Goal: Transaction & Acquisition: Purchase product/service

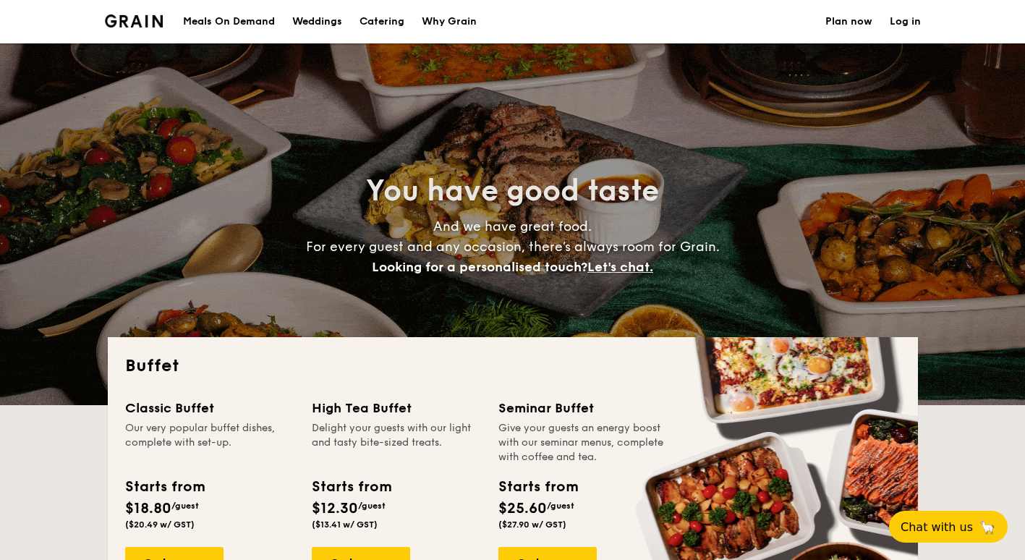
select select
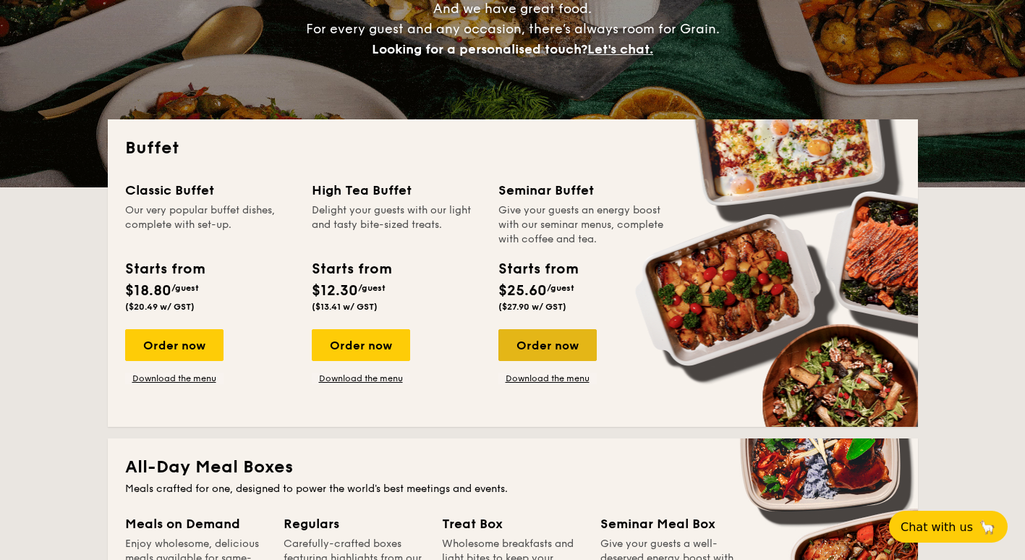
scroll to position [217, 0]
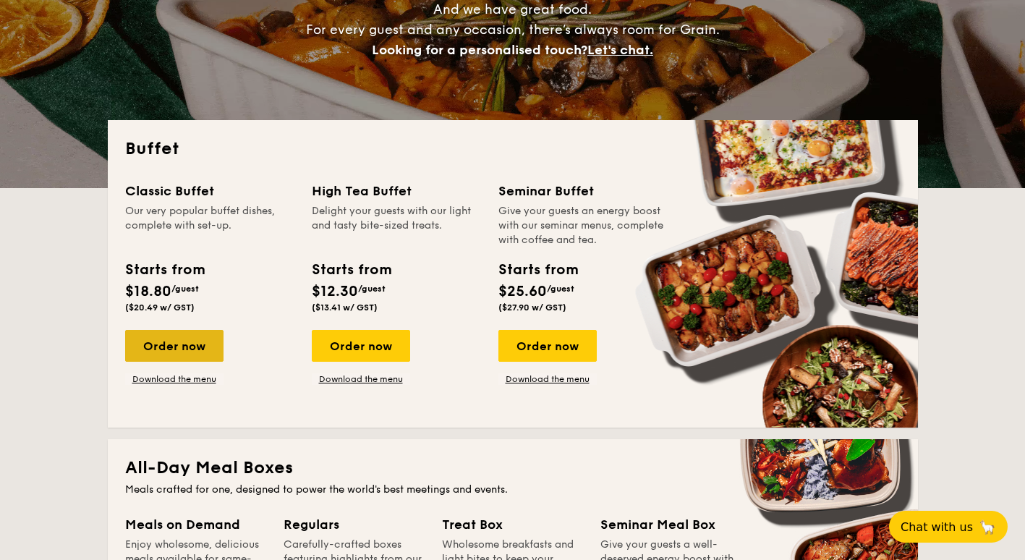
click at [187, 351] on div "Order now" at bounding box center [174, 346] width 98 height 32
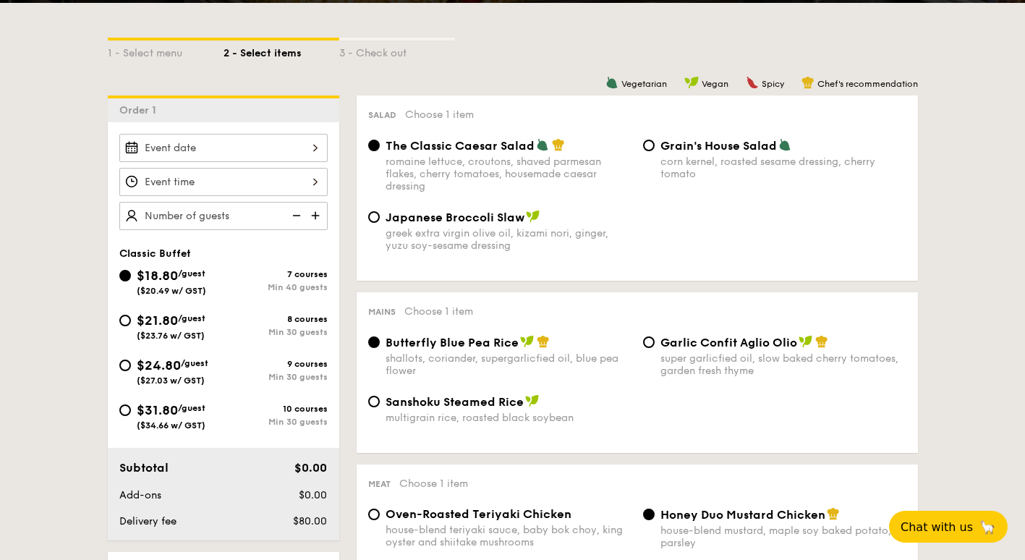
scroll to position [362, 0]
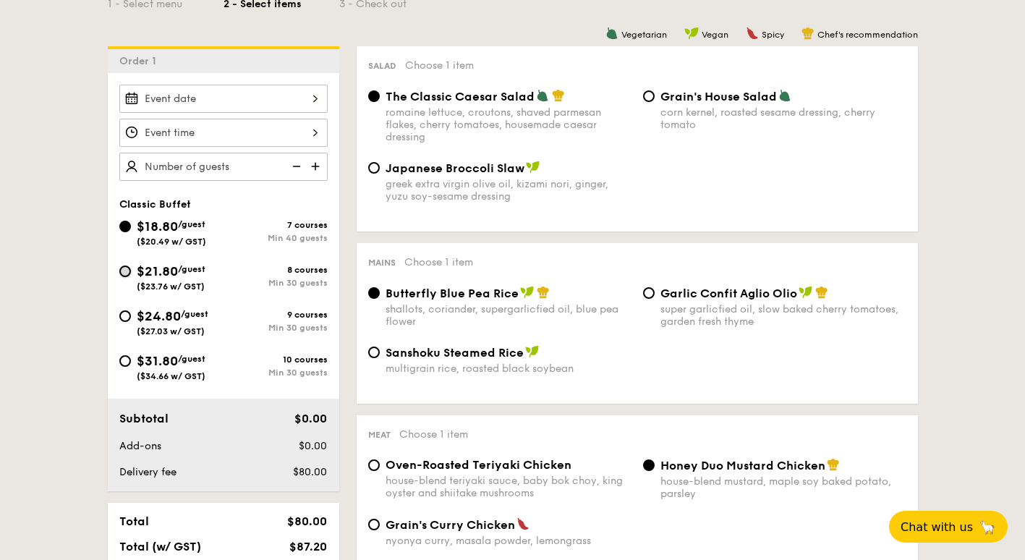
click at [127, 271] on input "$21.80 /guest ($23.76 w/ GST) 8 courses Min 30 guests" at bounding box center [125, 271] width 12 height 12
radio input "true"
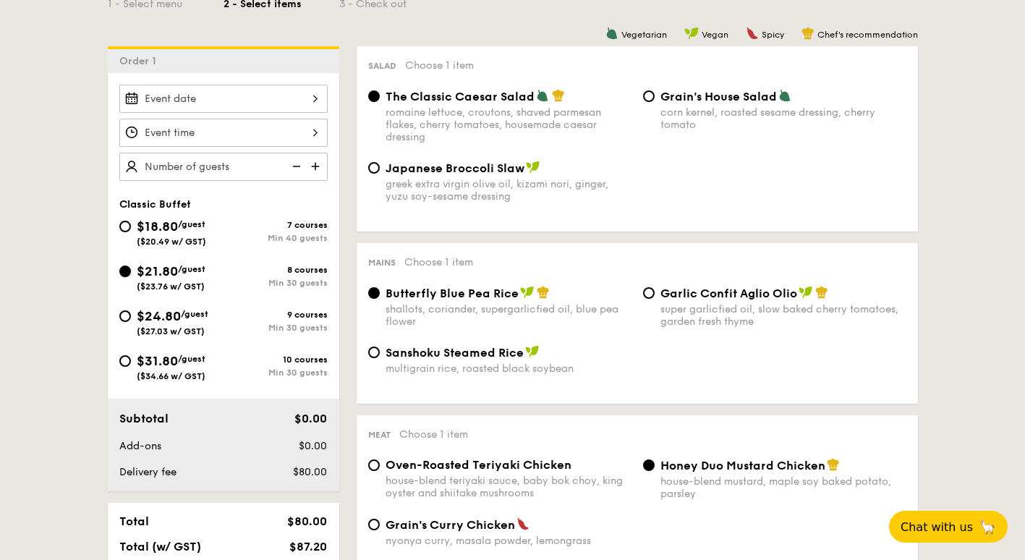
radio input "true"
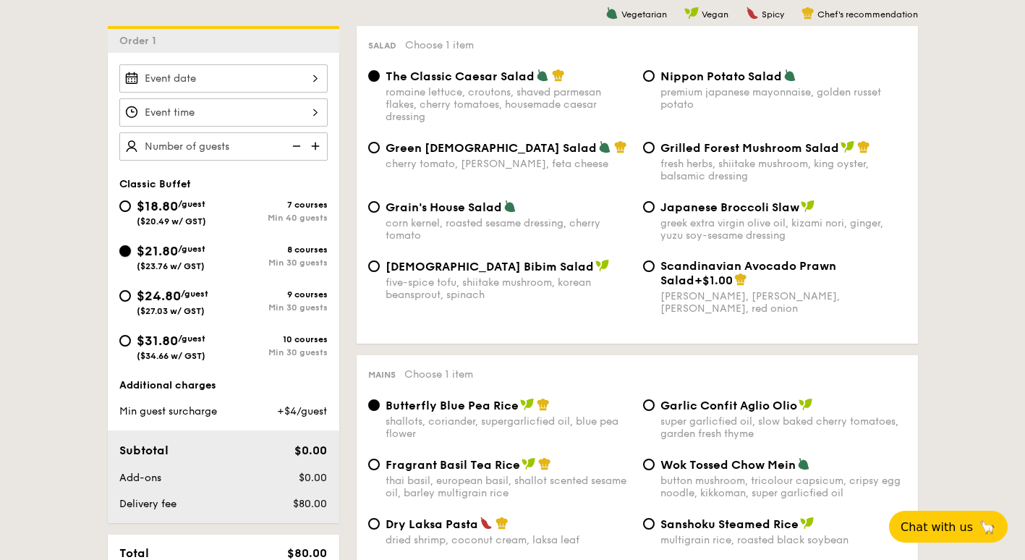
scroll to position [289, 0]
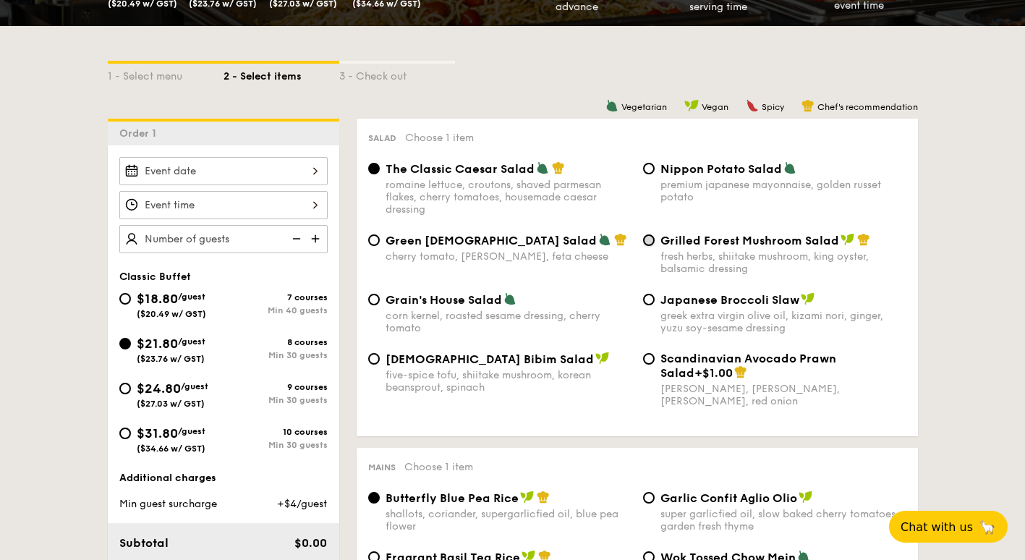
click at [647, 239] on input "Grilled Forest Mushroom Salad fresh herbs, shiitake mushroom, king oyster, bals…" at bounding box center [649, 240] width 12 height 12
radio input "true"
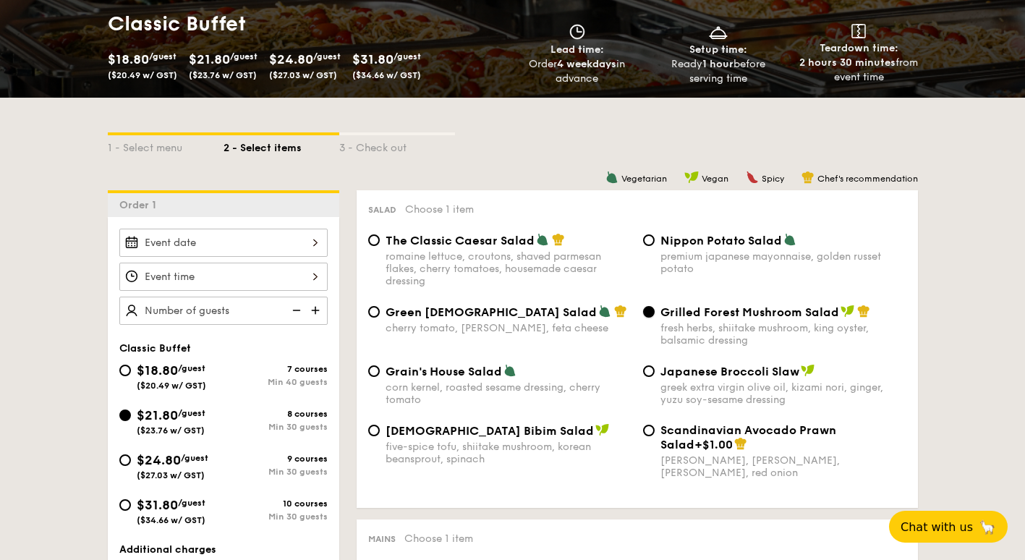
scroll to position [217, 0]
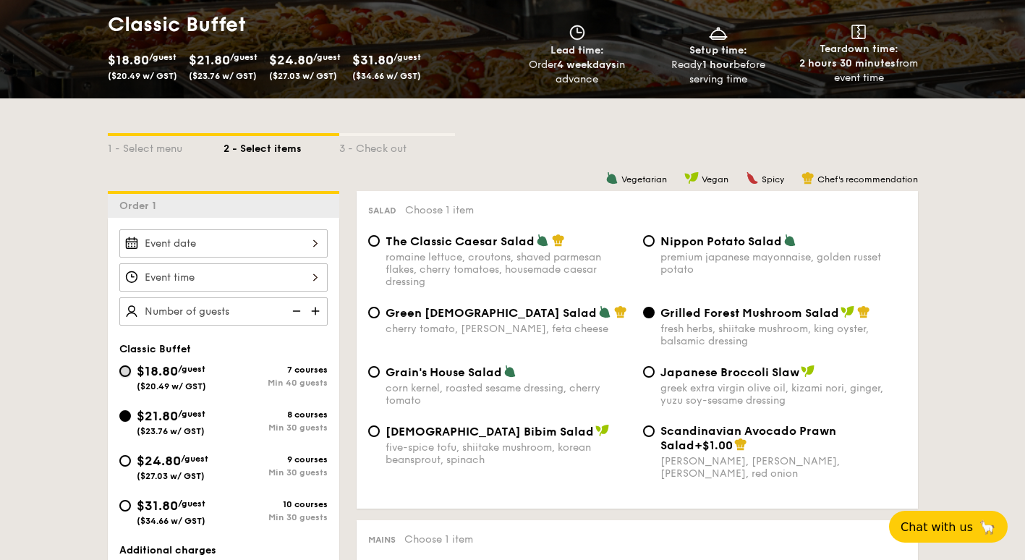
click at [122, 367] on input "$18.80 /guest ($20.49 w/ GST) 7 courses Min 40 guests" at bounding box center [125, 371] width 12 height 12
radio input "true"
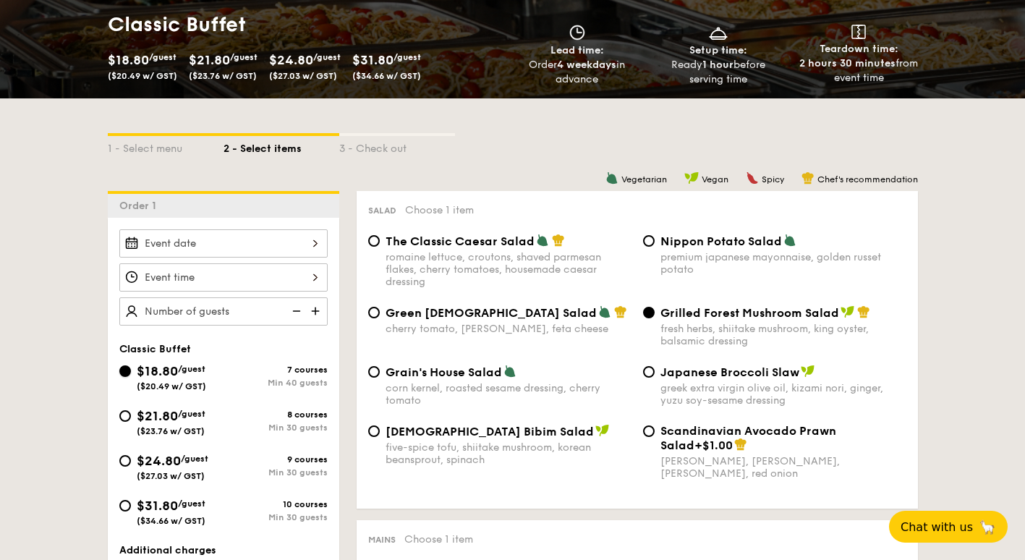
radio input "true"
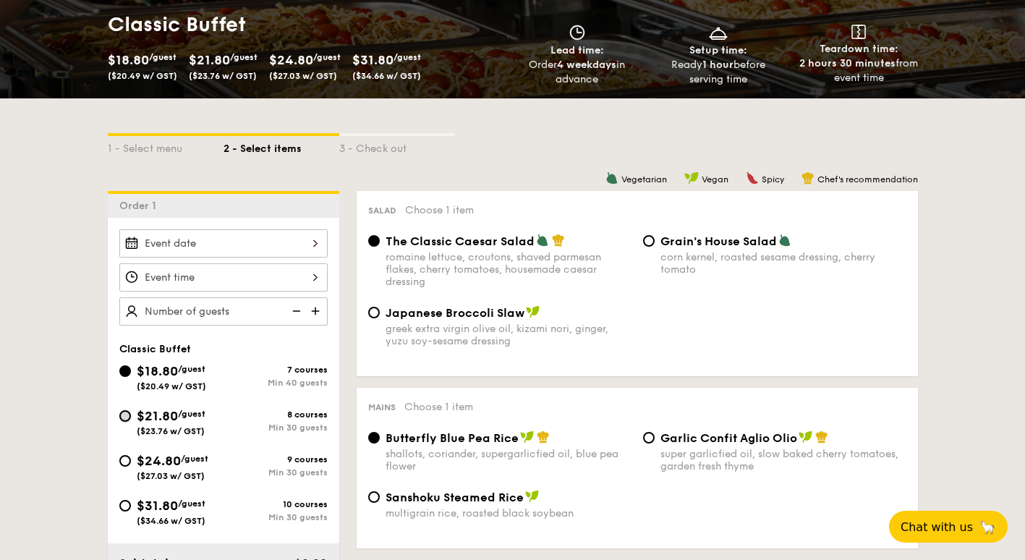
click at [123, 418] on input "$21.80 /guest ($23.76 w/ GST) 8 courses Min 30 guests" at bounding box center [125, 416] width 12 height 12
radio input "true"
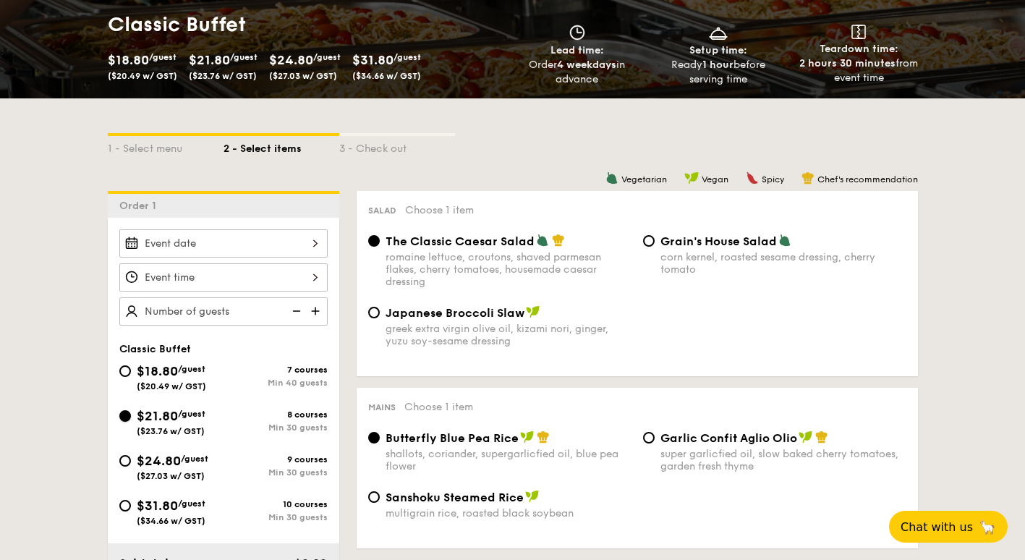
radio input "true"
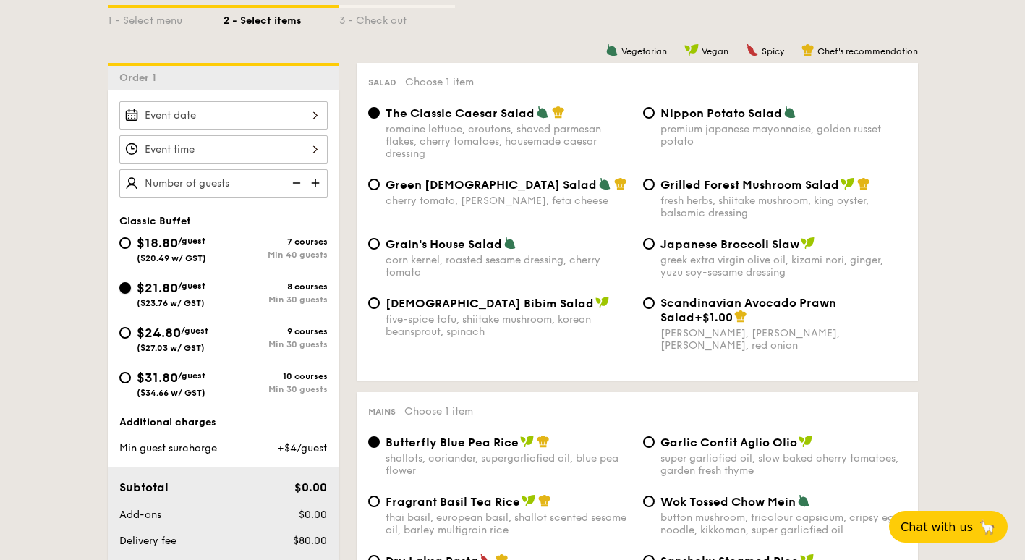
scroll to position [434, 0]
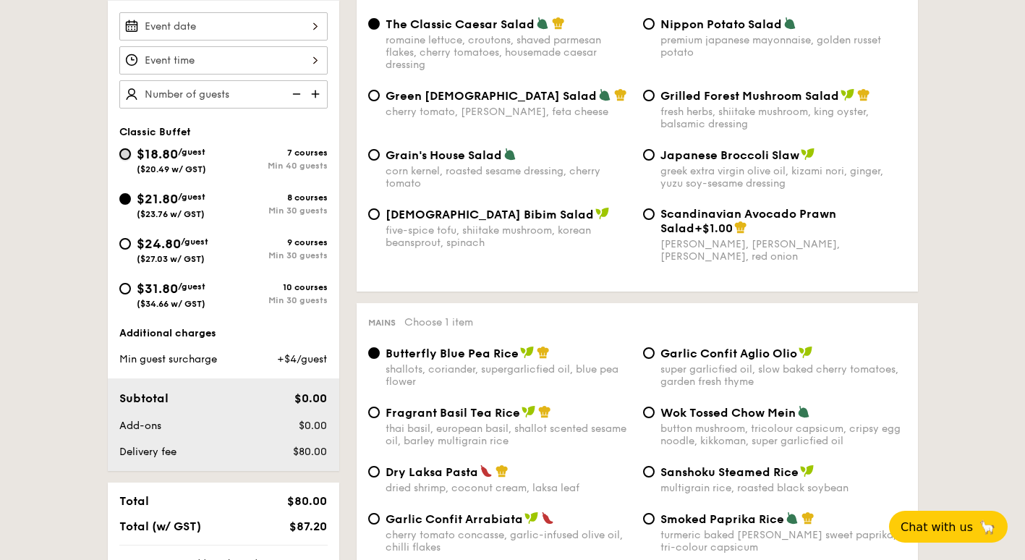
click at [121, 153] on input "$18.80 /guest ($20.49 w/ GST) 7 courses Min 40 guests" at bounding box center [125, 154] width 12 height 12
radio input "true"
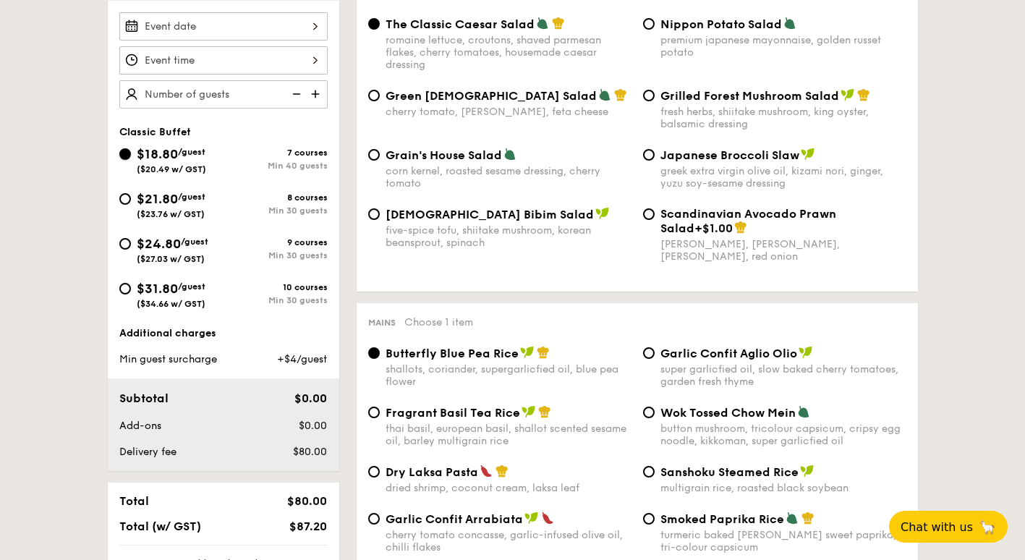
radio input "true"
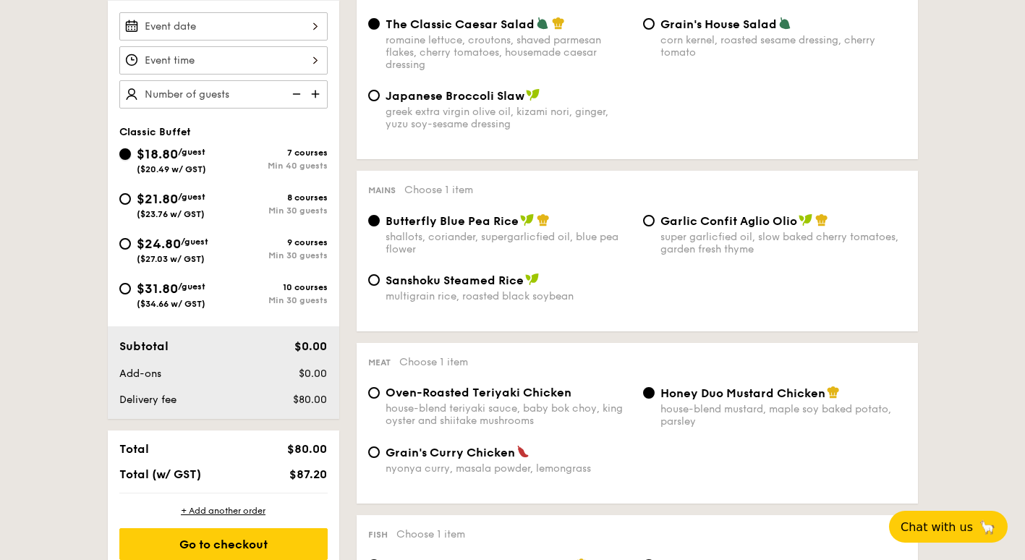
scroll to position [506, 0]
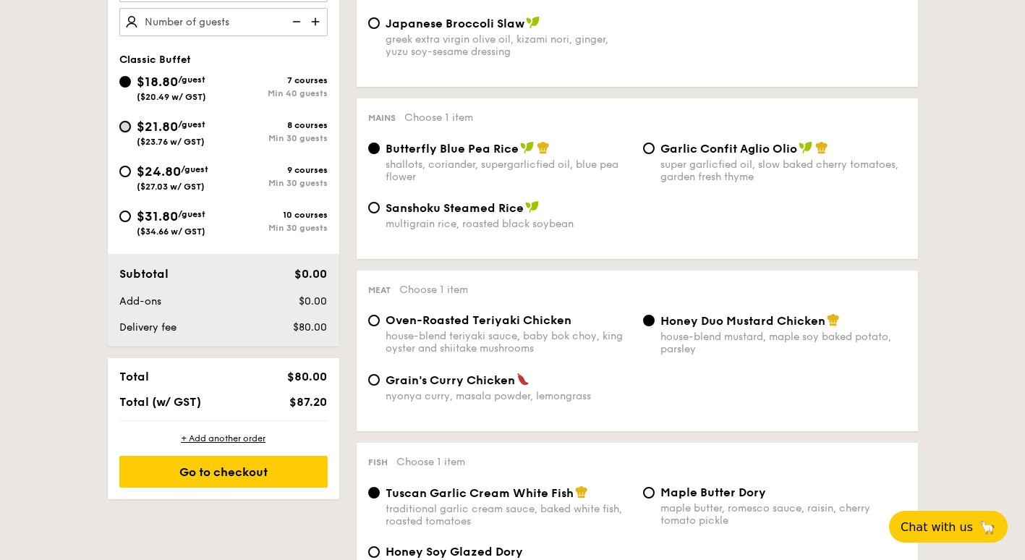
click at [121, 124] on input "$21.80 /guest ($23.76 w/ GST) 8 courses Min 30 guests" at bounding box center [125, 127] width 12 height 12
radio input "true"
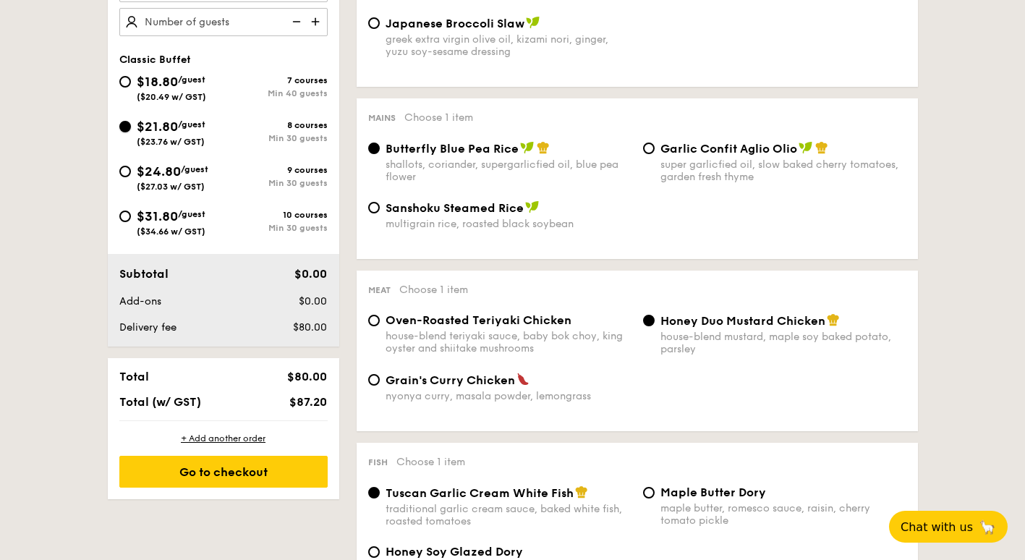
radio input "true"
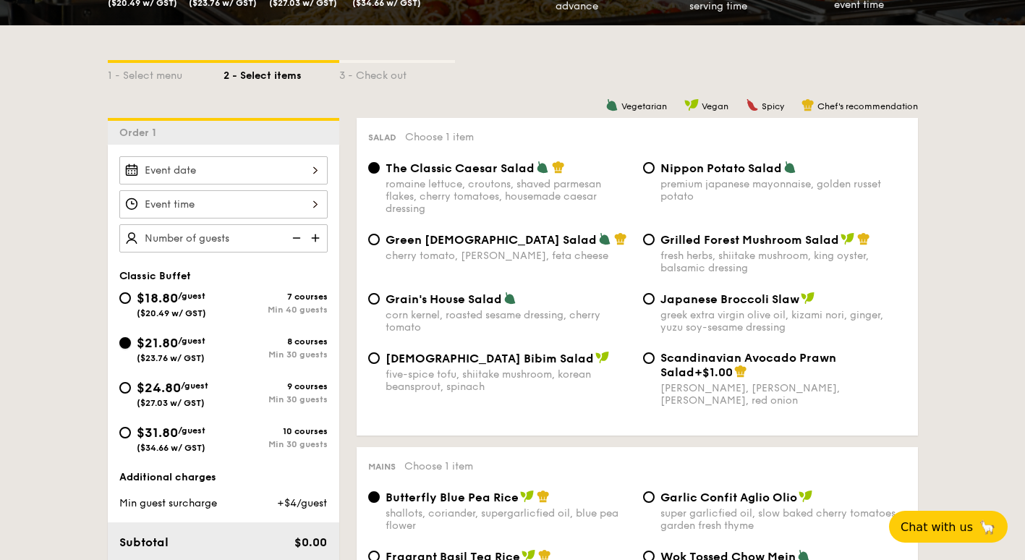
scroll to position [289, 0]
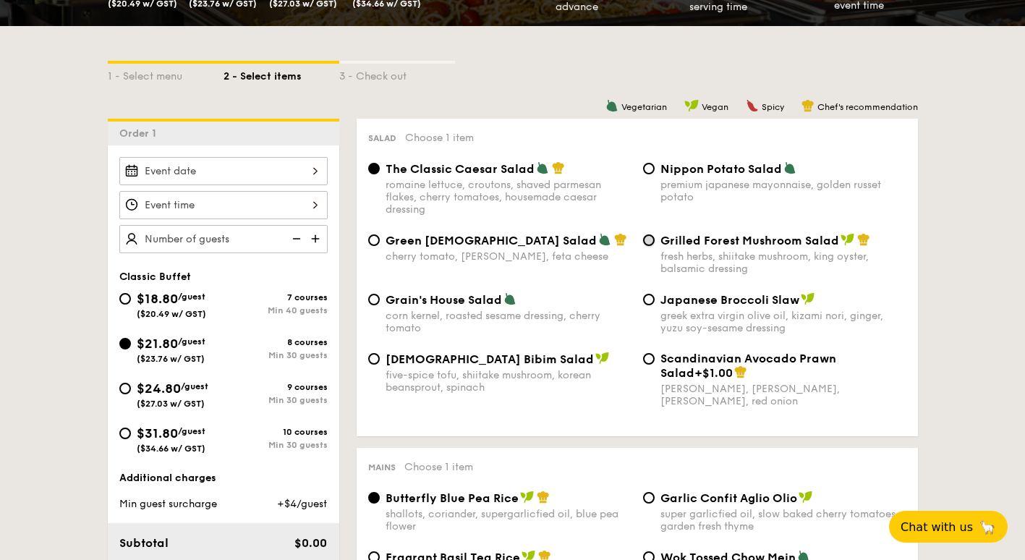
click at [650, 240] on input "Grilled Forest Mushroom Salad fresh herbs, shiitake mushroom, king oyster, bals…" at bounding box center [649, 240] width 12 height 12
radio input "true"
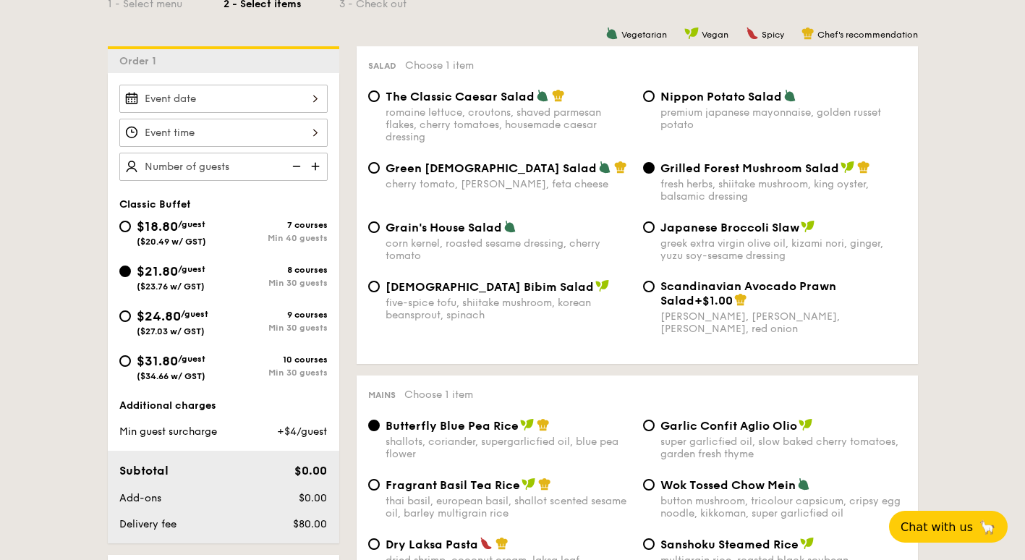
click at [318, 168] on img at bounding box center [317, 166] width 22 height 27
click at [317, 168] on img at bounding box center [317, 166] width 22 height 27
click at [316, 168] on img at bounding box center [317, 166] width 22 height 27
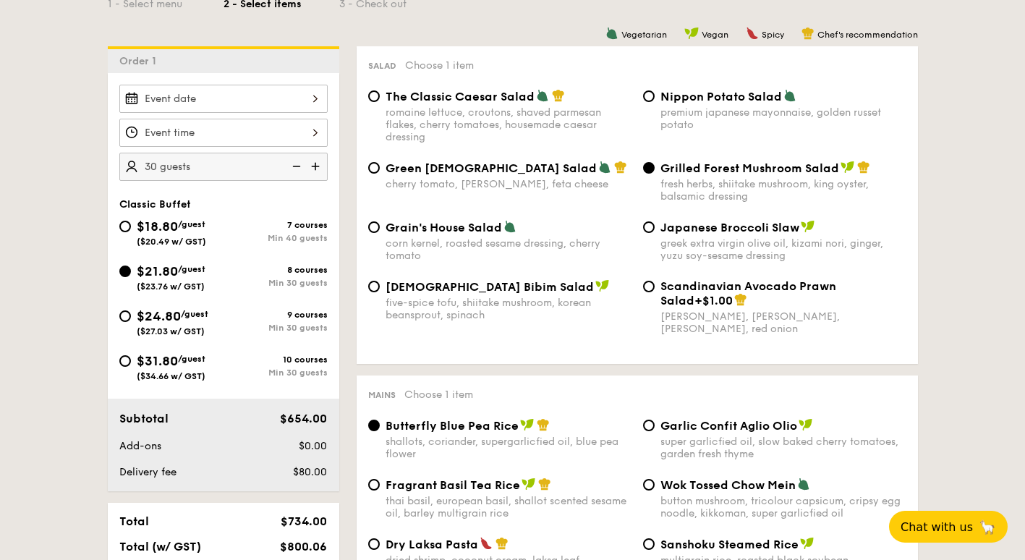
click at [316, 168] on img at bounding box center [317, 166] width 22 height 27
click at [294, 173] on img at bounding box center [295, 166] width 22 height 27
click at [310, 166] on img at bounding box center [317, 166] width 22 height 27
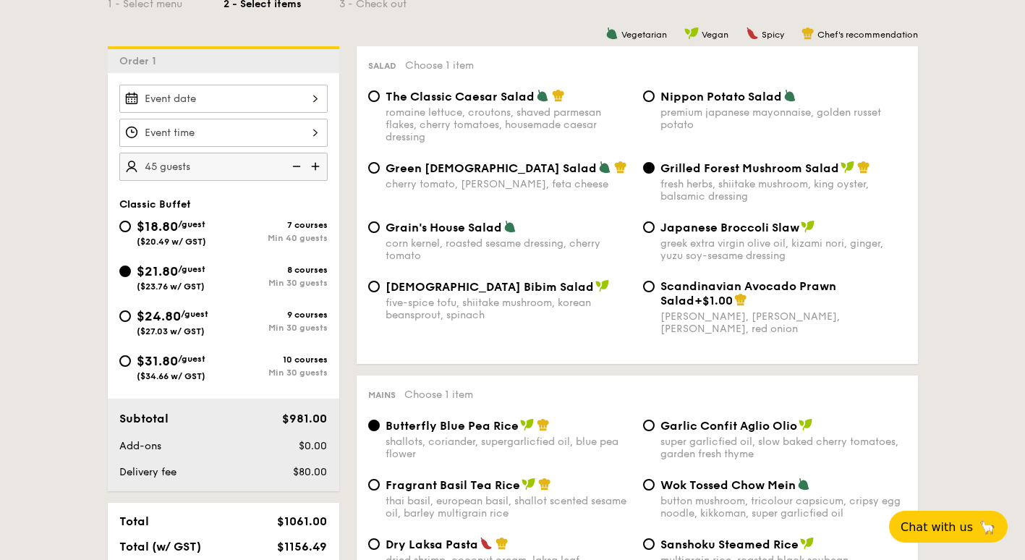
click at [310, 166] on img at bounding box center [317, 166] width 22 height 27
click at [301, 166] on img at bounding box center [295, 166] width 22 height 27
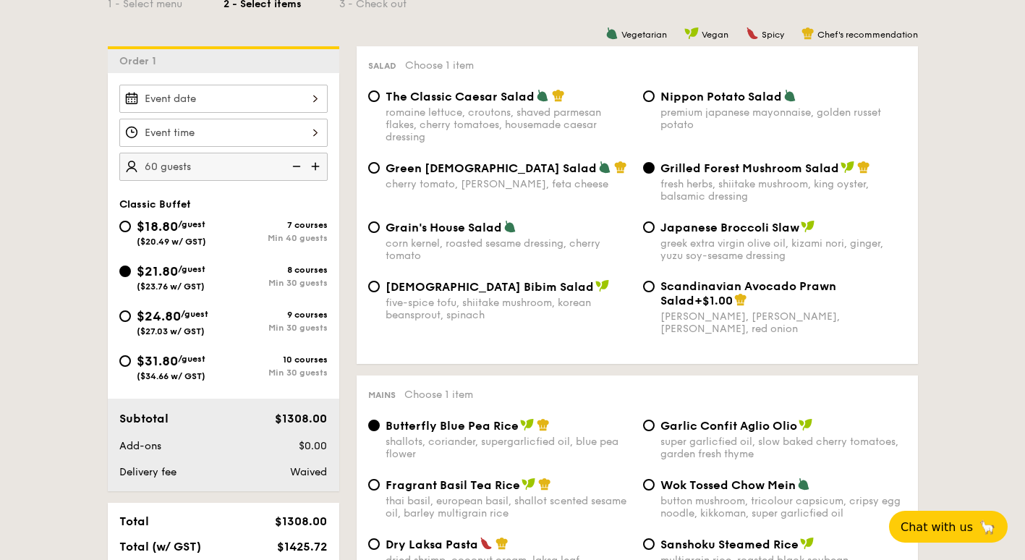
click at [297, 168] on img at bounding box center [295, 166] width 22 height 27
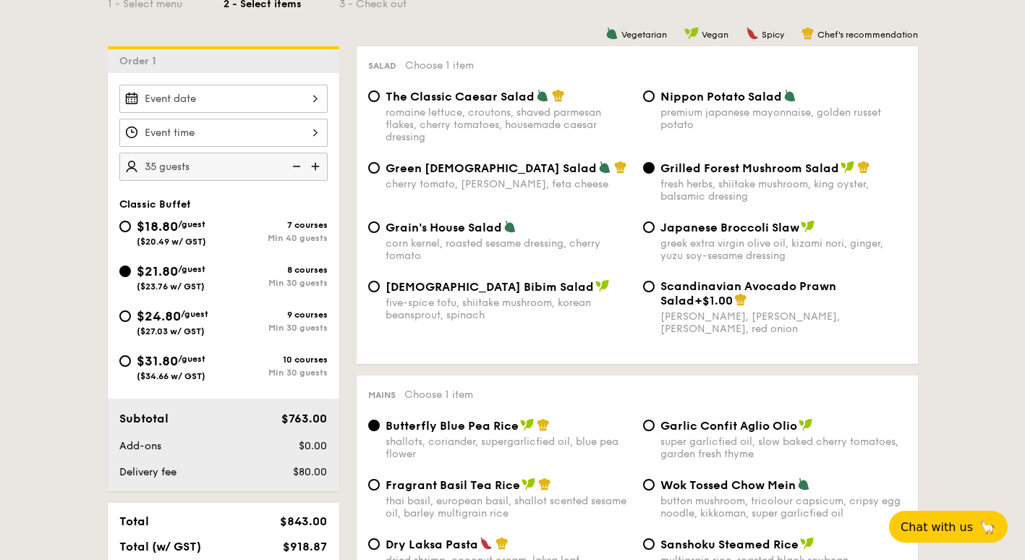
click at [297, 168] on img at bounding box center [295, 166] width 22 height 27
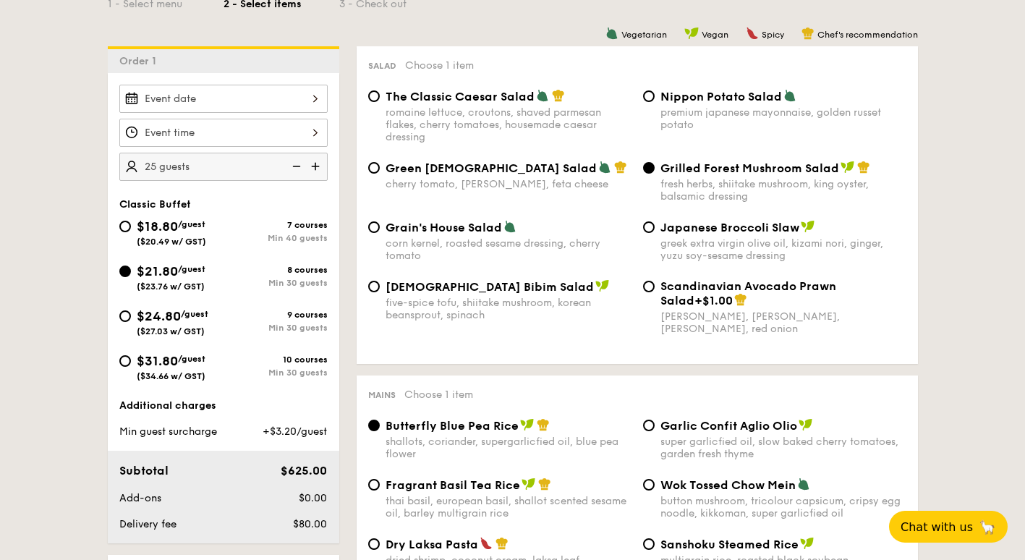
click at [315, 165] on img at bounding box center [317, 166] width 22 height 27
type input "30 guests"
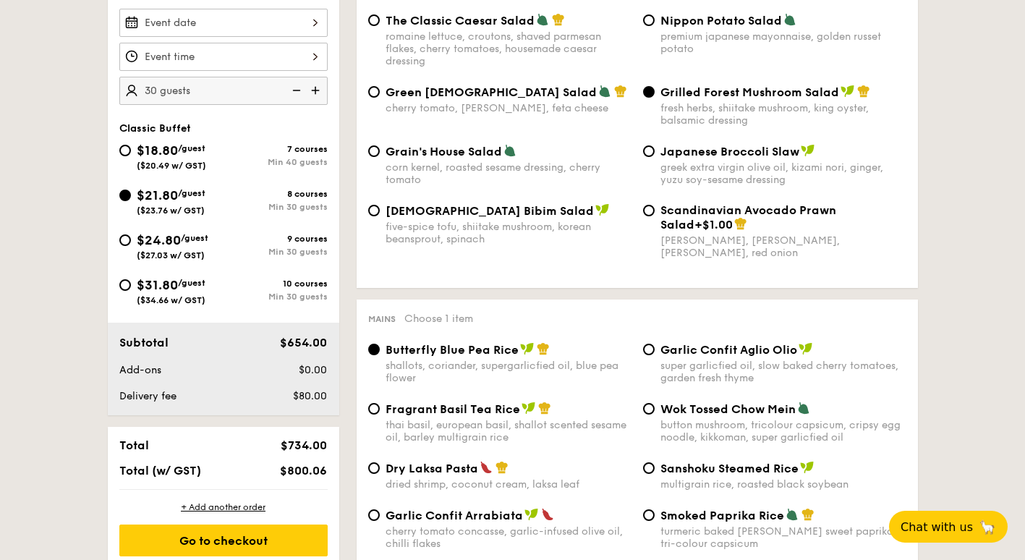
scroll to position [434, 0]
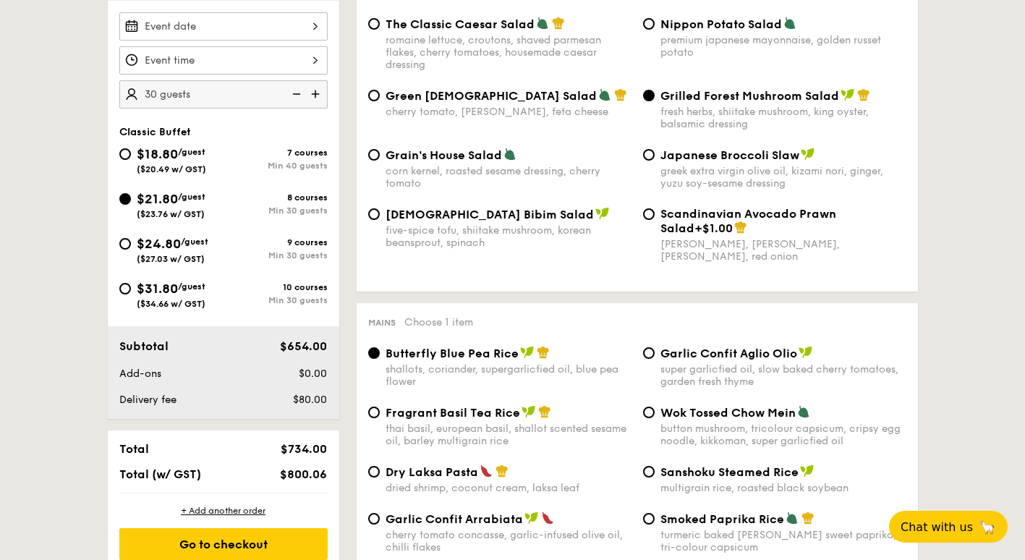
click at [132, 150] on div "$18.80 /guest ($20.49 w/ GST)" at bounding box center [171, 159] width 104 height 30
click at [131, 150] on input "$18.80 /guest ($20.49 w/ GST) 7 courses Min 40 guests" at bounding box center [125, 154] width 12 height 12
radio input "true"
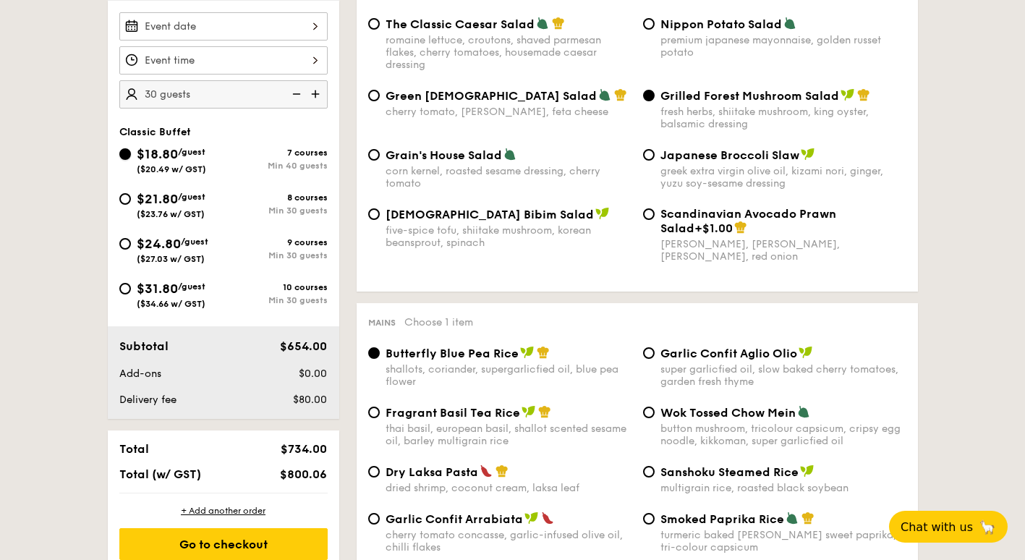
radio input "true"
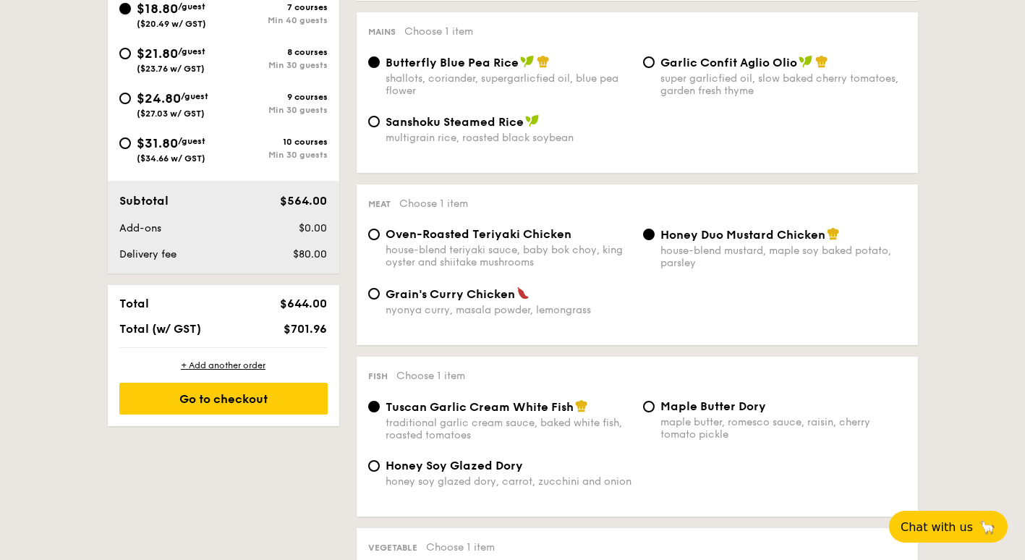
scroll to position [579, 0]
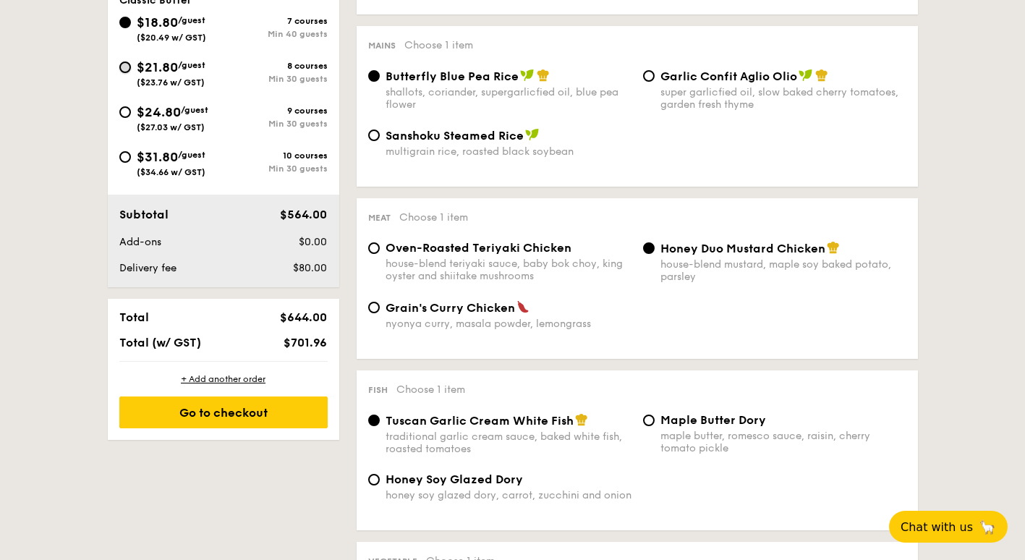
click at [126, 63] on input "$21.80 /guest ($23.76 w/ GST) 8 courses Min 30 guests" at bounding box center [125, 67] width 12 height 12
radio input "true"
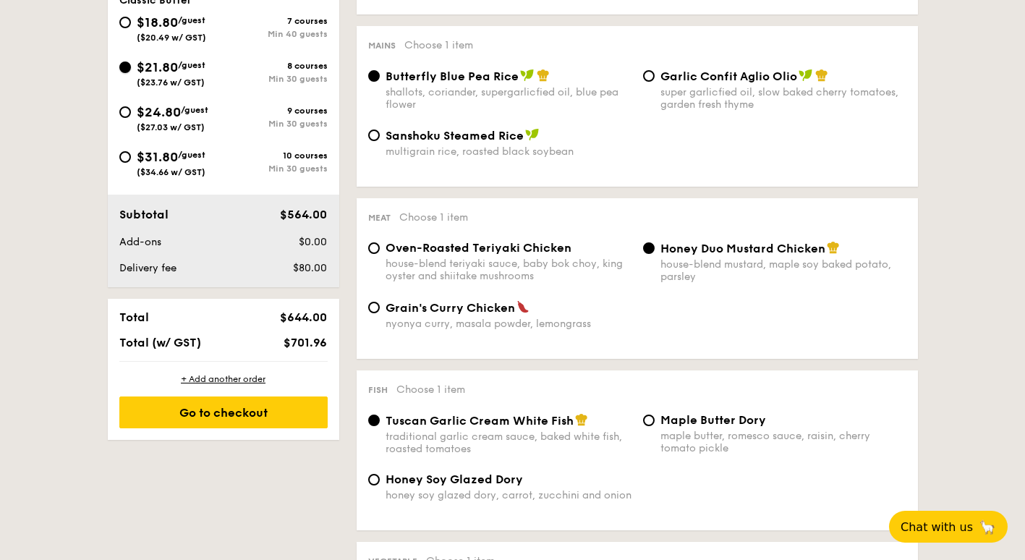
radio input "true"
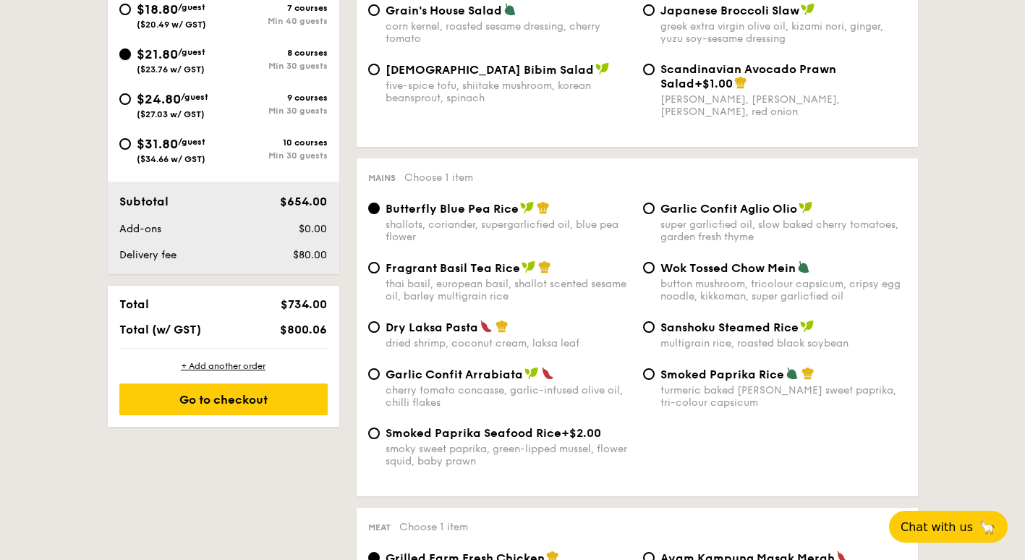
scroll to position [566, 0]
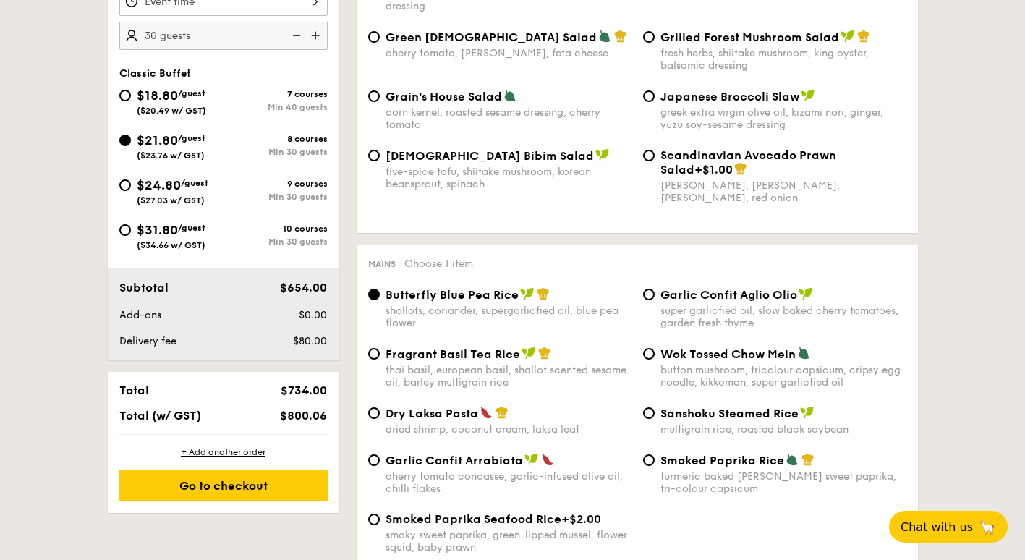
scroll to position [349, 0]
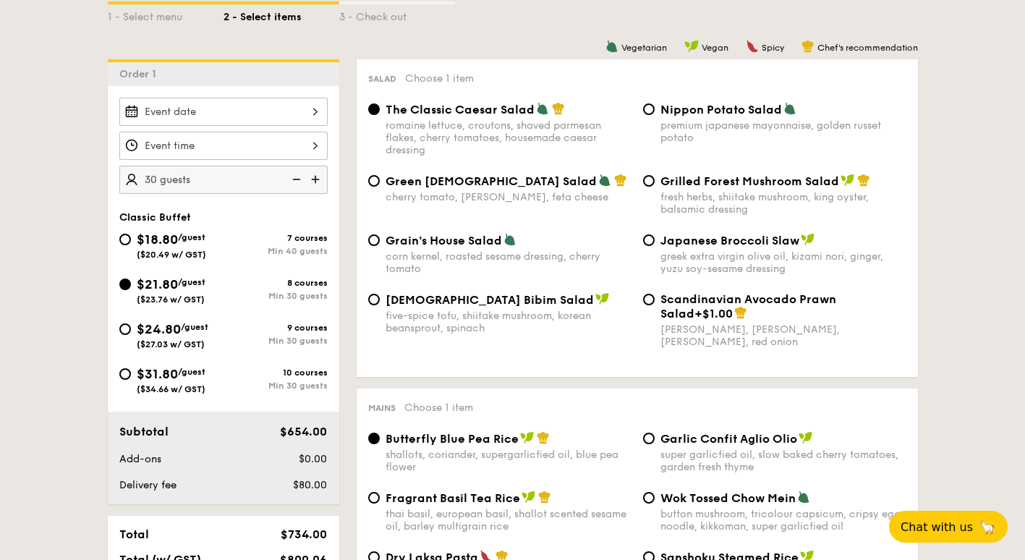
click at [250, 111] on input "Smoked Mesquite Whole Chicken brined in our in-house blend of herbs and spices,…" at bounding box center [223, 112] width 208 height 28
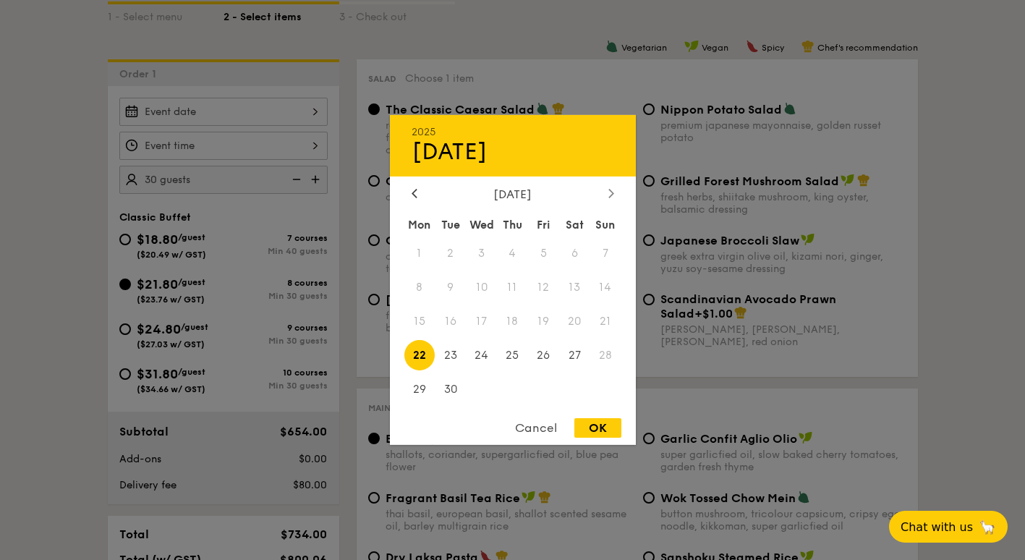
click at [610, 193] on icon at bounding box center [611, 192] width 6 height 9
click at [420, 193] on div at bounding box center [414, 194] width 13 height 14
click at [523, 356] on span "25" at bounding box center [512, 354] width 31 height 31
click at [608, 430] on div "OK" at bounding box center [597, 428] width 47 height 20
type input "[DATE]"
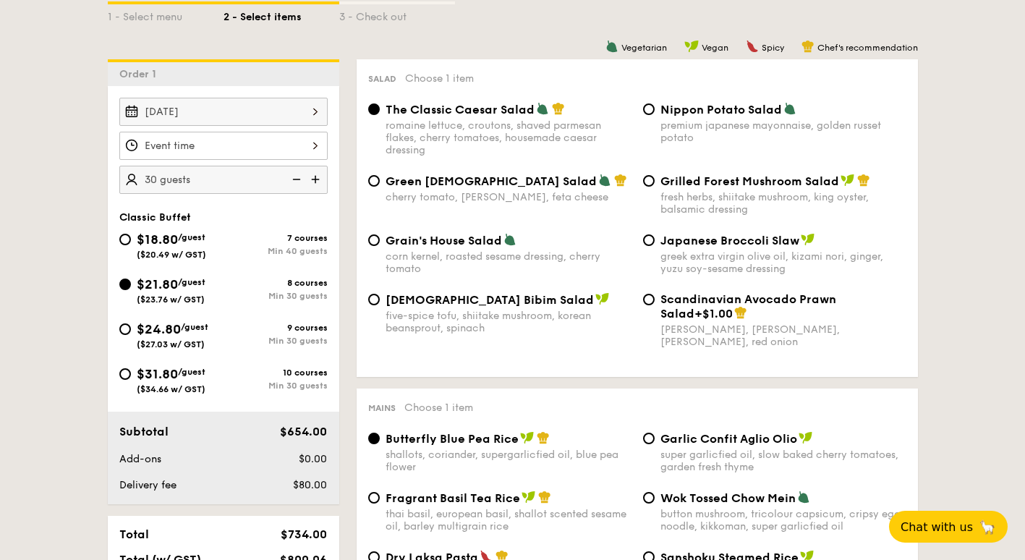
drag, startPoint x: 308, startPoint y: 145, endPoint x: 315, endPoint y: 136, distance: 10.9
click at [315, 136] on input "Smoked Mesquite Whole Chicken brined in our in-house blend of herbs and spices,…" at bounding box center [223, 146] width 208 height 28
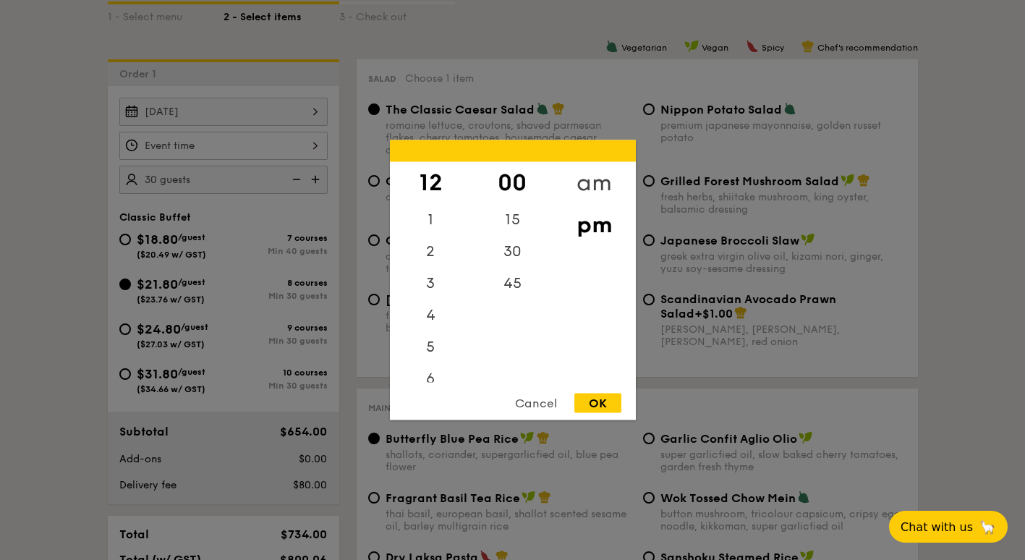
drag, startPoint x: 603, startPoint y: 208, endPoint x: 610, endPoint y: 182, distance: 26.1
click at [610, 182] on div "am pm" at bounding box center [594, 272] width 82 height 221
drag, startPoint x: 610, startPoint y: 182, endPoint x: 596, endPoint y: 228, distance: 47.6
click at [596, 233] on div "pm" at bounding box center [594, 215] width 82 height 42
click at [597, 398] on div "OK" at bounding box center [597, 403] width 47 height 20
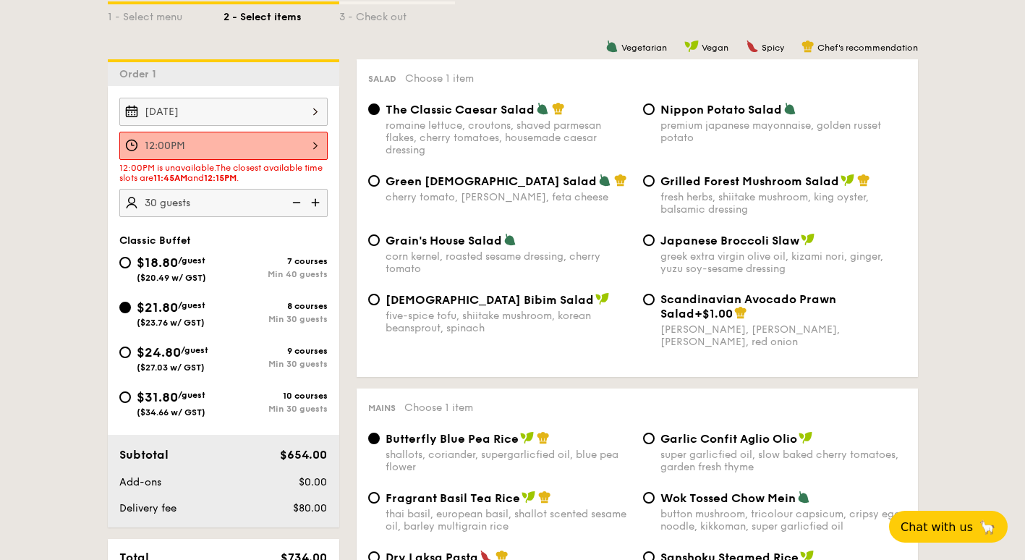
click at [315, 150] on input "12:00PM" at bounding box center [223, 146] width 208 height 28
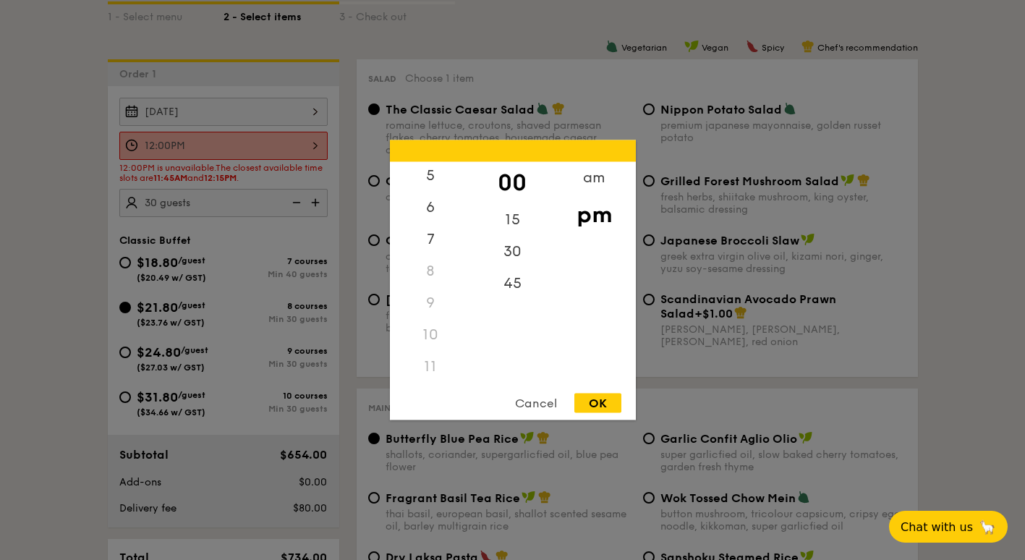
scroll to position [171, 0]
click at [435, 372] on div "11" at bounding box center [431, 367] width 82 height 32
click at [428, 362] on div "11" at bounding box center [431, 367] width 82 height 32
click at [427, 362] on div "11" at bounding box center [431, 367] width 82 height 32
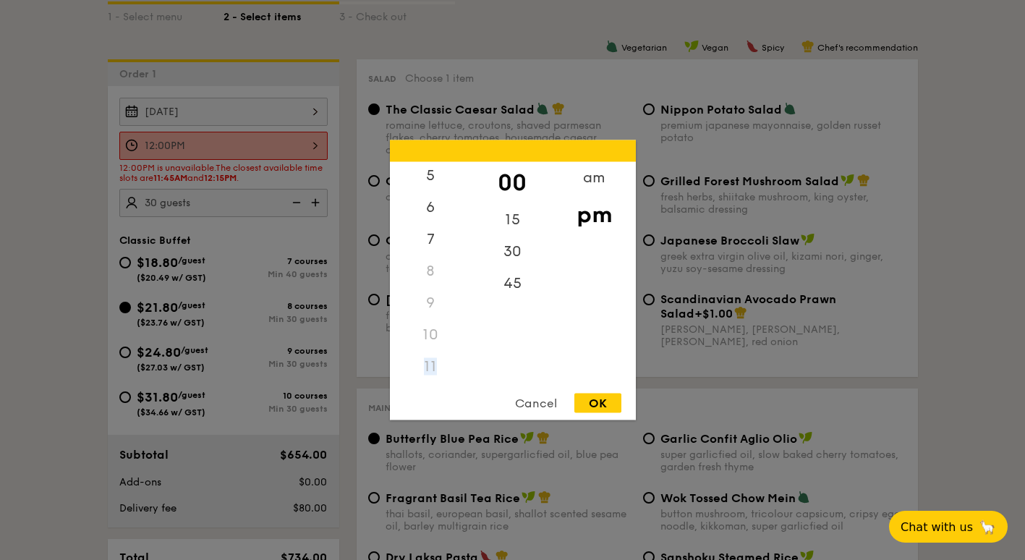
drag, startPoint x: 427, startPoint y: 362, endPoint x: 440, endPoint y: 375, distance: 17.9
click at [443, 378] on div "11" at bounding box center [431, 367] width 82 height 32
click at [584, 188] on div "am" at bounding box center [594, 183] width 82 height 42
click at [444, 361] on div "11" at bounding box center [431, 373] width 82 height 42
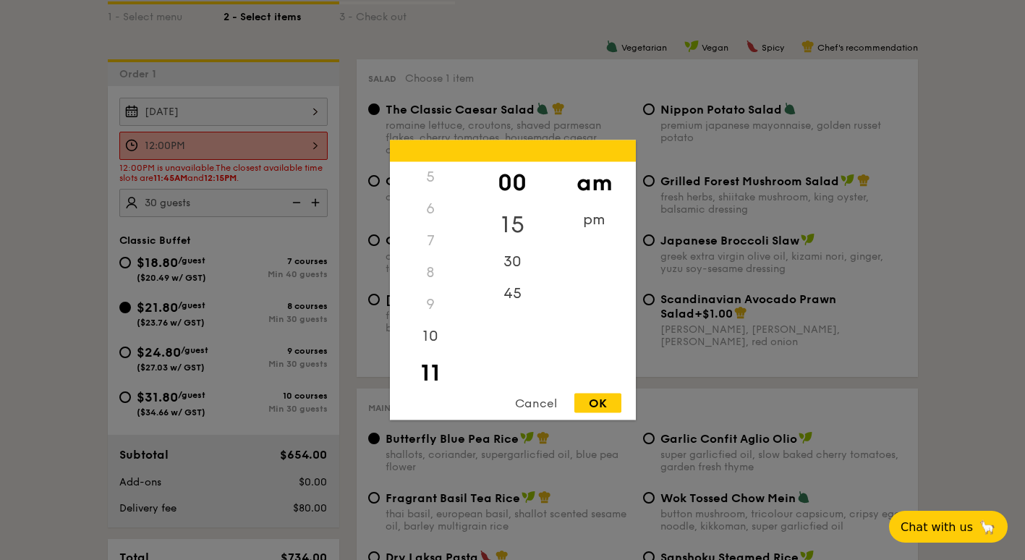
click at [512, 219] on div "15" at bounding box center [513, 225] width 82 height 42
click at [601, 402] on div "OK" at bounding box center [597, 403] width 47 height 20
type input "11:15AM"
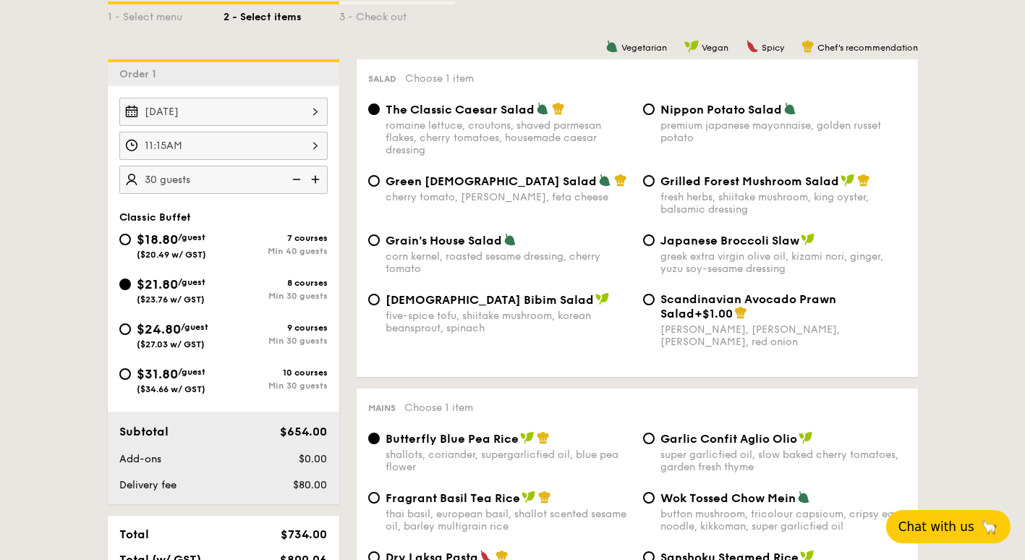
click at [941, 533] on span "Chat with us" at bounding box center [936, 526] width 76 height 14
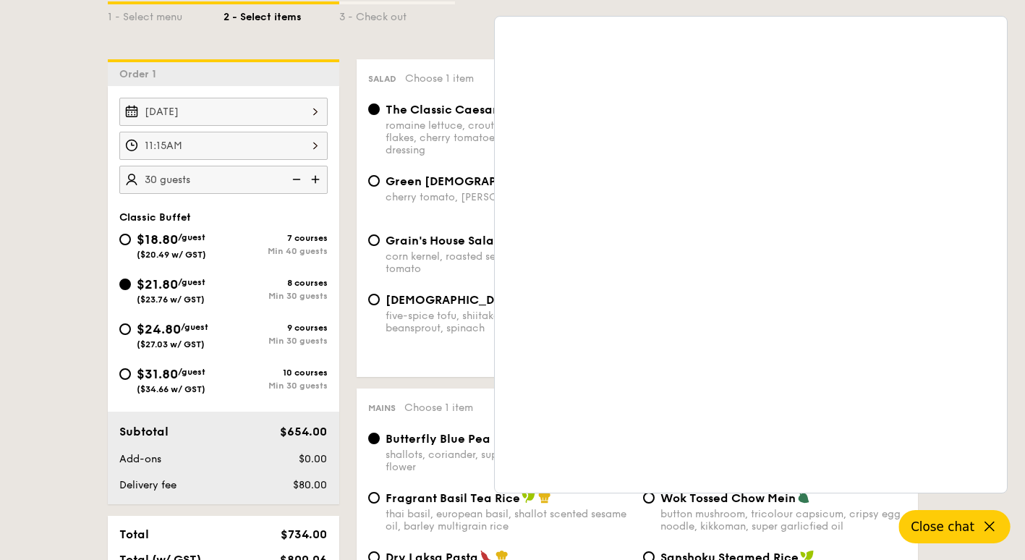
click at [950, 525] on span "Close chat" at bounding box center [943, 526] width 64 height 14
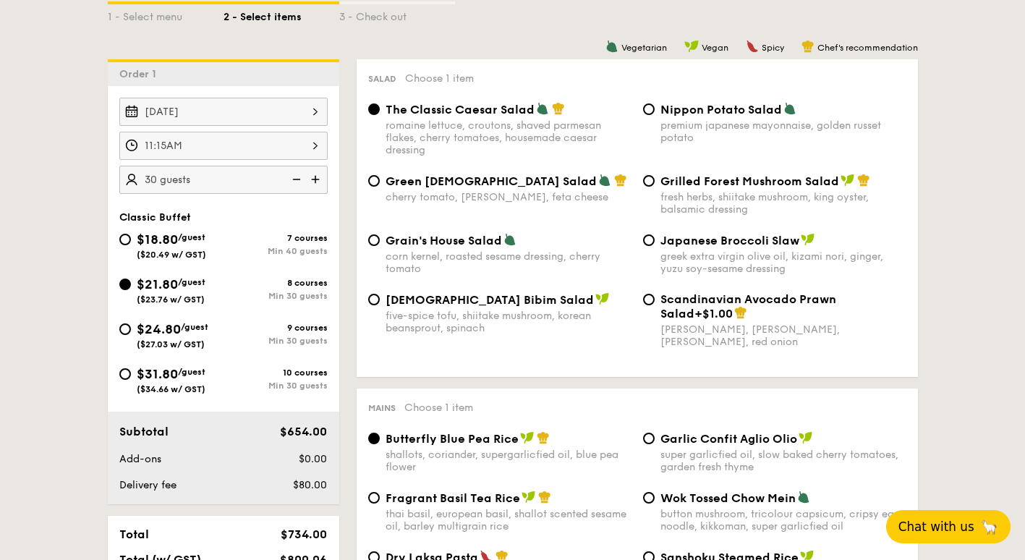
click at [950, 525] on span "Chat with us" at bounding box center [936, 526] width 76 height 14
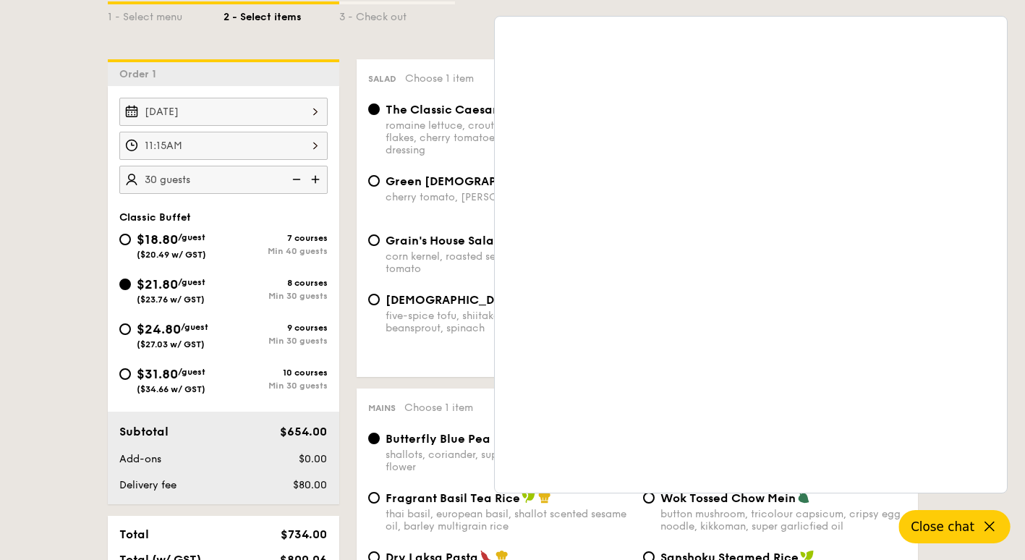
click at [273, 150] on input "11:15AM" at bounding box center [223, 146] width 208 height 28
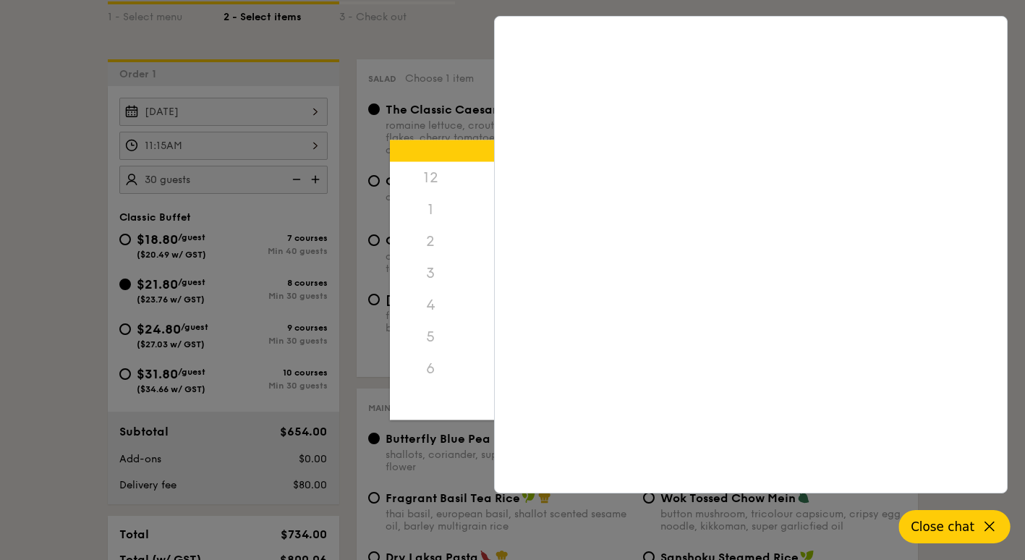
scroll to position [171, 0]
click at [473, 300] on div "00 15 30 45" at bounding box center [513, 272] width 82 height 221
click at [992, 527] on icon at bounding box center [989, 526] width 17 height 17
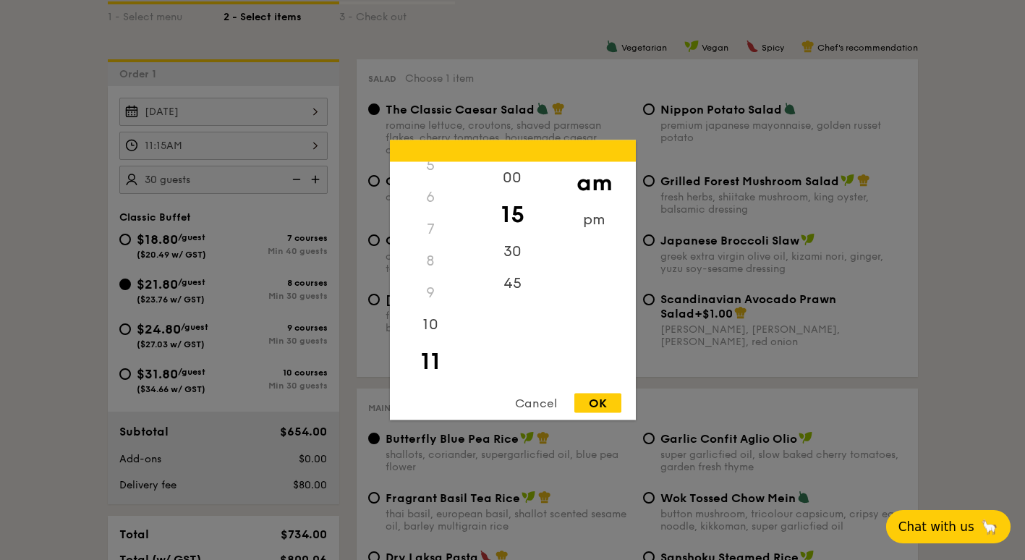
click at [312, 145] on div at bounding box center [512, 280] width 1025 height 560
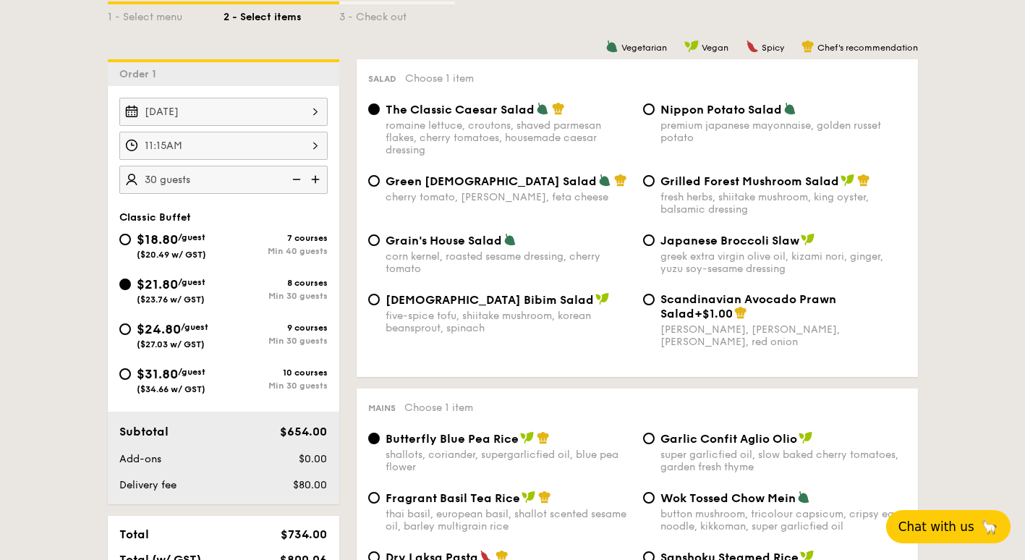
click at [315, 142] on input "11:15AM" at bounding box center [223, 146] width 208 height 28
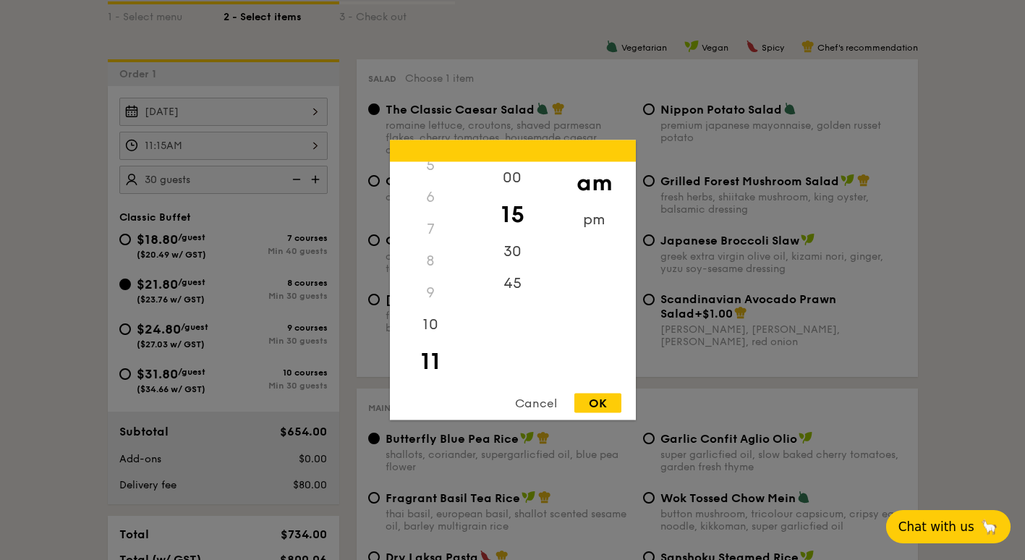
click at [267, 180] on div at bounding box center [512, 280] width 1025 height 560
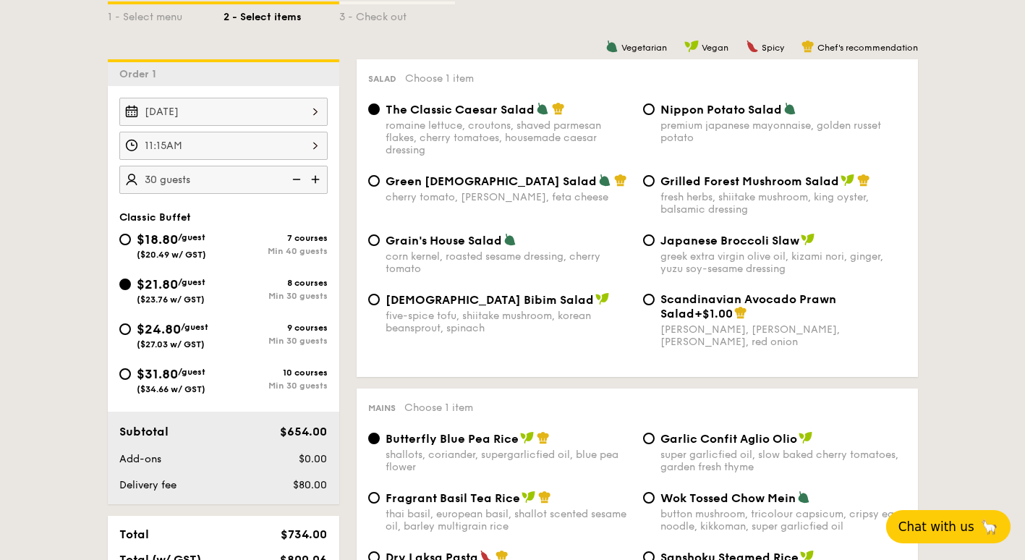
click at [950, 527] on span "Chat with us" at bounding box center [936, 526] width 76 height 14
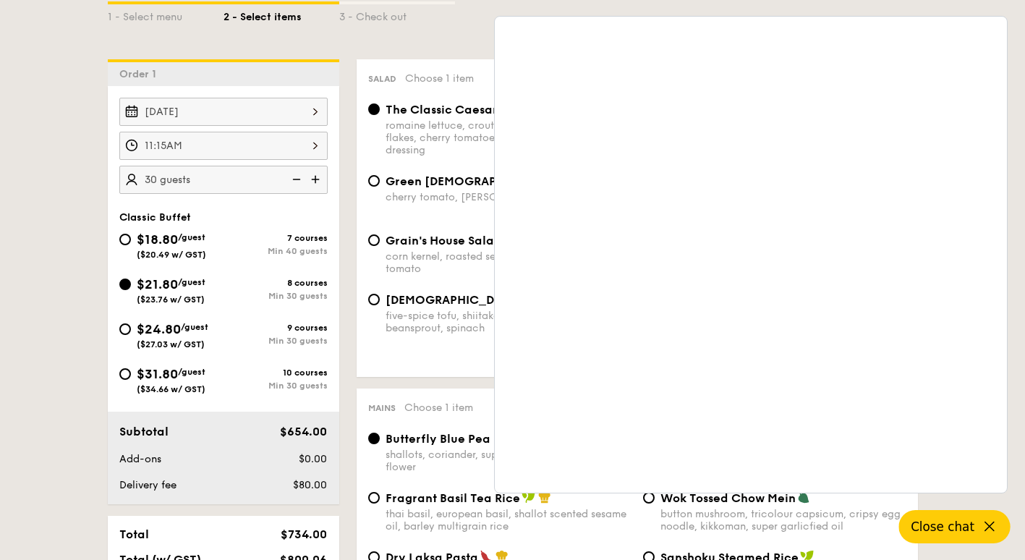
click at [951, 527] on span "Close chat" at bounding box center [943, 526] width 64 height 14
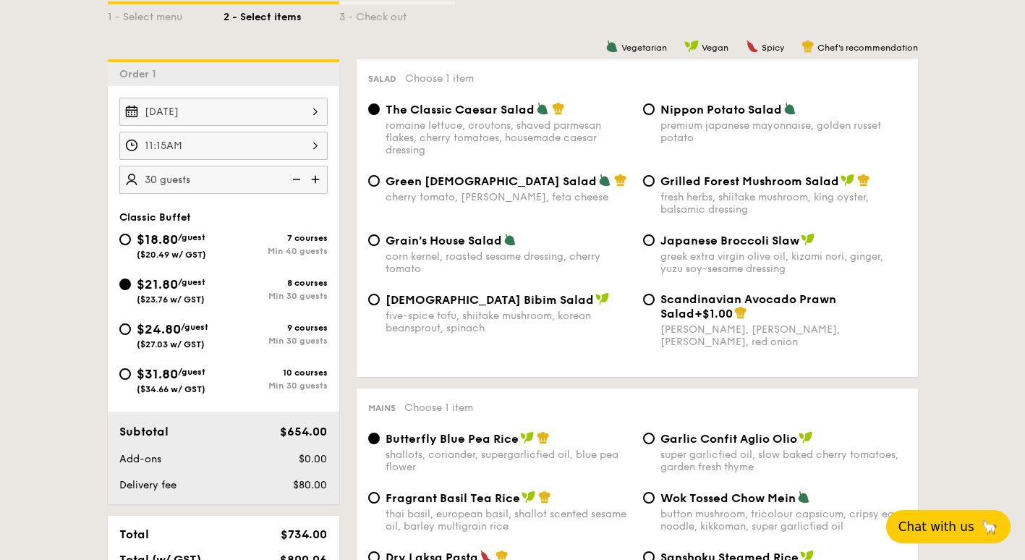
click at [950, 527] on span "Chat with us" at bounding box center [936, 526] width 76 height 14
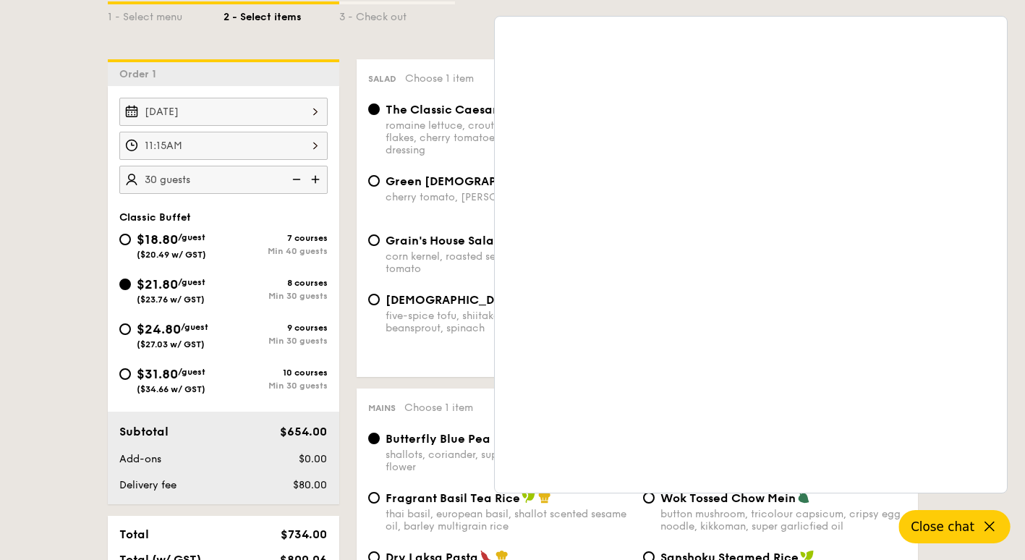
click at [950, 527] on span "Close chat" at bounding box center [943, 526] width 64 height 14
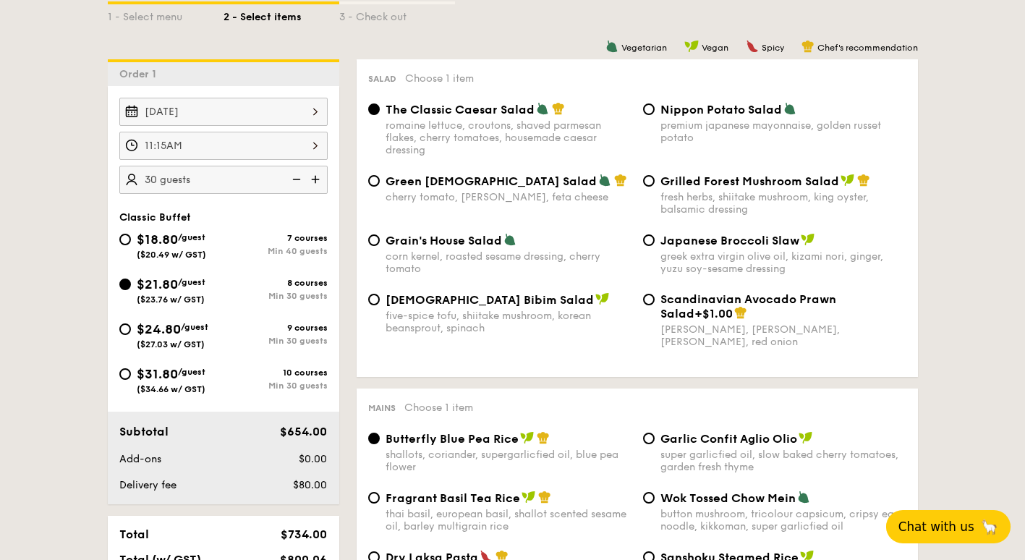
click at [950, 528] on span "Chat with us" at bounding box center [936, 526] width 76 height 14
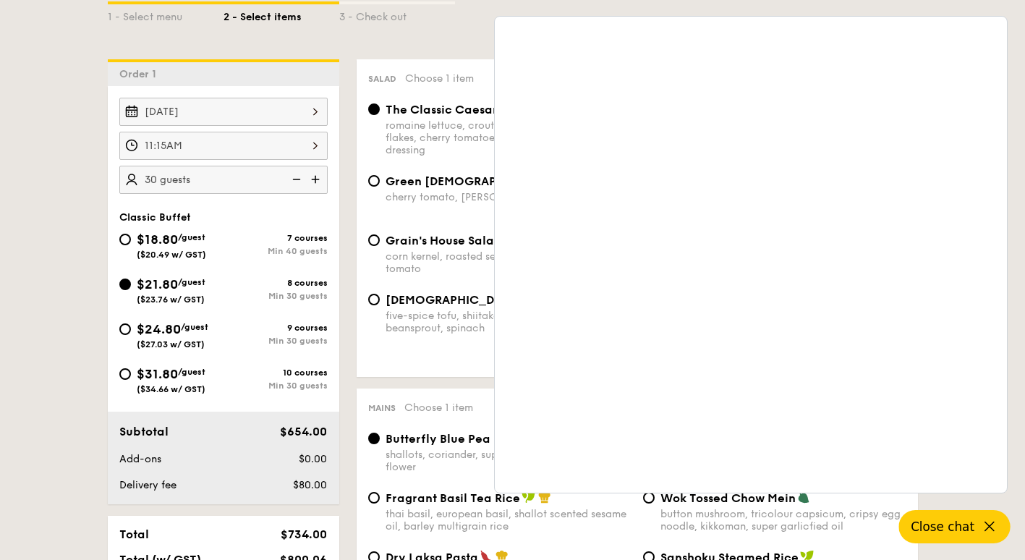
click at [950, 528] on span "Close chat" at bounding box center [943, 526] width 64 height 14
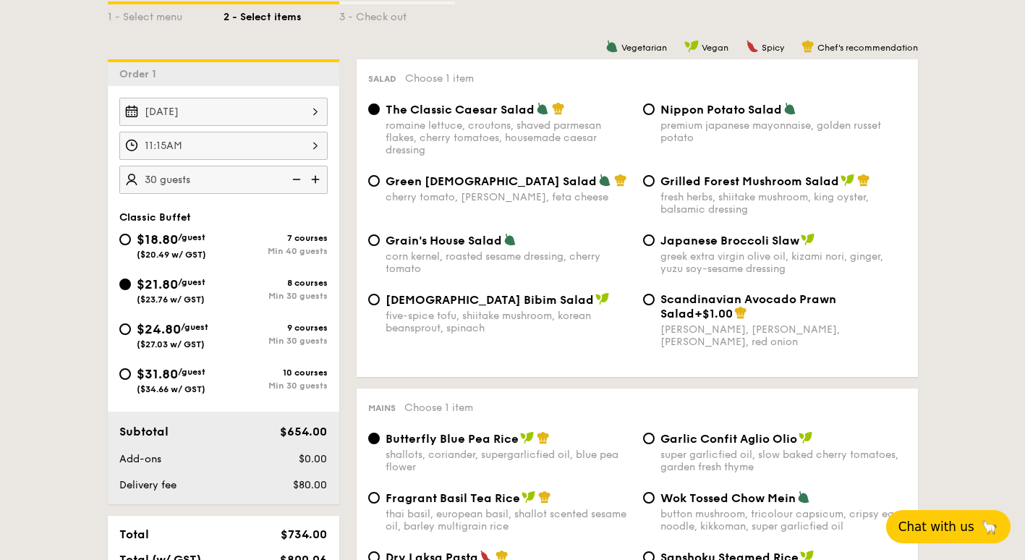
click at [657, 180] on div "Grilled Forest Mushroom Salad fresh herbs, shiitake mushroom, king oyster, bals…" at bounding box center [774, 195] width 275 height 42
click at [653, 181] on input "Grilled Forest Mushroom Salad fresh herbs, shiitake mushroom, king oyster, bals…" at bounding box center [649, 181] width 12 height 12
radio input "true"
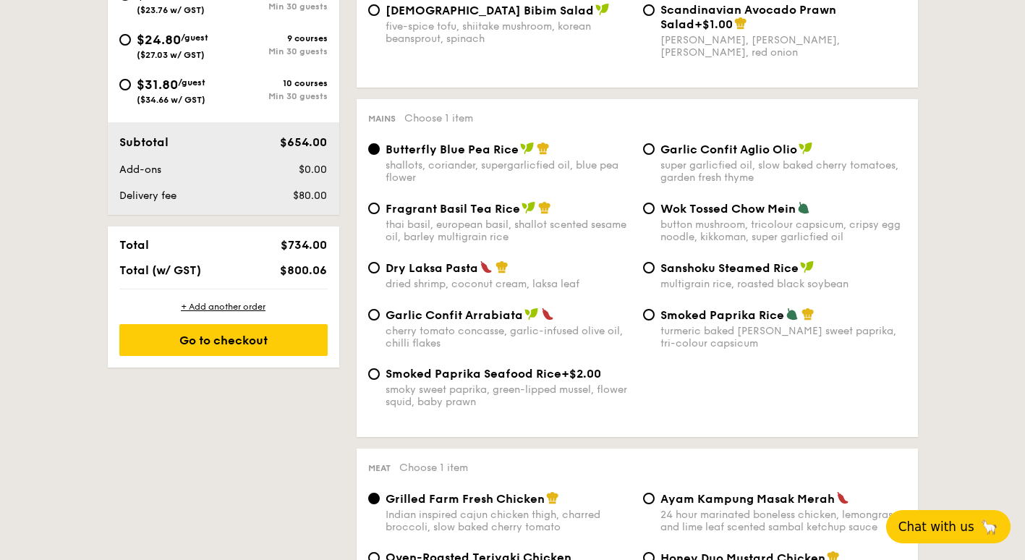
scroll to position [566, 0]
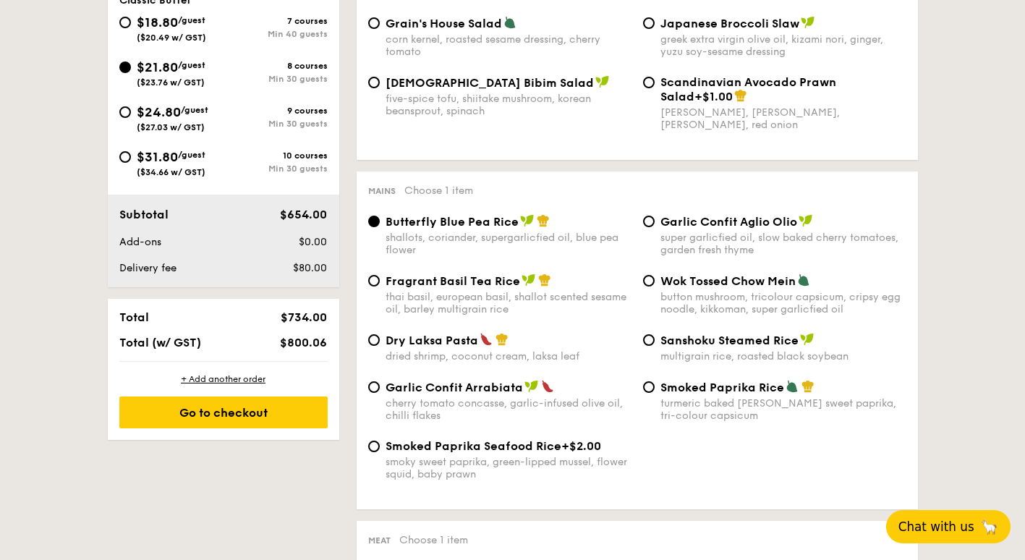
click at [380, 342] on div "Dry Laksa Pasta dried shrimp, coconut cream, laksa leaf" at bounding box center [499, 348] width 275 height 30
click at [381, 340] on div "Dry Laksa Pasta dried shrimp, coconut cream, laksa leaf" at bounding box center [499, 348] width 275 height 30
click at [378, 341] on input "Dry Laksa Pasta dried shrimp, coconut cream, laksa leaf" at bounding box center [374, 340] width 12 height 12
radio input "true"
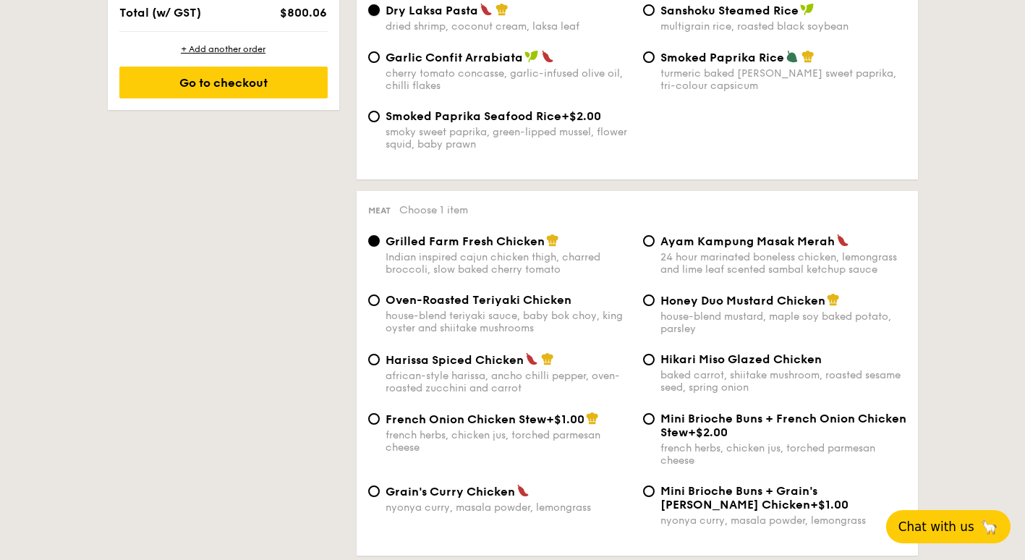
scroll to position [927, 0]
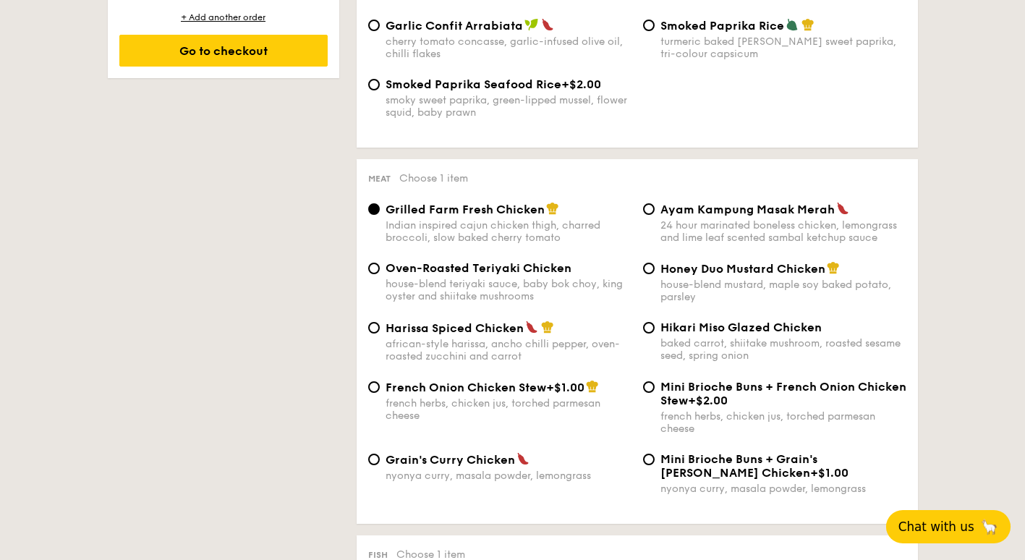
click at [382, 320] on div "Harissa Spiced Chicken african-style harissa, ancho chilli pepper, oven-roasted…" at bounding box center [499, 341] width 275 height 42
click at [375, 335] on div "Harissa Spiced Chicken african-style harissa, ancho chilli pepper, oven-roasted…" at bounding box center [499, 341] width 275 height 42
click at [369, 334] on div "Harissa Spiced Chicken african-style harissa, ancho chilli pepper, oven-roasted…" at bounding box center [499, 341] width 275 height 42
click at [380, 330] on div "Harissa Spiced Chicken african-style harissa, ancho chilli pepper, oven-roasted…" at bounding box center [499, 341] width 275 height 42
click at [376, 330] on input "Harissa Spiced Chicken african-style harissa, ancho chilli pepper, oven-roasted…" at bounding box center [374, 328] width 12 height 12
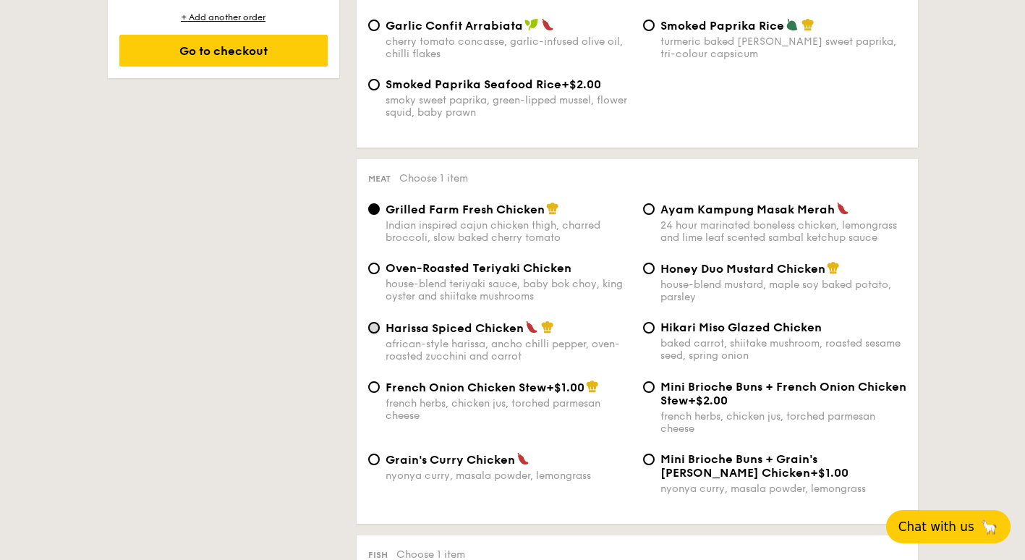
radio input "true"
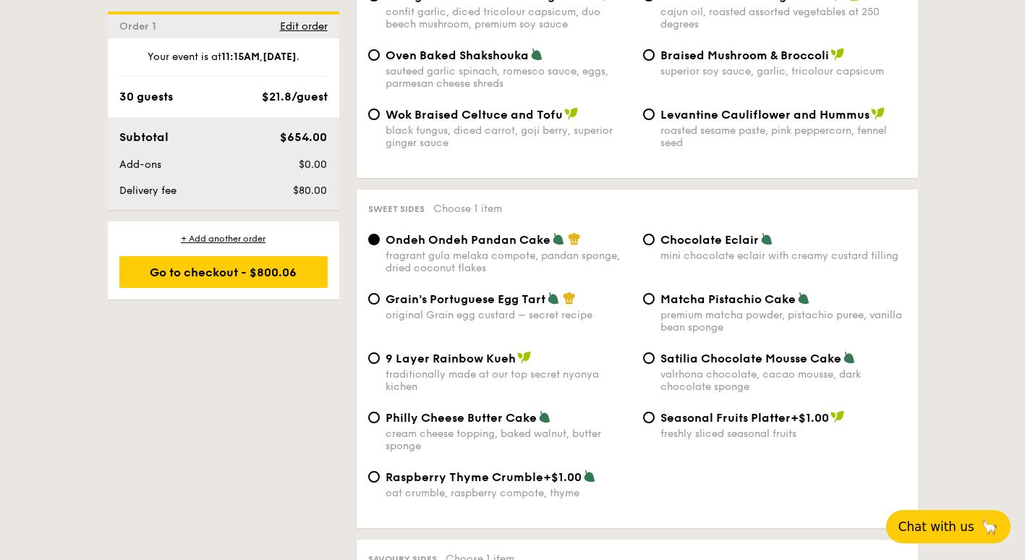
scroll to position [2012, 0]
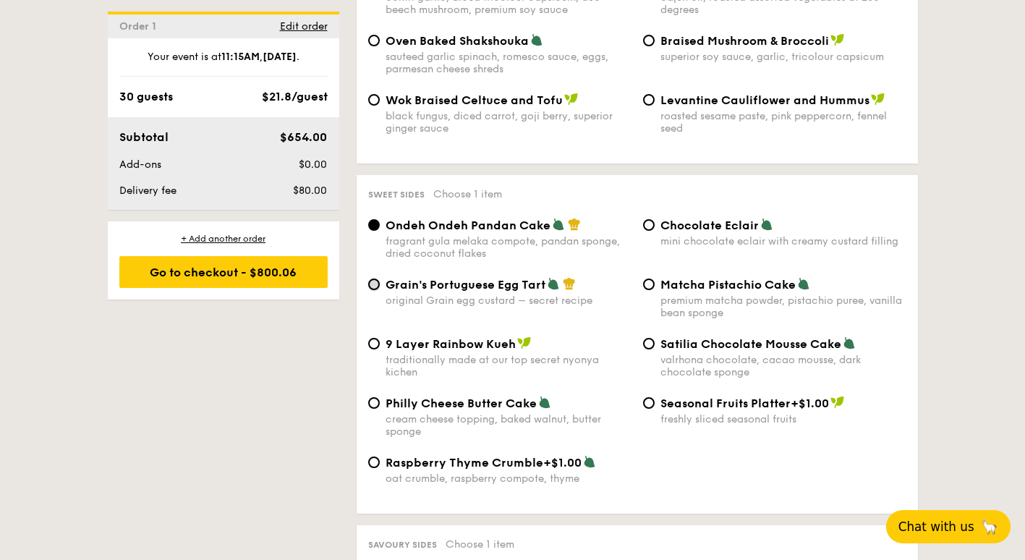
click at [374, 278] on input "Grain's Portuguese Egg Tart original Grain egg custard – secret recipe" at bounding box center [374, 284] width 12 height 12
radio input "true"
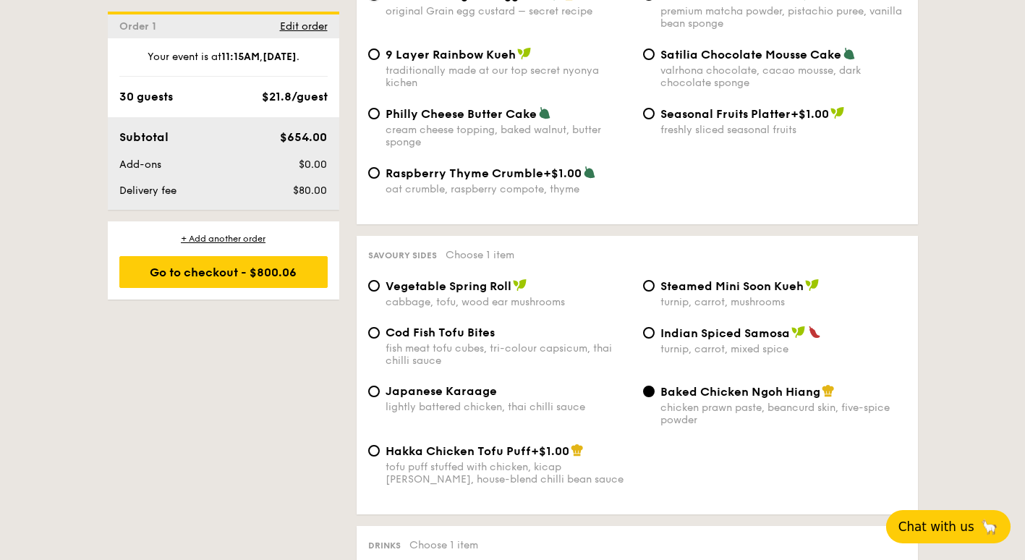
scroll to position [2374, 0]
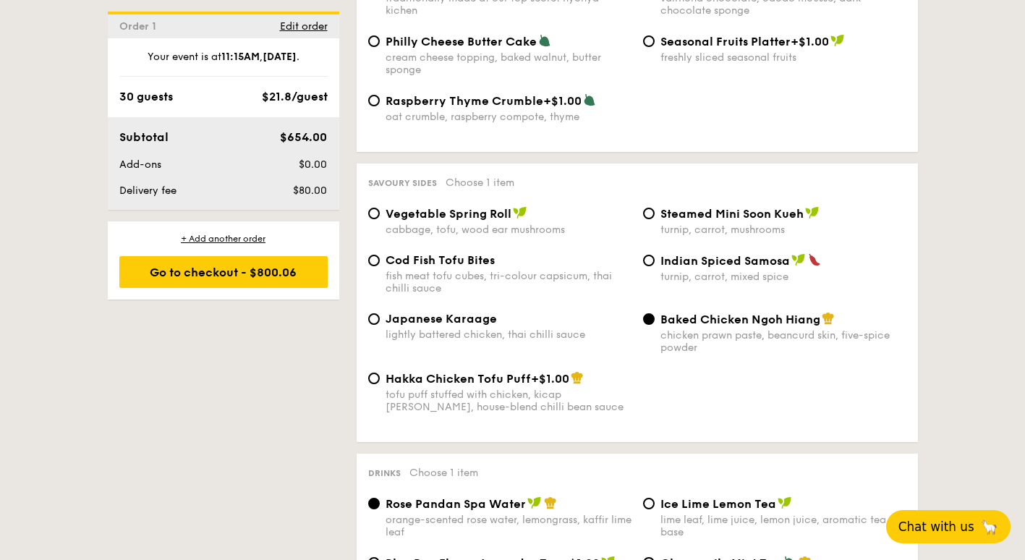
click at [649, 312] on div "Baked Chicken Ngoh Hiang chicken prawn paste, beancurd skin, five-spice powder" at bounding box center [774, 333] width 275 height 42
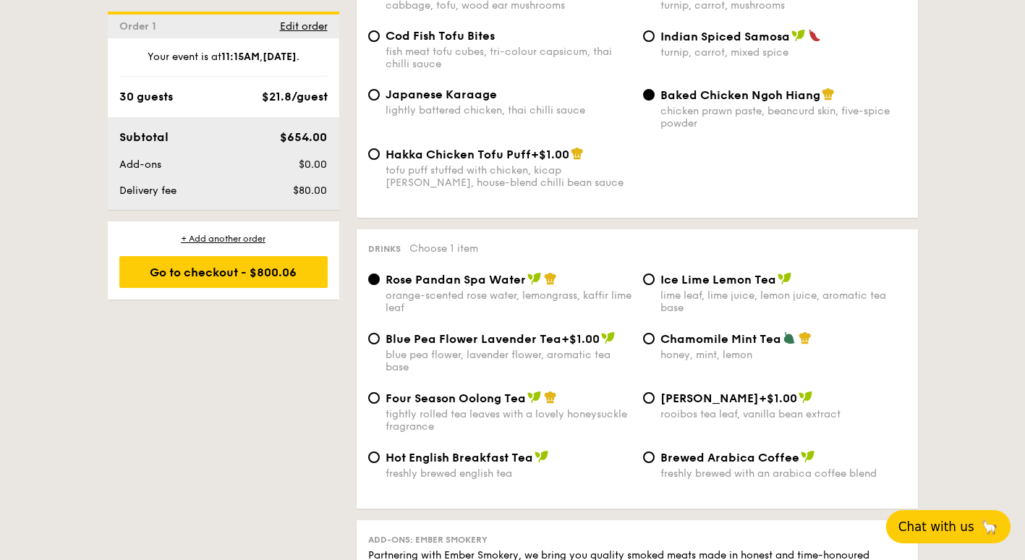
scroll to position [2663, 0]
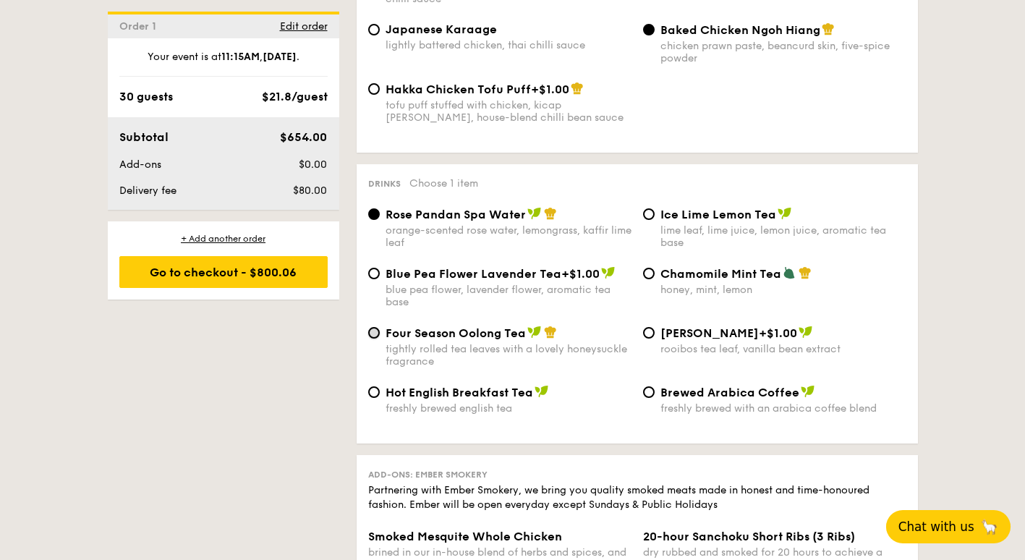
click at [373, 327] on input "Four Season Oolong Tea tightly rolled tea leaves with a lovely honeysuckle frag…" at bounding box center [374, 333] width 12 height 12
radio input "true"
click at [375, 208] on input "Rose Pandan Spa Water orange-scented rose water, lemongrass, kaffir lime leaf" at bounding box center [374, 214] width 12 height 12
radio input "true"
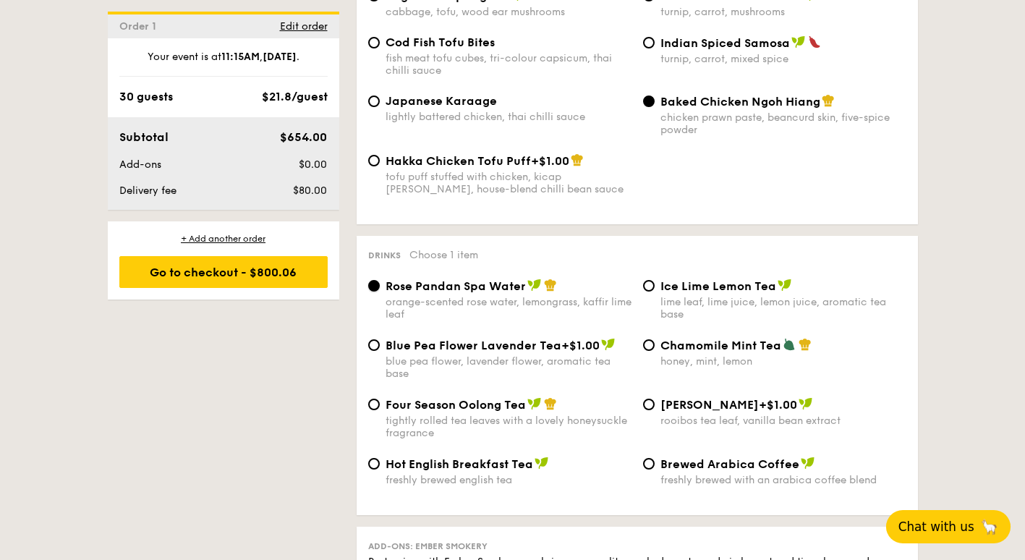
scroll to position [2591, 0]
click at [225, 234] on div "+ Add another order" at bounding box center [223, 239] width 208 height 12
radio input "true"
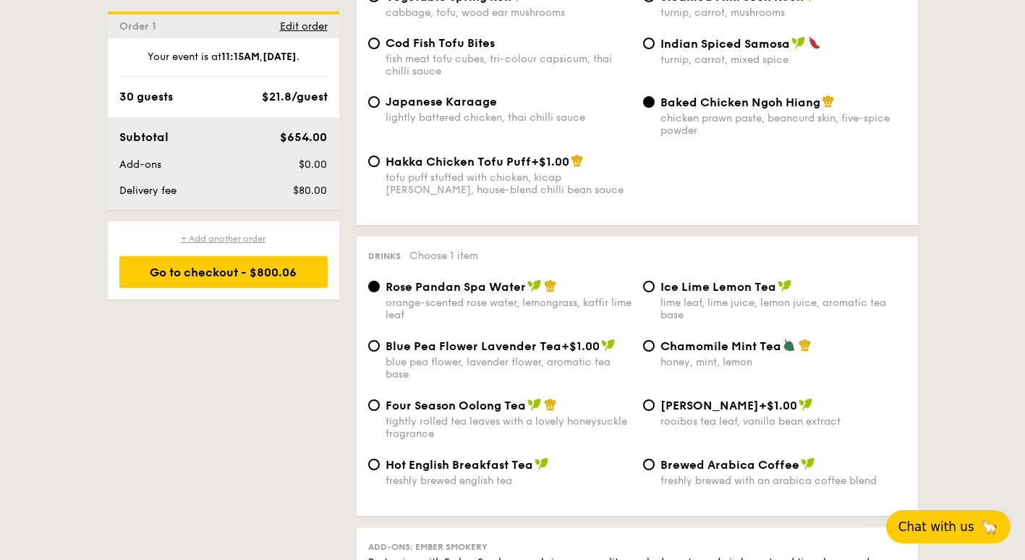
radio input "true"
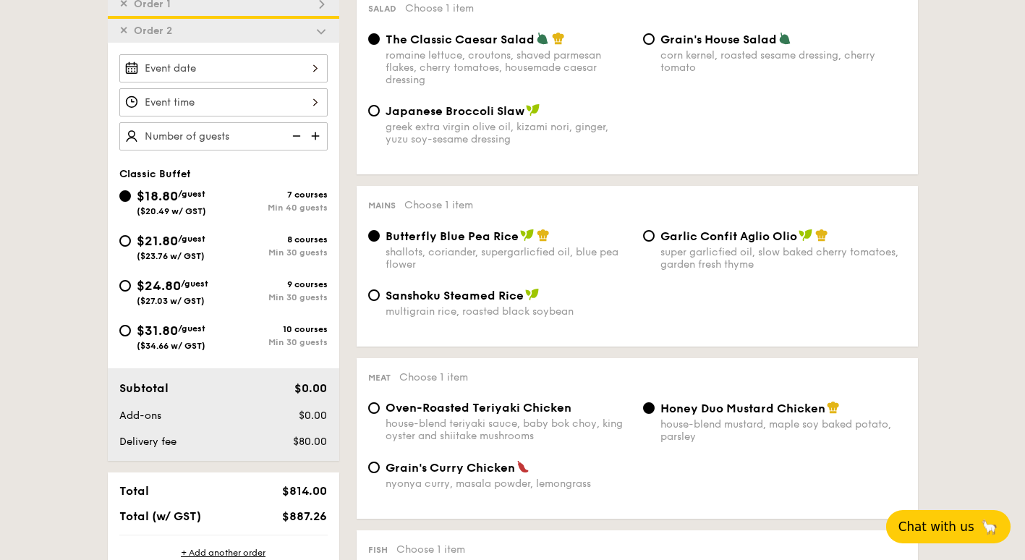
scroll to position [413, 0]
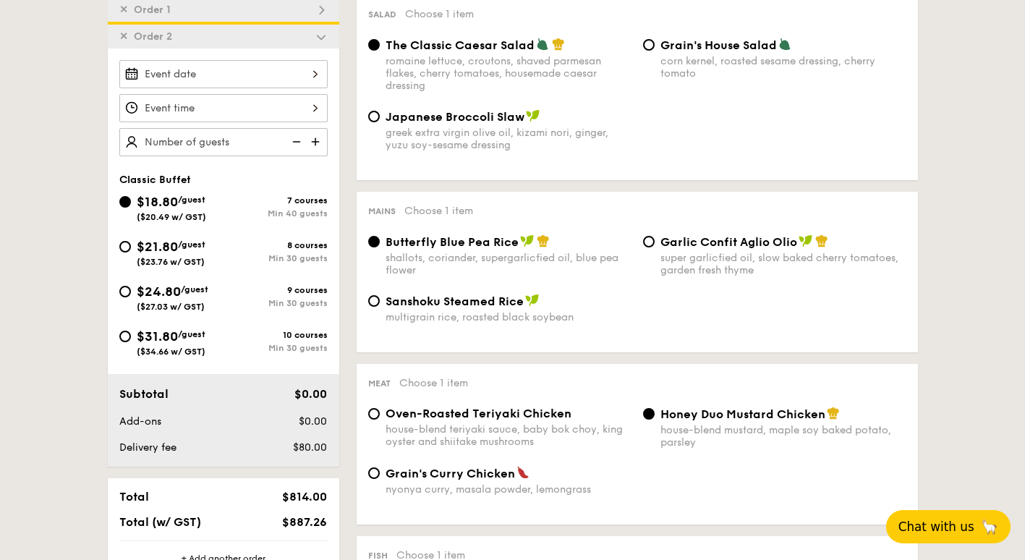
click at [311, 73] on input "Smoked Mesquite Whole Chicken brined in our in-house blend of herbs and spices,…" at bounding box center [223, 74] width 208 height 28
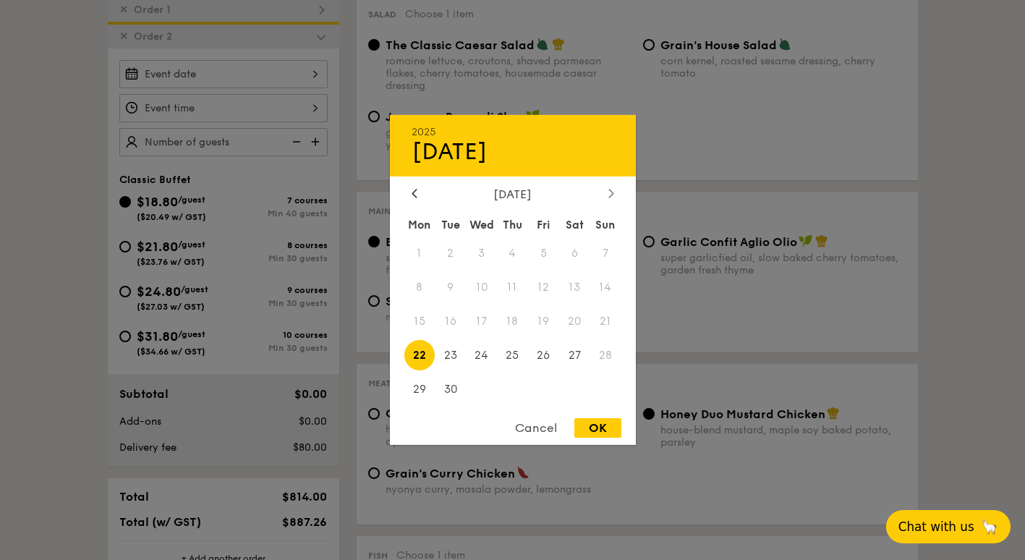
click at [607, 191] on div at bounding box center [611, 194] width 13 height 14
click at [420, 191] on div at bounding box center [414, 194] width 13 height 14
click at [514, 357] on span "25" at bounding box center [512, 354] width 31 height 31
click at [304, 112] on div at bounding box center [512, 280] width 1025 height 560
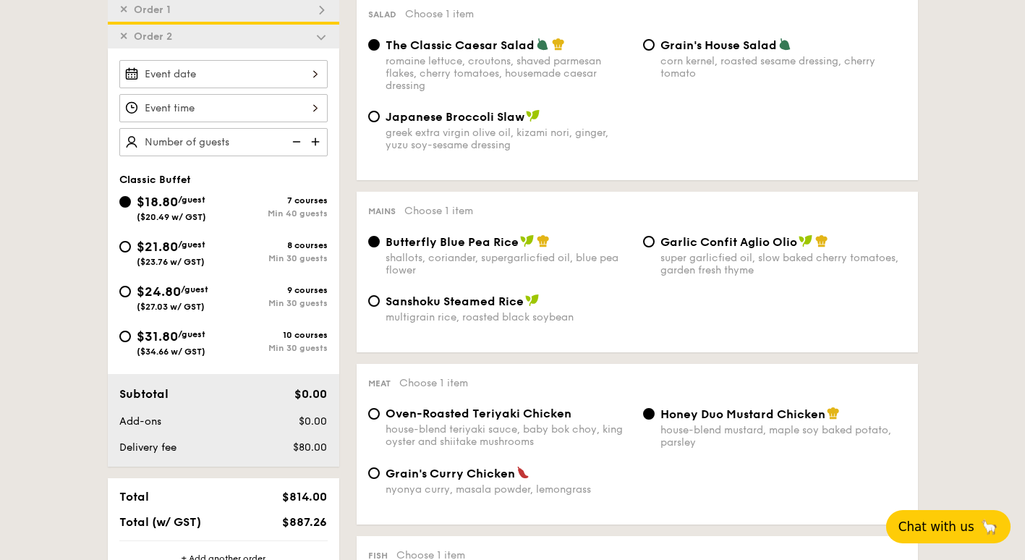
click at [310, 105] on input "Smoked Mesquite Whole Chicken brined in our in-house blend of herbs and spices,…" at bounding box center [223, 108] width 208 height 28
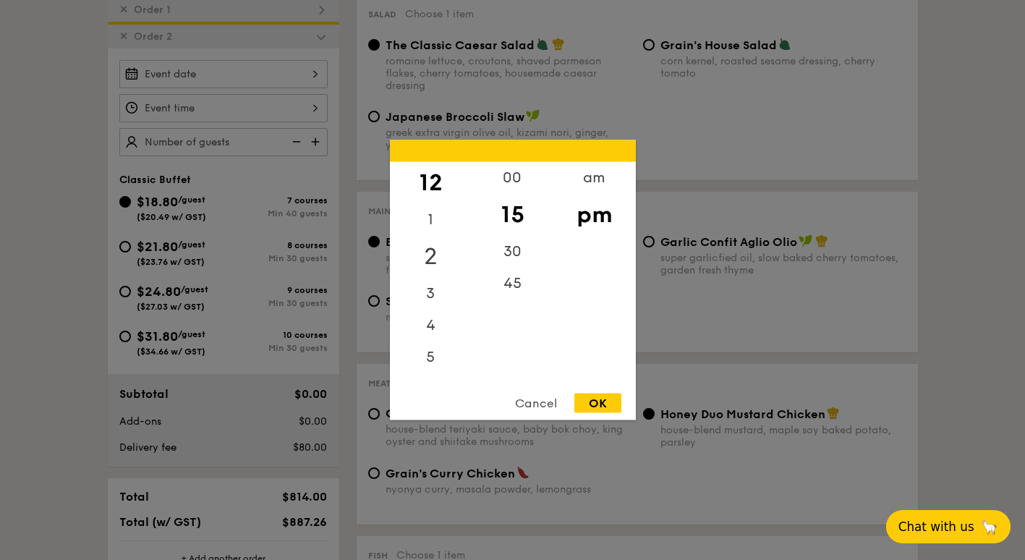
drag, startPoint x: 435, startPoint y: 221, endPoint x: 433, endPoint y: 245, distance: 24.0
click at [433, 245] on div "12 1 2 3 4 5 6 7 8 9 10 11" at bounding box center [431, 272] width 82 height 221
drag, startPoint x: 433, startPoint y: 245, endPoint x: 579, endPoint y: 180, distance: 160.0
click at [579, 180] on div "am" at bounding box center [594, 183] width 82 height 42
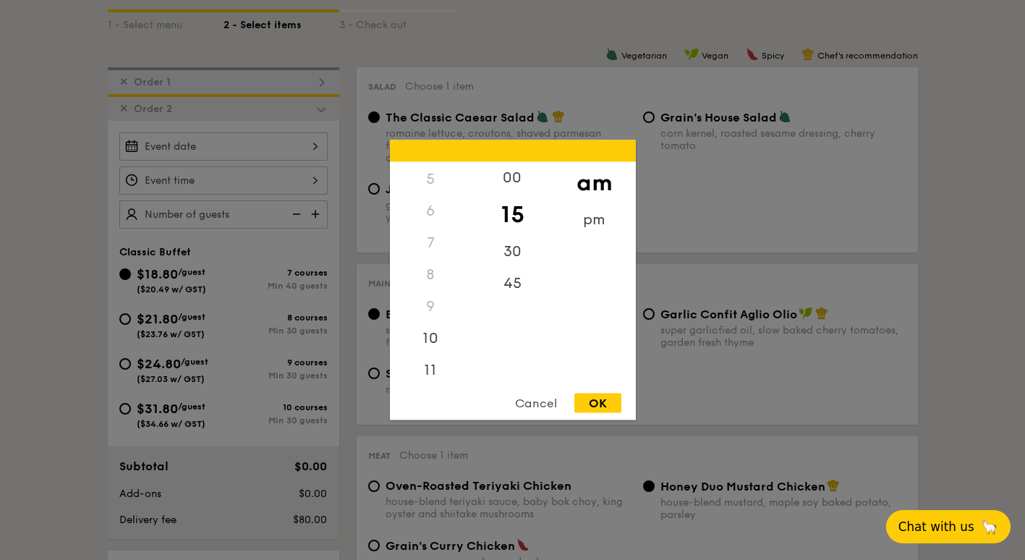
scroll to position [161, 0]
click at [438, 373] on div "11" at bounding box center [431, 372] width 82 height 42
click at [597, 401] on div "OK" at bounding box center [597, 403] width 47 height 20
type input "11:15AM"
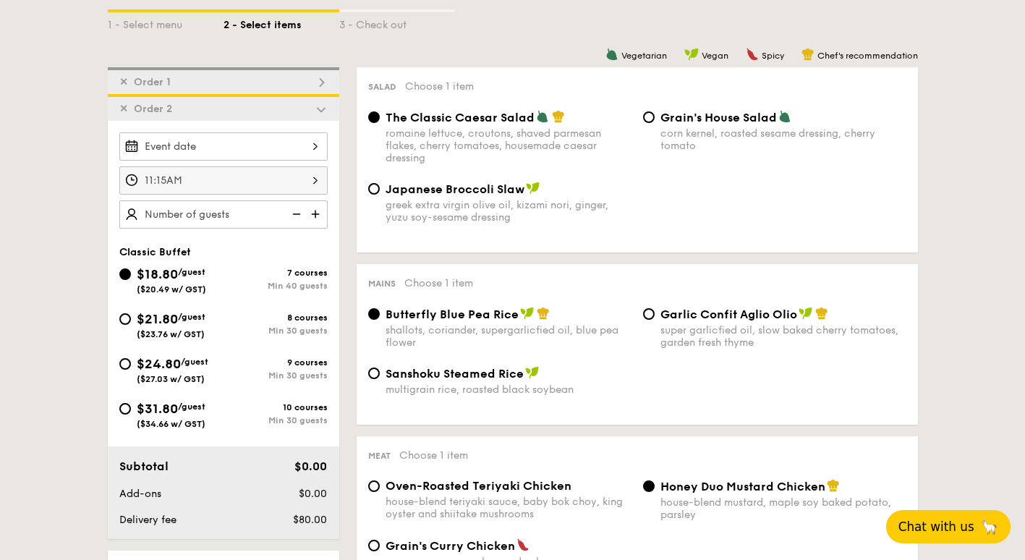
click at [317, 214] on img at bounding box center [317, 213] width 22 height 27
click at [292, 214] on img at bounding box center [295, 213] width 22 height 27
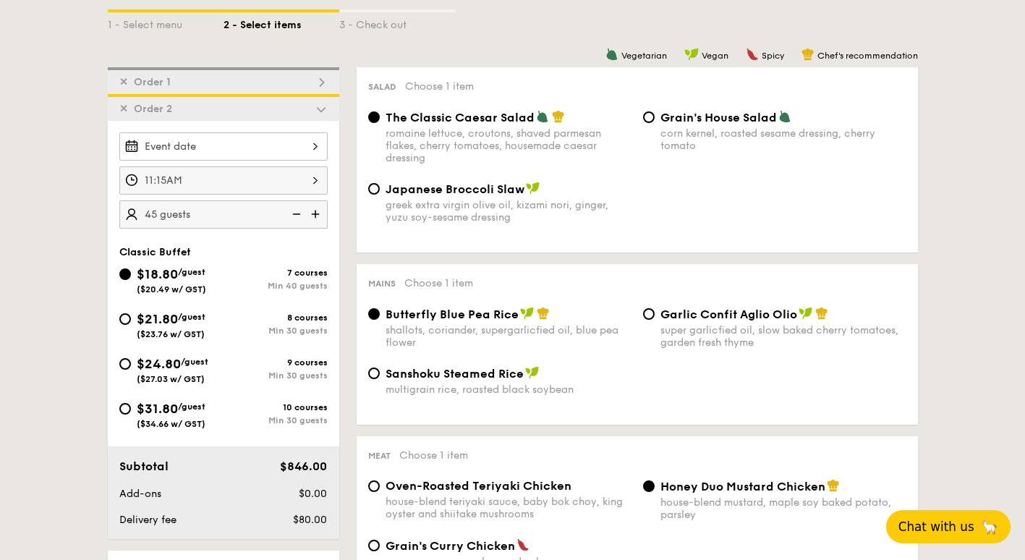
type input "40 guests"
click at [292, 214] on img at bounding box center [295, 213] width 22 height 27
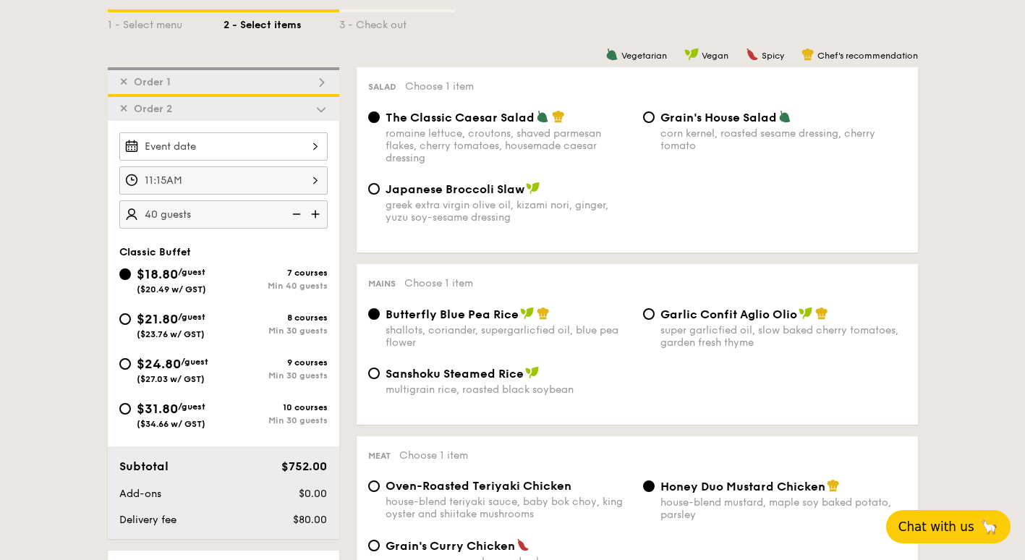
click at [292, 214] on img at bounding box center [295, 213] width 22 height 27
click at [292, 213] on img at bounding box center [295, 213] width 22 height 27
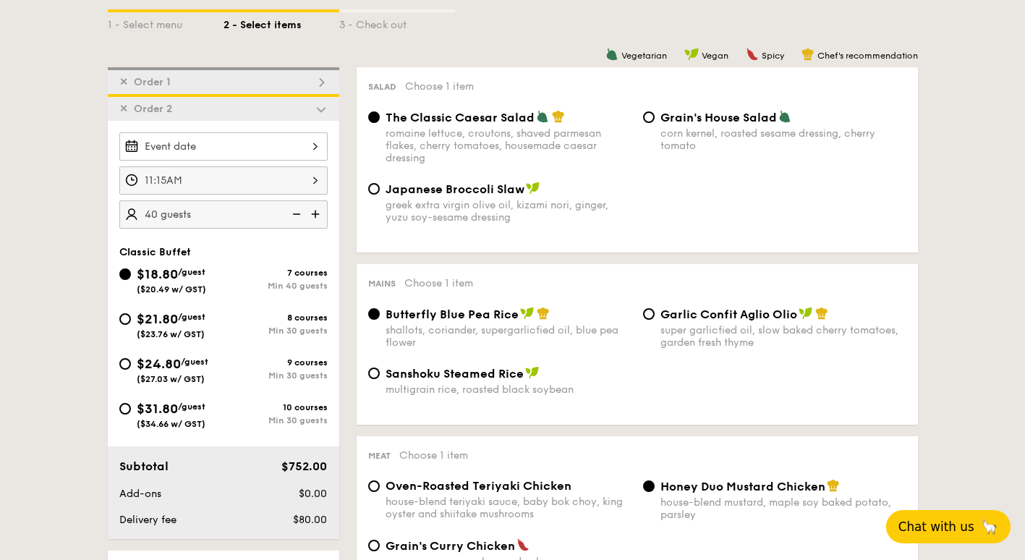
click at [117, 320] on div "$21.80 /guest ($23.76 w/ GST) 8 courses Min 30 guests" at bounding box center [224, 328] width 220 height 39
click at [130, 317] on input "$21.80 /guest ($23.76 w/ GST) 8 courses Min 30 guests" at bounding box center [125, 319] width 12 height 12
radio input "true"
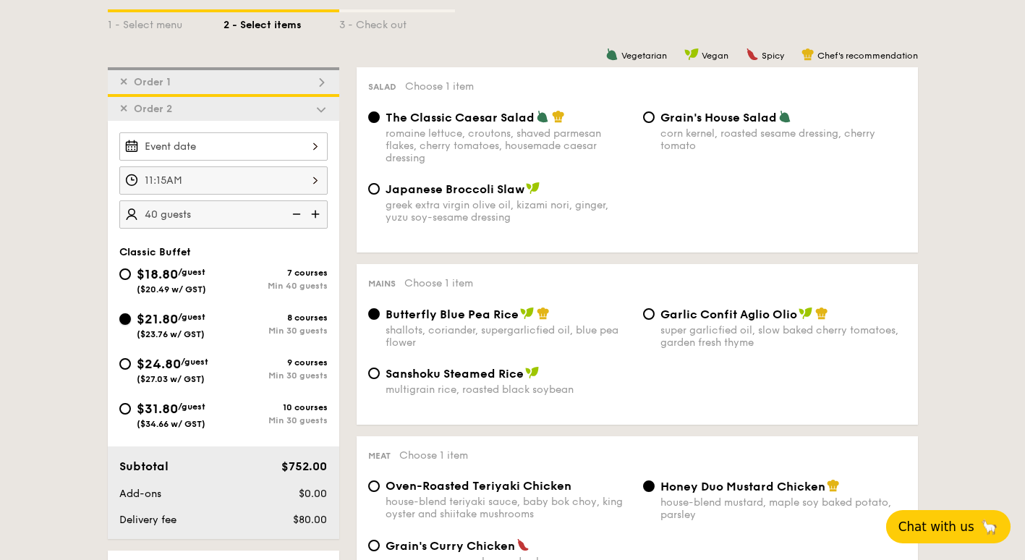
radio input "true"
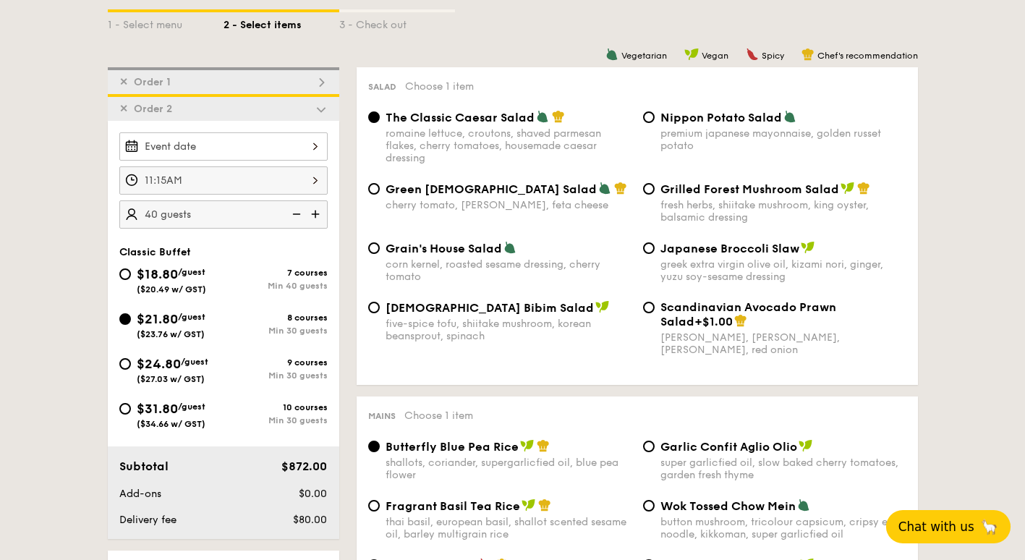
click at [299, 214] on img at bounding box center [295, 213] width 22 height 27
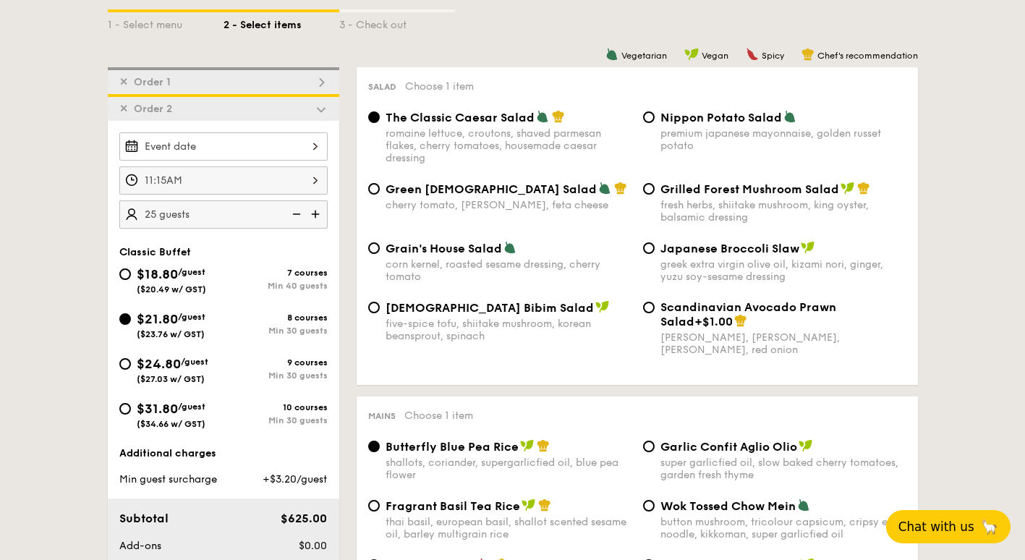
click at [299, 214] on img at bounding box center [295, 213] width 22 height 27
click at [316, 216] on img at bounding box center [317, 213] width 22 height 27
type input "30 guests"
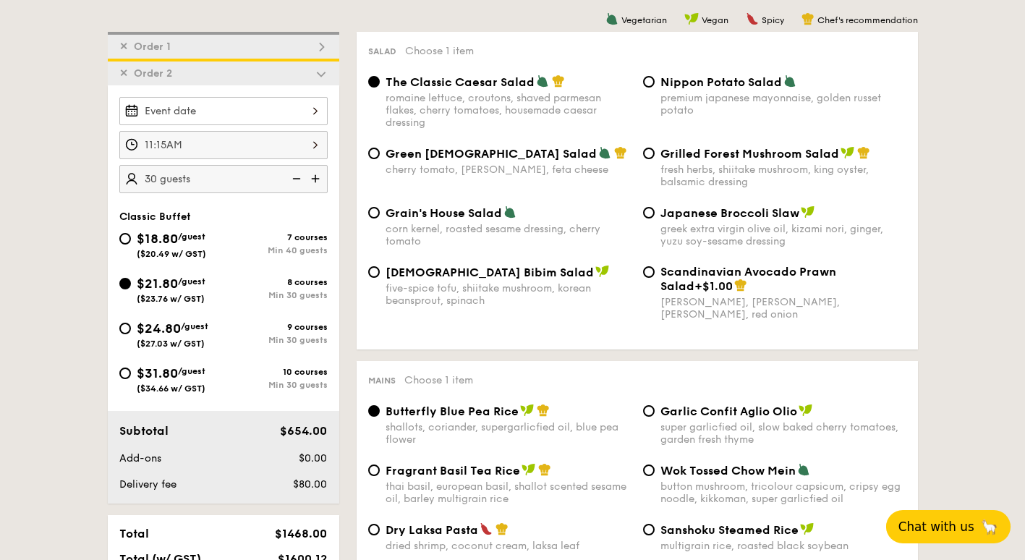
scroll to position [341, 0]
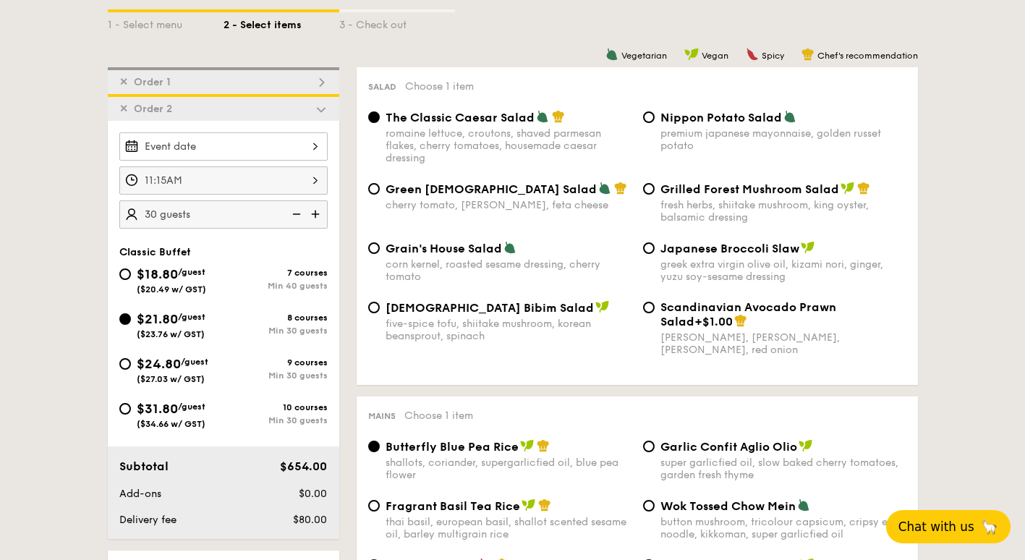
click at [318, 80] on img at bounding box center [321, 82] width 13 height 13
radio input "false"
radio input "true"
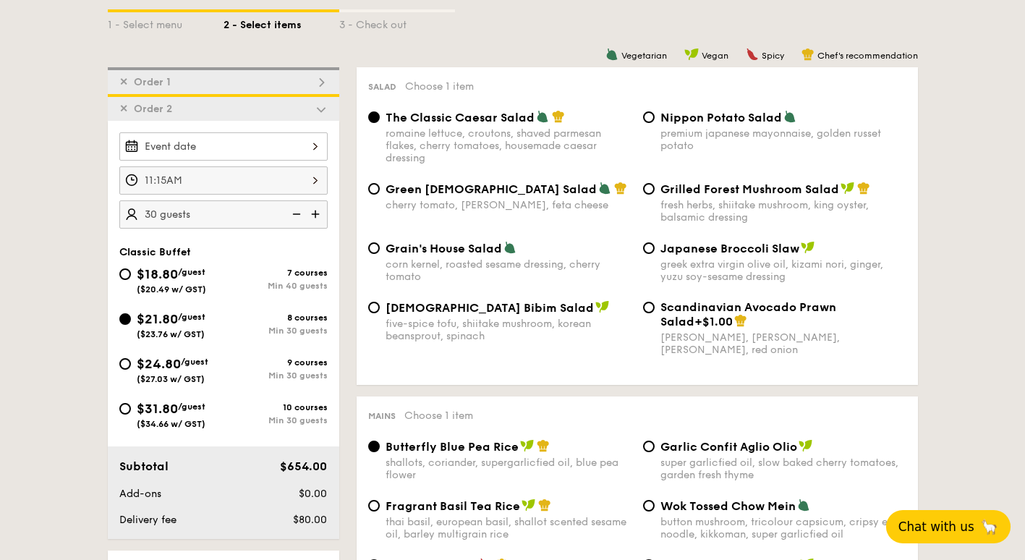
radio input "true"
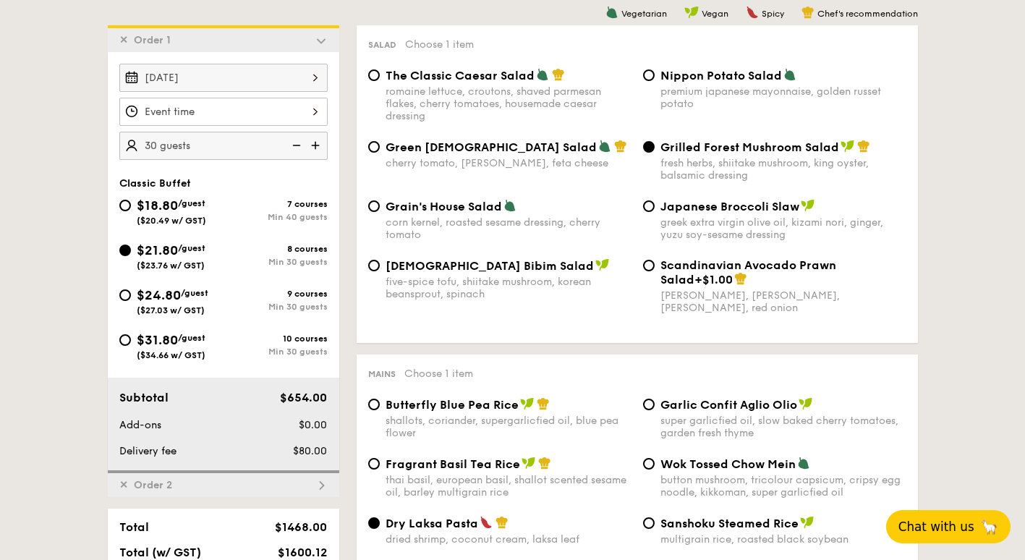
scroll to position [386, 0]
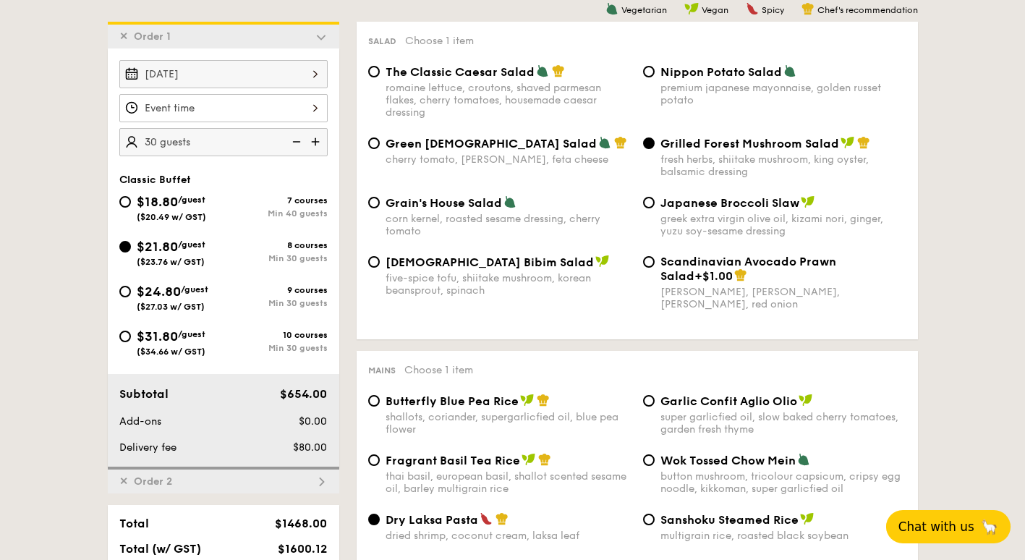
click at [320, 33] on img at bounding box center [321, 36] width 13 height 13
click at [322, 38] on img at bounding box center [321, 36] width 13 height 13
click at [365, 30] on div "Salad Choose 1 item The Classic Caesar Salad romaine lettuce, croutons, shaved …" at bounding box center [637, 181] width 561 height 318
click at [641, 221] on div "Japanese Broccoli Slaw greek extra virgin olive oil, kizami nori, ginger, yuzu …" at bounding box center [774, 216] width 275 height 42
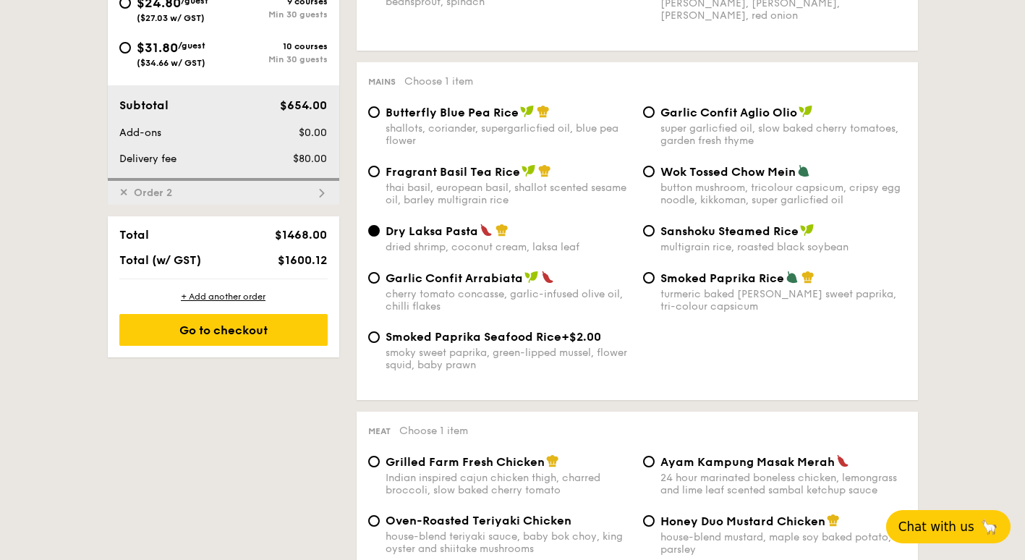
scroll to position [676, 0]
click at [242, 299] on div "+ Add another order" at bounding box center [223, 296] width 208 height 12
radio input "true"
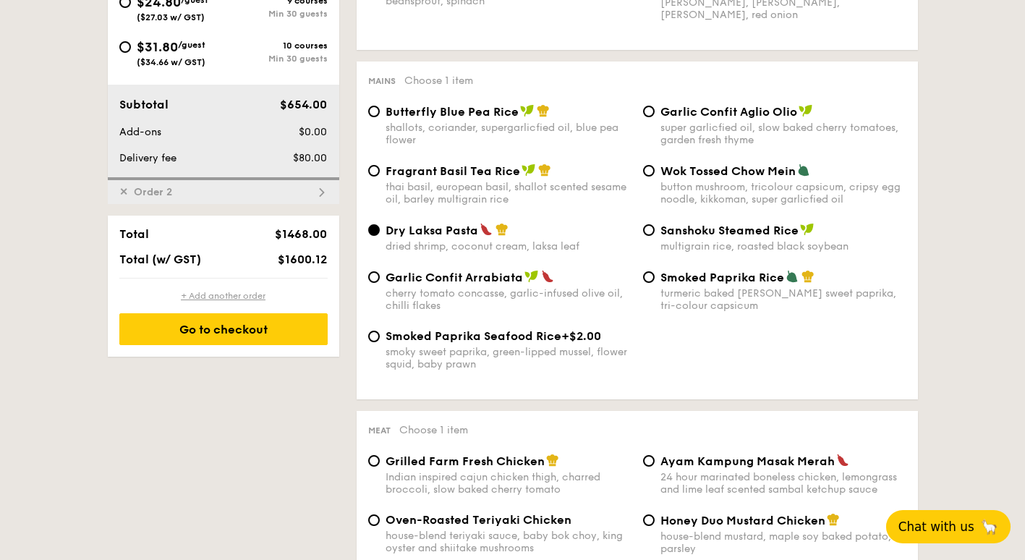
radio input "true"
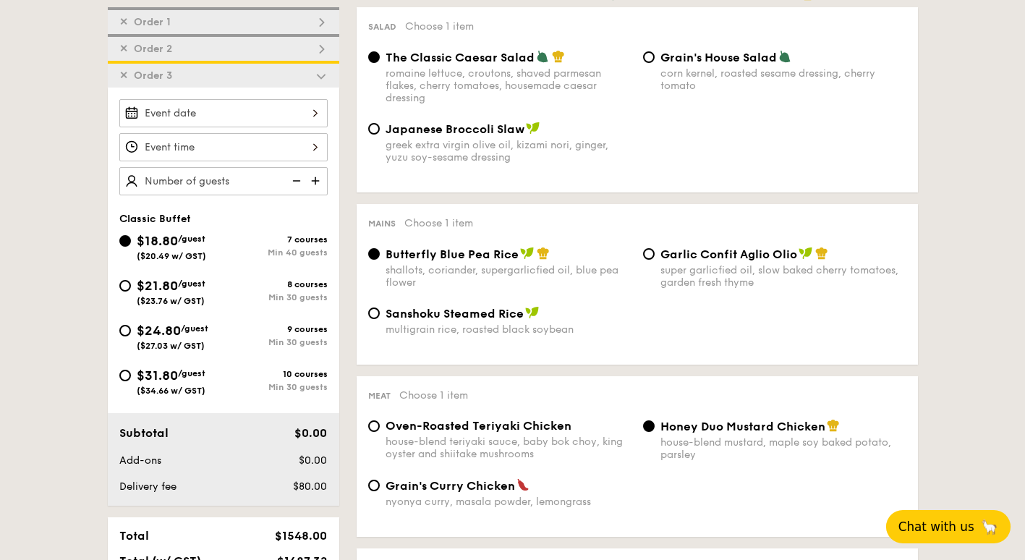
scroll to position [367, 0]
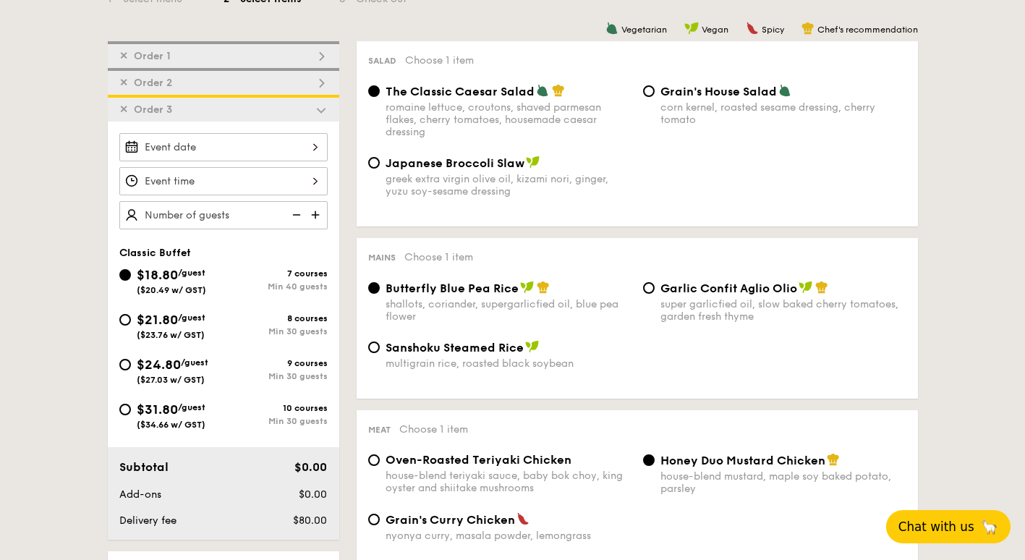
click at [124, 110] on span "✕" at bounding box center [123, 109] width 9 height 12
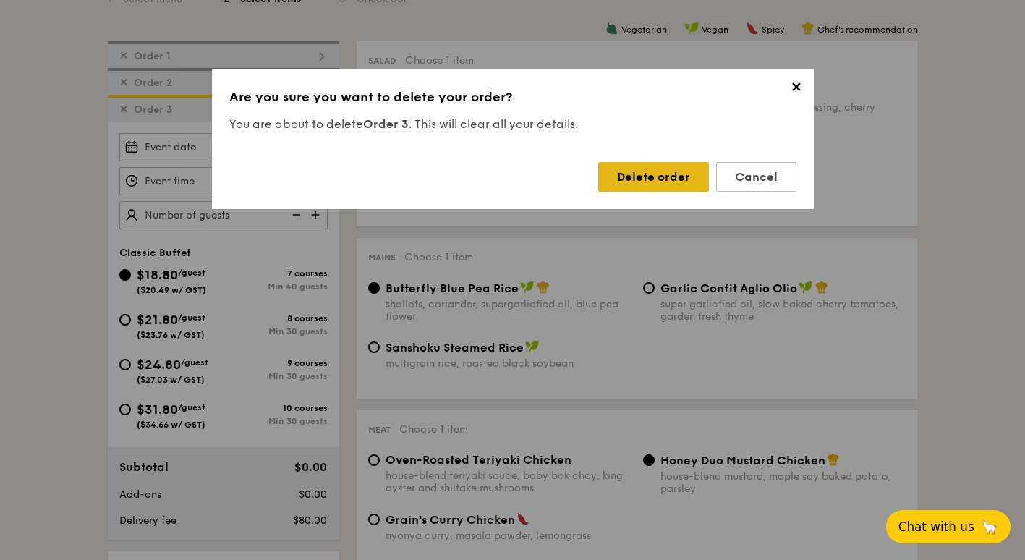
click at [620, 176] on div "Delete order" at bounding box center [653, 177] width 111 height 30
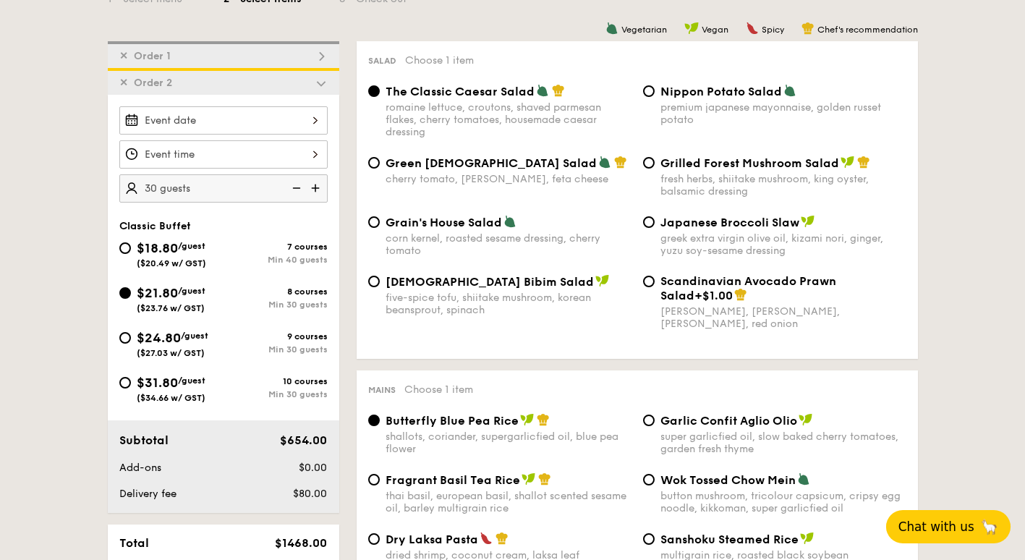
click at [280, 83] on div "✕ Order 2" at bounding box center [223, 81] width 231 height 27
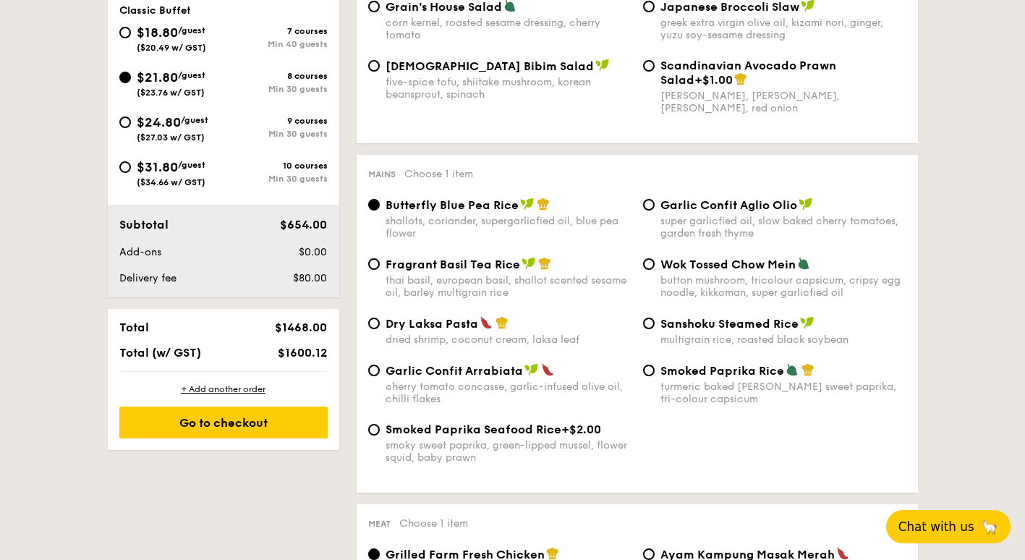
scroll to position [584, 0]
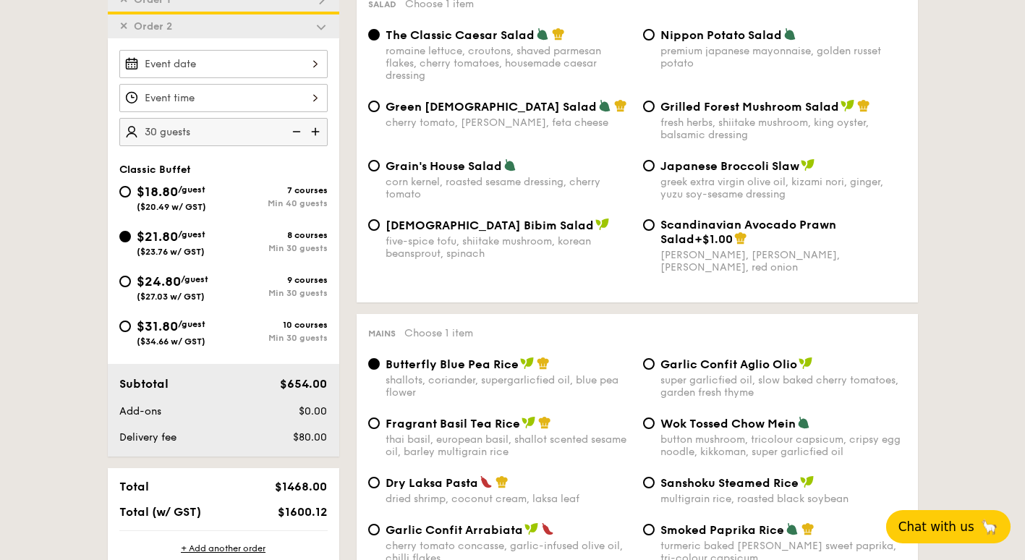
scroll to position [367, 0]
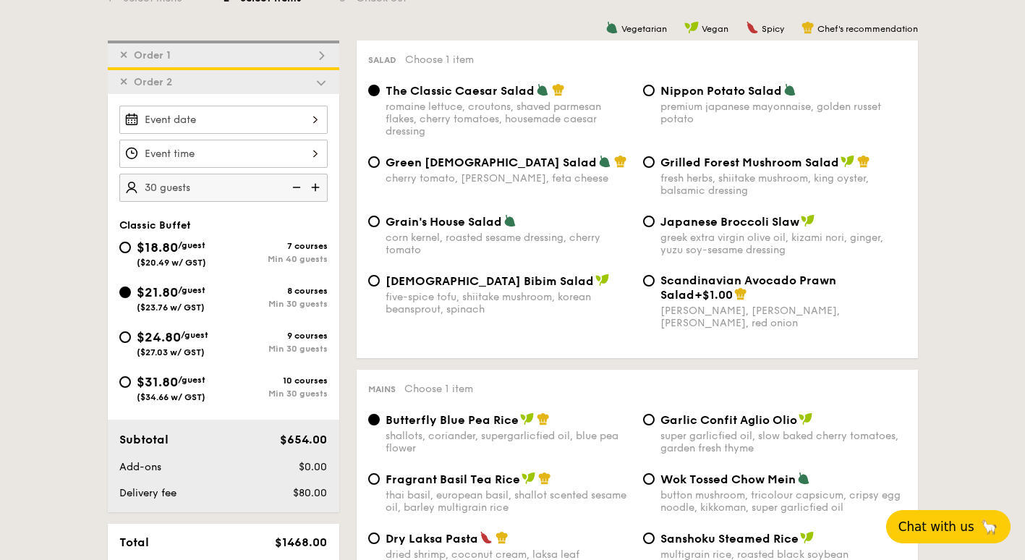
drag, startPoint x: 1024, startPoint y: 106, endPoint x: 982, endPoint y: 251, distance: 150.4
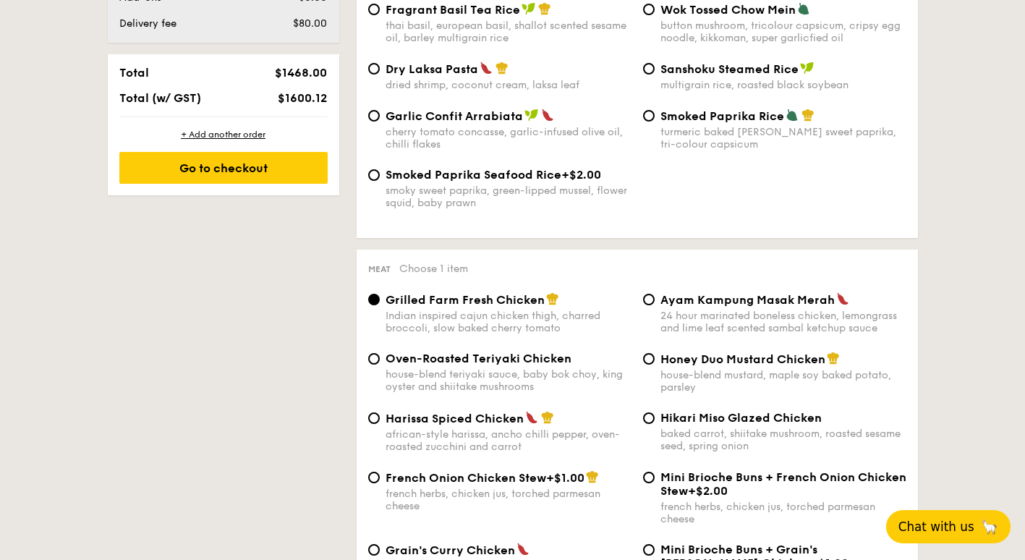
scroll to position [881, 0]
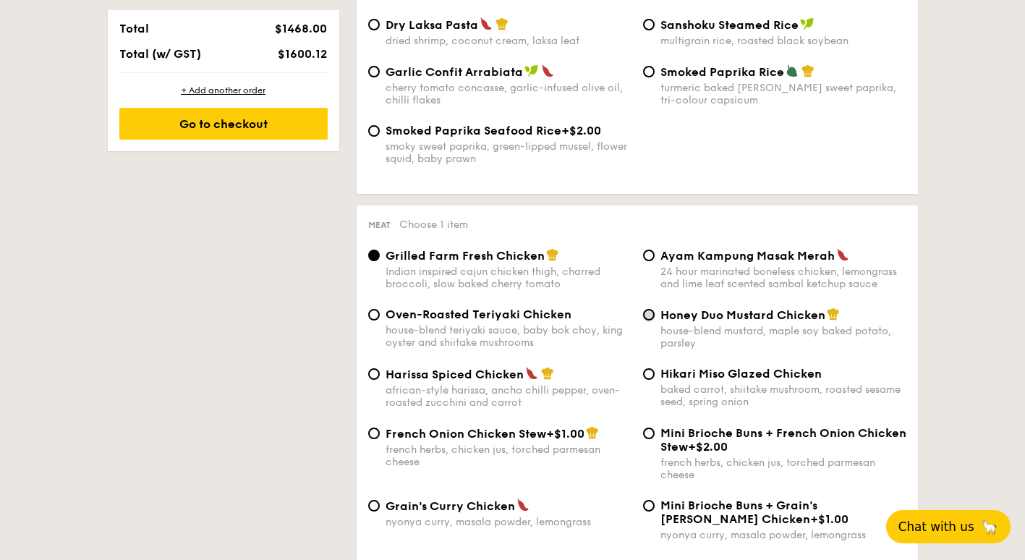
click at [650, 316] on input "Honey Duo Mustard Chicken house-blend mustard, maple soy baked potato, parsley" at bounding box center [649, 315] width 12 height 12
radio input "true"
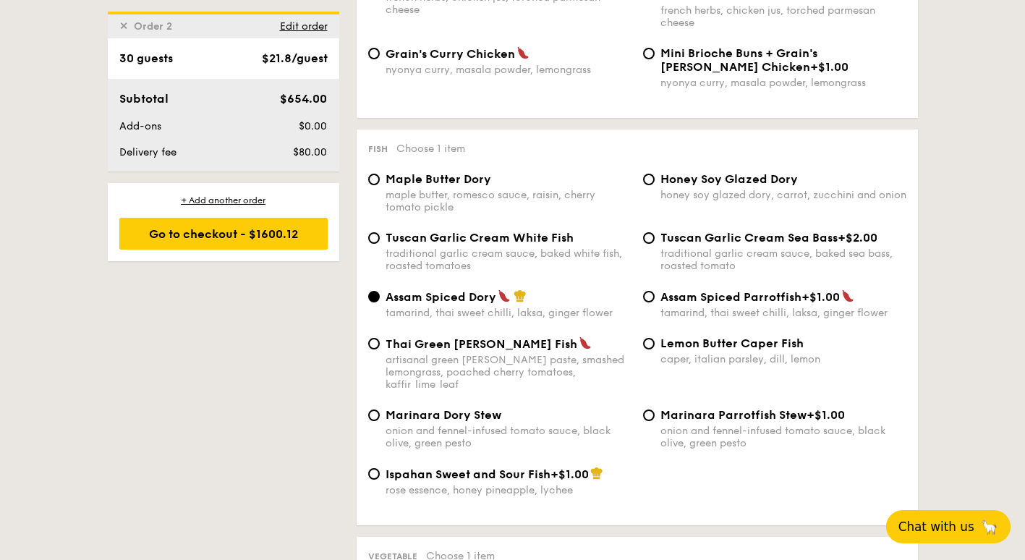
scroll to position [1315, 0]
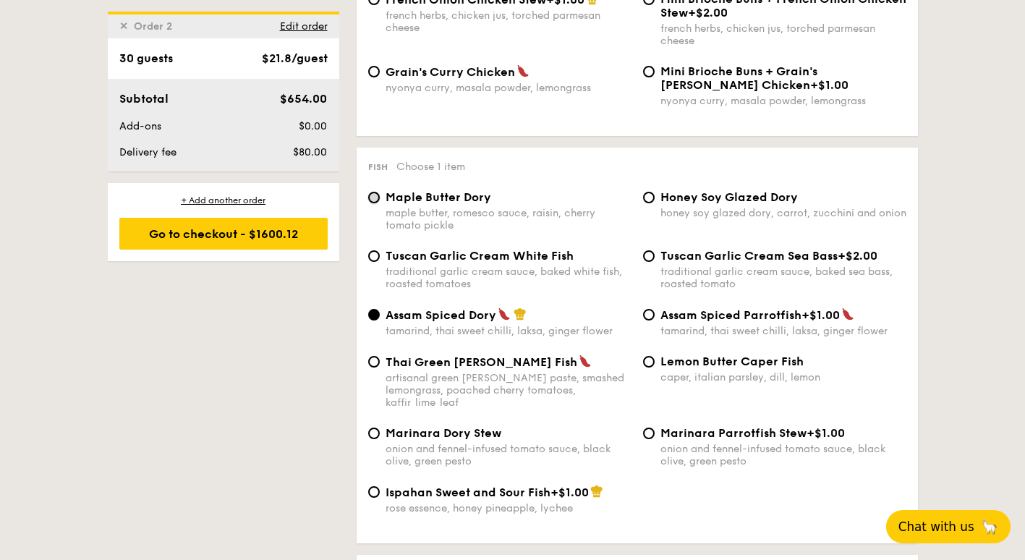
click at [370, 194] on input "Maple Butter Dory maple butter, romesco sauce, raisin, cherry tomato pickle" at bounding box center [374, 198] width 12 height 12
radio input "true"
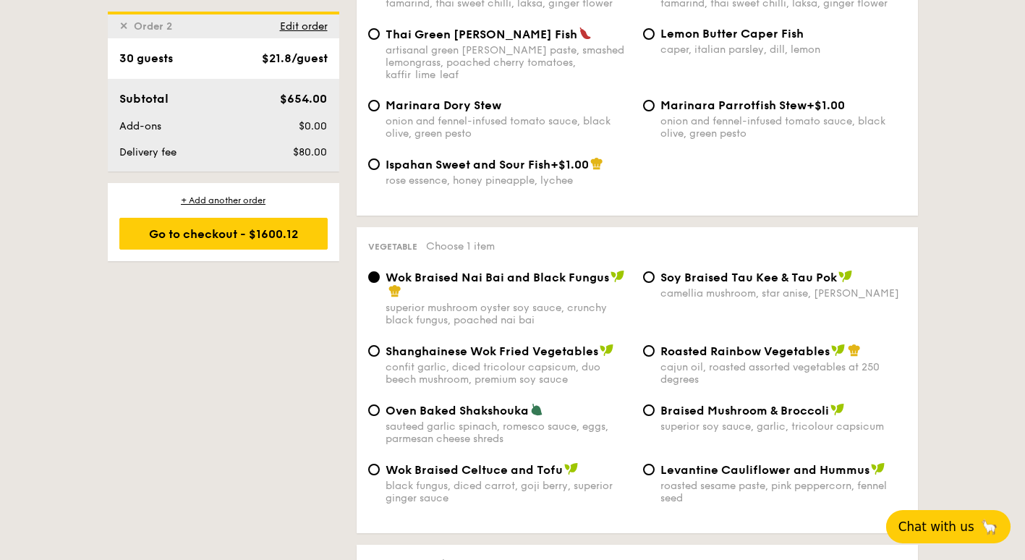
scroll to position [1677, 0]
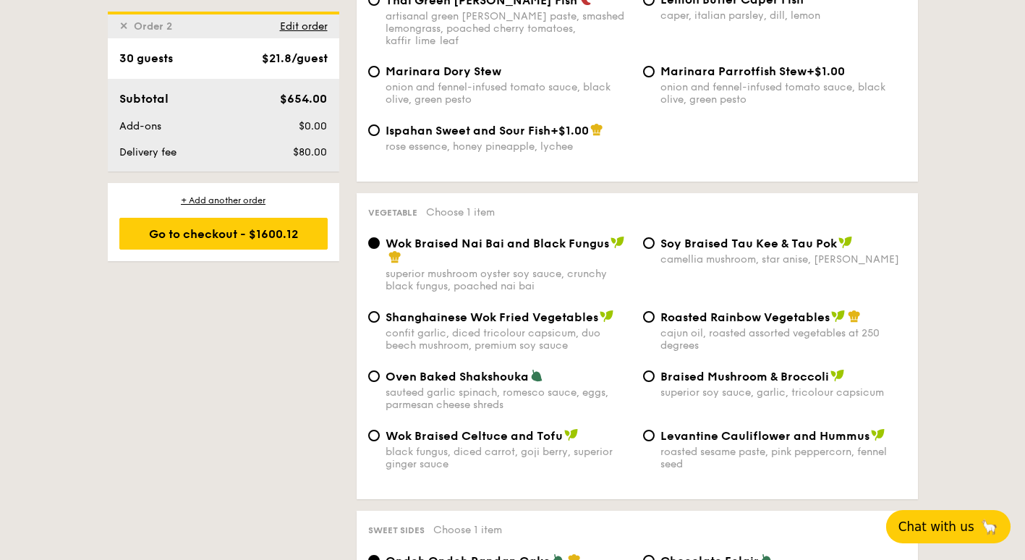
click at [646, 311] on div "Roasted Rainbow Vegetables cajun oil, roasted assorted vegetables at 250 degrees" at bounding box center [774, 331] width 275 height 42
click at [650, 311] on input "Roasted Rainbow Vegetables cajun oil, roasted assorted vegetables at 250 degrees" at bounding box center [649, 317] width 12 height 12
radio input "true"
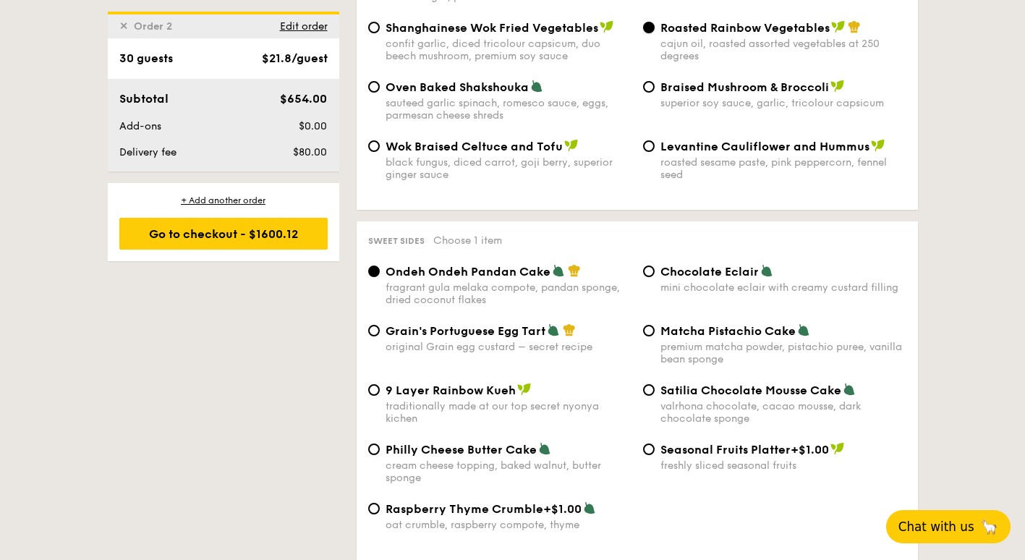
scroll to position [2038, 0]
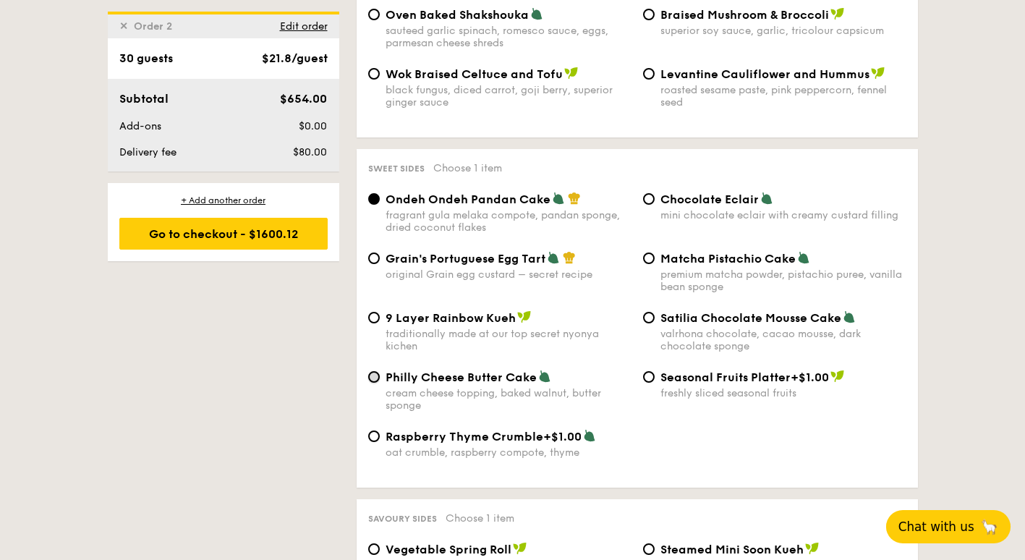
click at [374, 371] on input "Philly Cheese Butter Cake cream cheese topping, baked walnut, butter sponge" at bounding box center [374, 377] width 12 height 12
radio input "true"
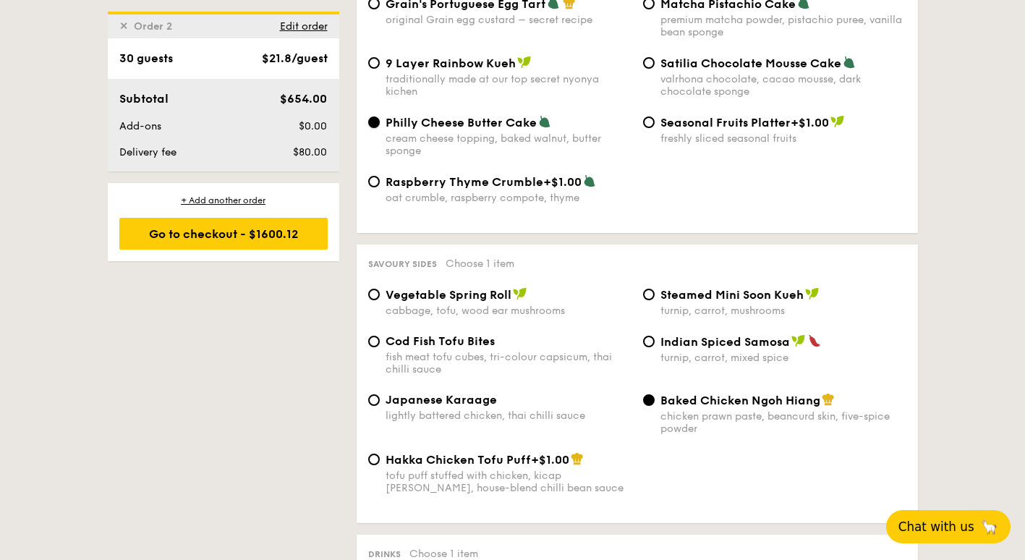
scroll to position [2328, 0]
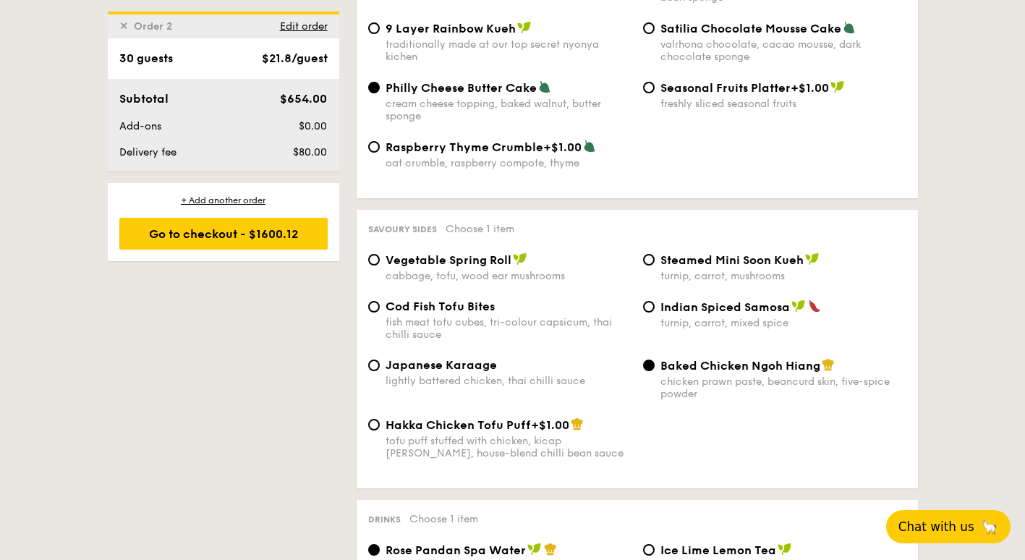
click at [381, 252] on div "Vegetable Spring Roll cabbage, tofu, wood ear mushrooms" at bounding box center [499, 267] width 275 height 30
click at [376, 254] on input "Vegetable Spring Roll cabbage, tofu, wood ear mushrooms" at bounding box center [374, 260] width 12 height 12
radio input "true"
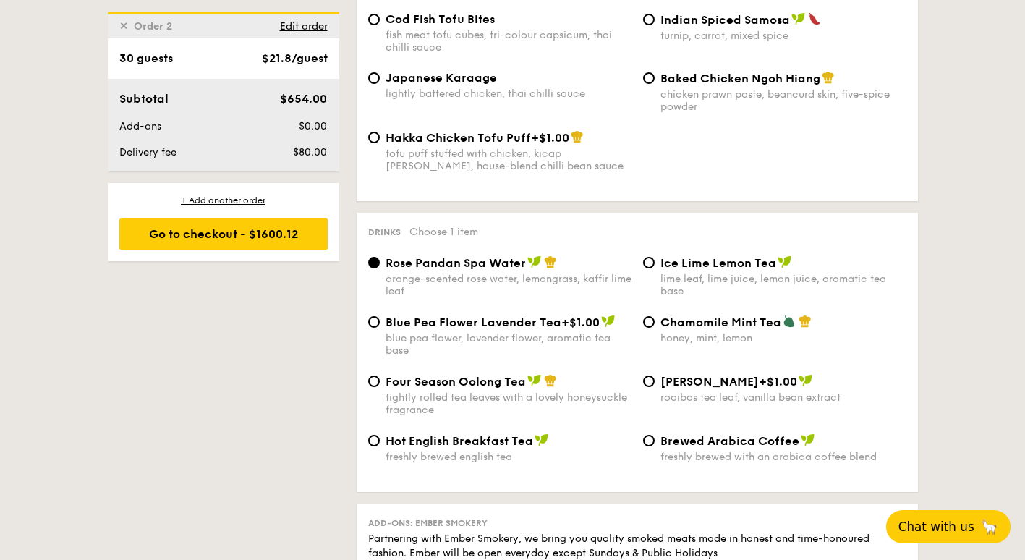
scroll to position [2617, 0]
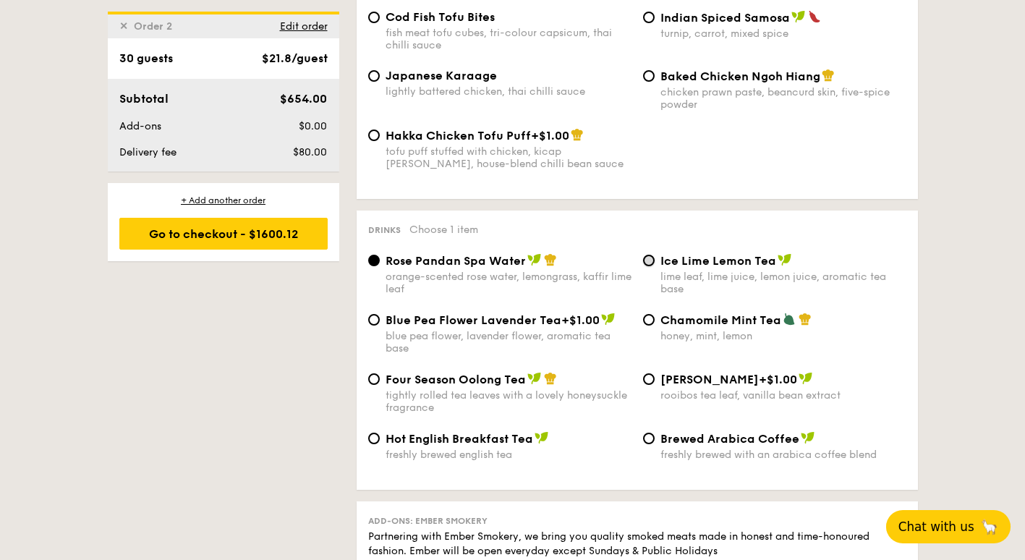
click at [651, 255] on input "Ice Lime Lemon Tea lime leaf, lime juice, lemon juice, aromatic tea base" at bounding box center [649, 261] width 12 height 12
radio input "true"
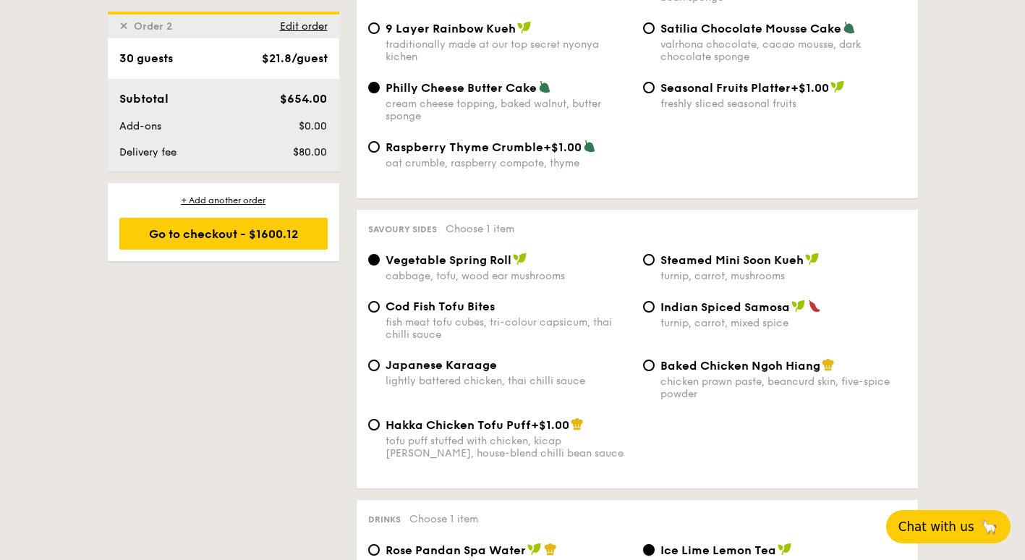
scroll to position [2255, 0]
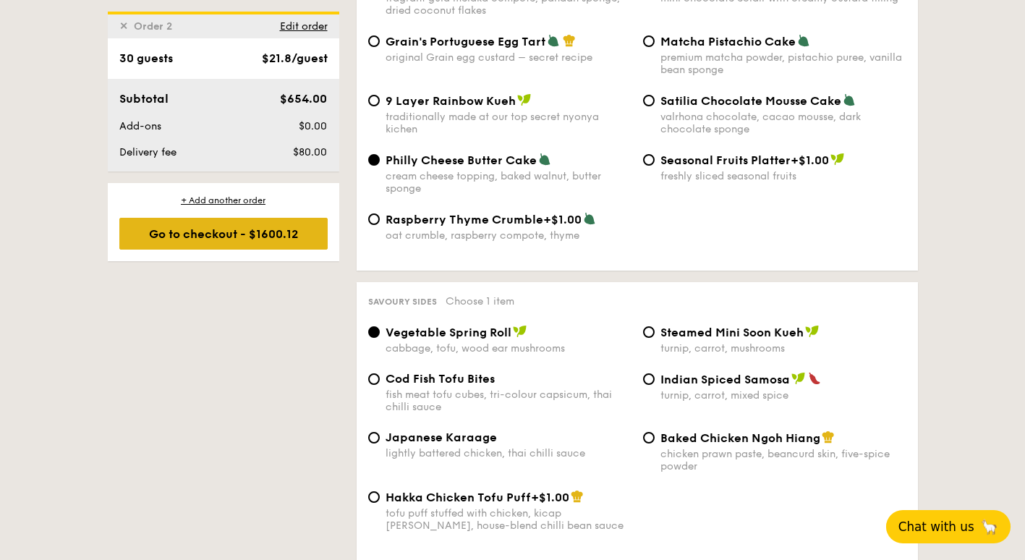
click at [208, 238] on div "Go to checkout - $1600.12" at bounding box center [223, 234] width 208 height 32
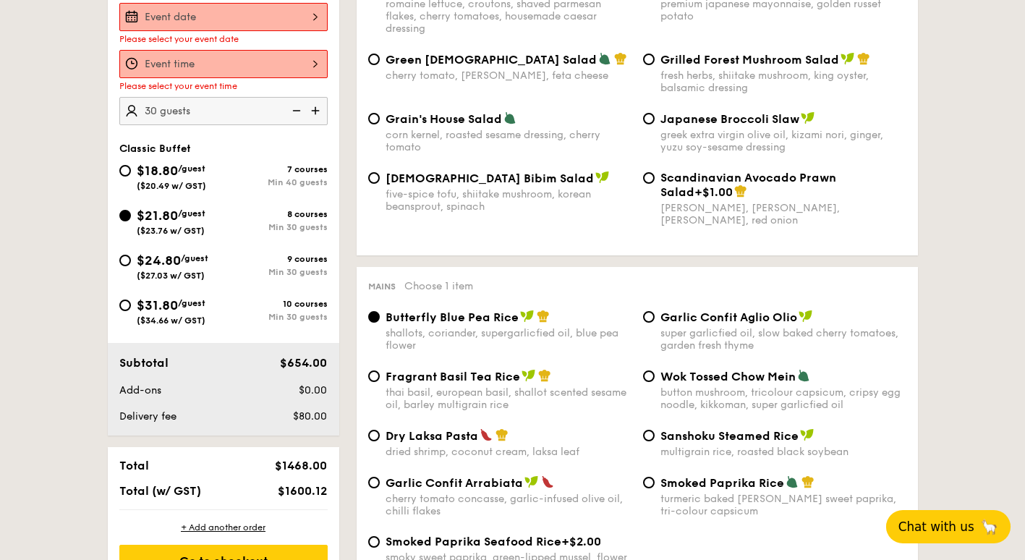
scroll to position [386, 0]
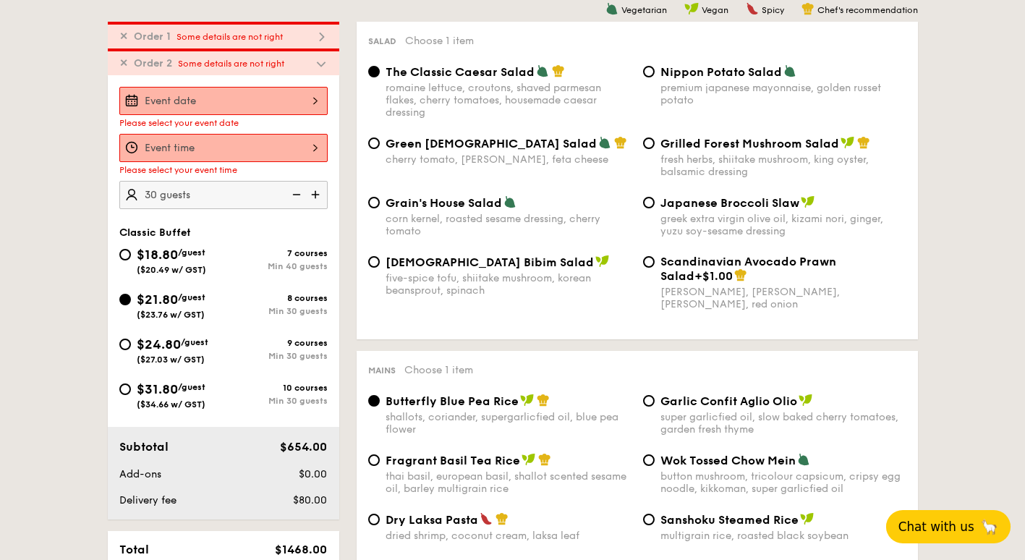
click at [301, 108] on input "Smoked Mesquite Whole Chicken brined in our in-house blend of herbs and spices,…" at bounding box center [223, 101] width 208 height 28
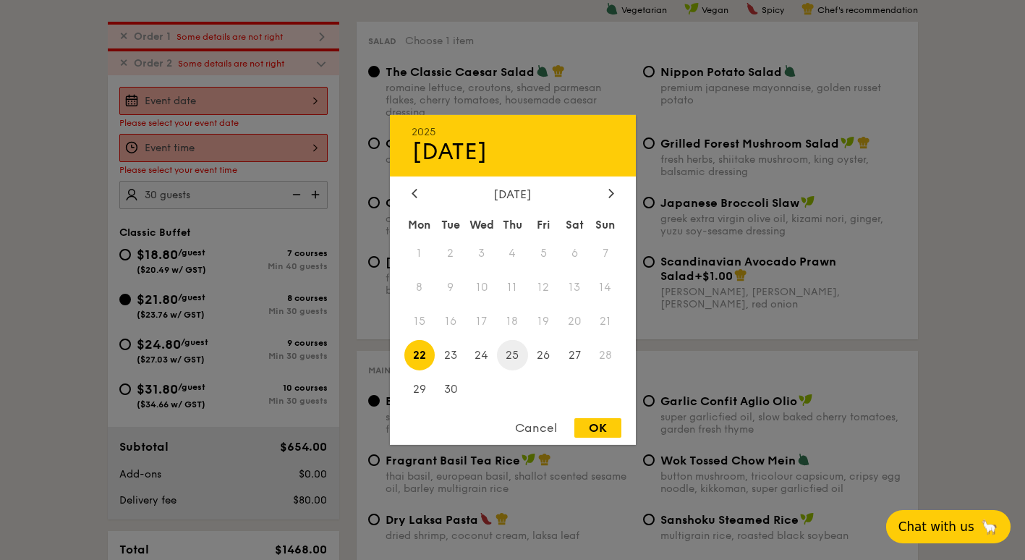
click at [521, 359] on span "25" at bounding box center [512, 354] width 31 height 31
click at [269, 151] on div at bounding box center [512, 280] width 1025 height 560
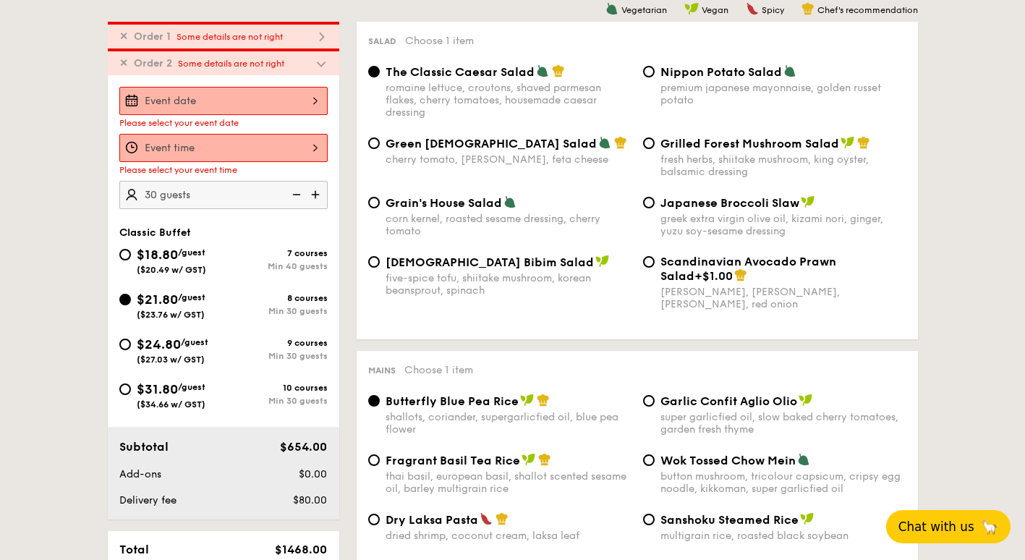
click at [310, 158] on input "Smoked Mesquite Whole Chicken brined in our in-house blend of herbs and spices,…" at bounding box center [223, 148] width 208 height 28
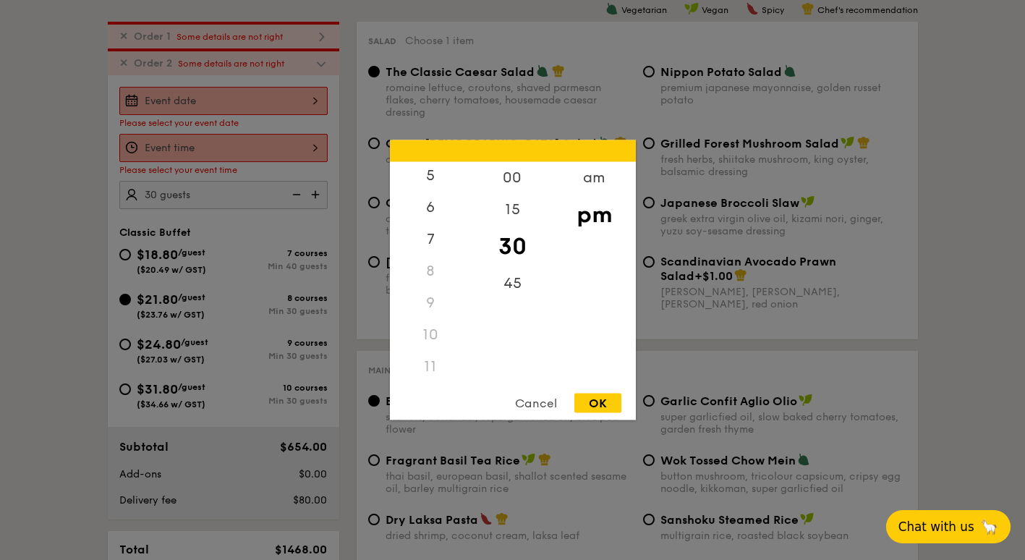
scroll to position [171, 0]
click at [431, 354] on div "11" at bounding box center [431, 367] width 82 height 32
click at [433, 367] on div "11" at bounding box center [431, 367] width 82 height 32
click at [580, 182] on div "am" at bounding box center [594, 183] width 82 height 42
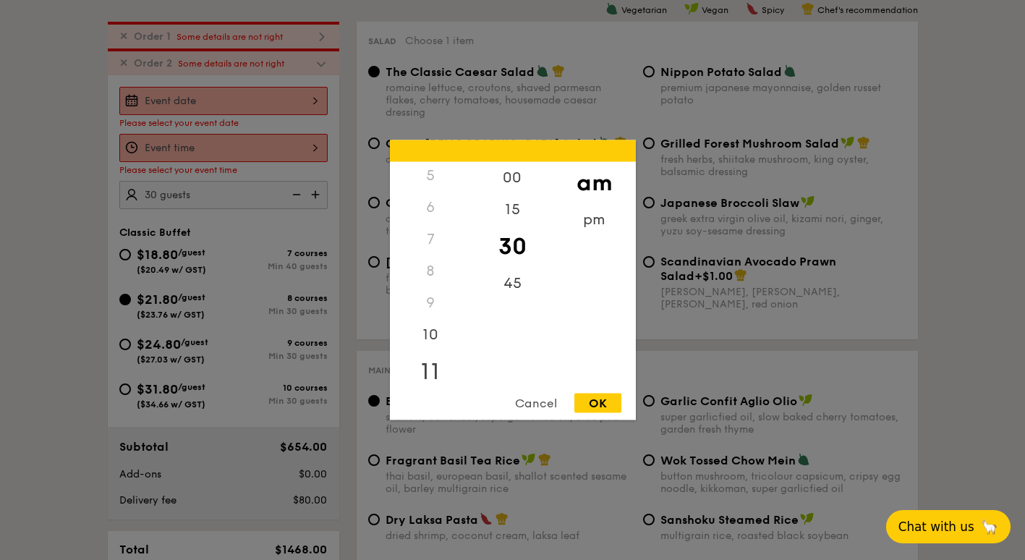
click at [440, 374] on div "11" at bounding box center [431, 372] width 82 height 42
click at [600, 404] on div "OK" at bounding box center [597, 403] width 47 height 20
type input "11:30AM"
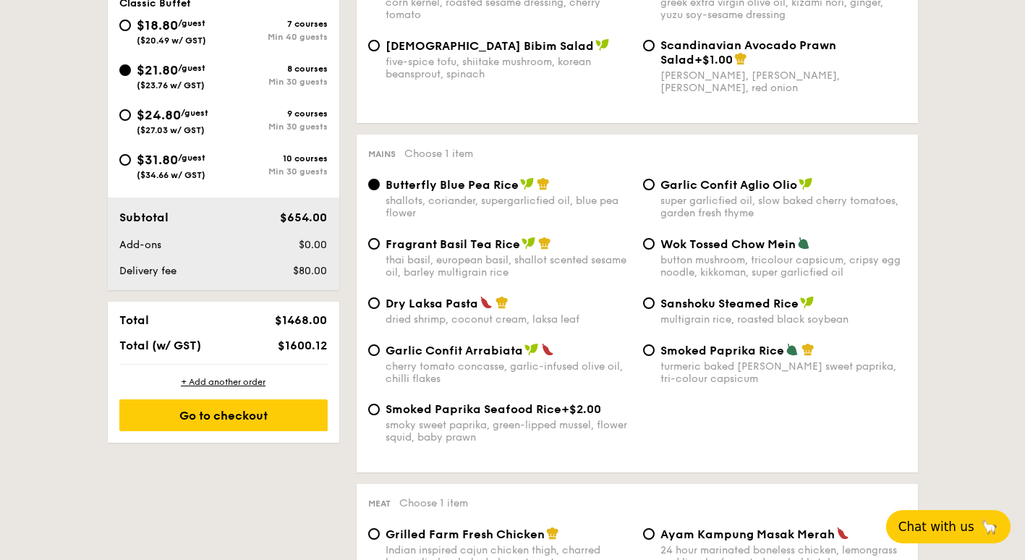
scroll to position [603, 0]
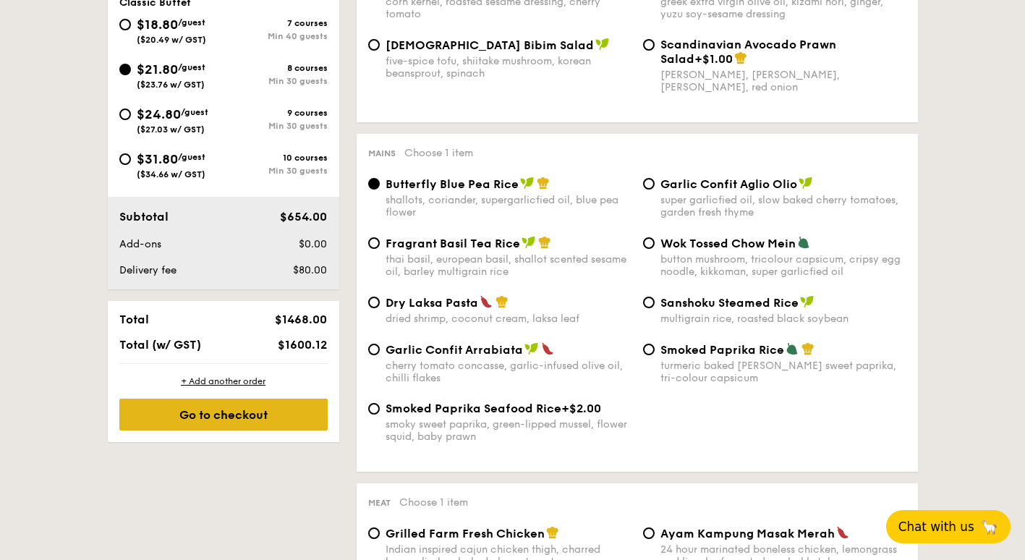
click at [252, 415] on div "Go to checkout" at bounding box center [223, 415] width 208 height 32
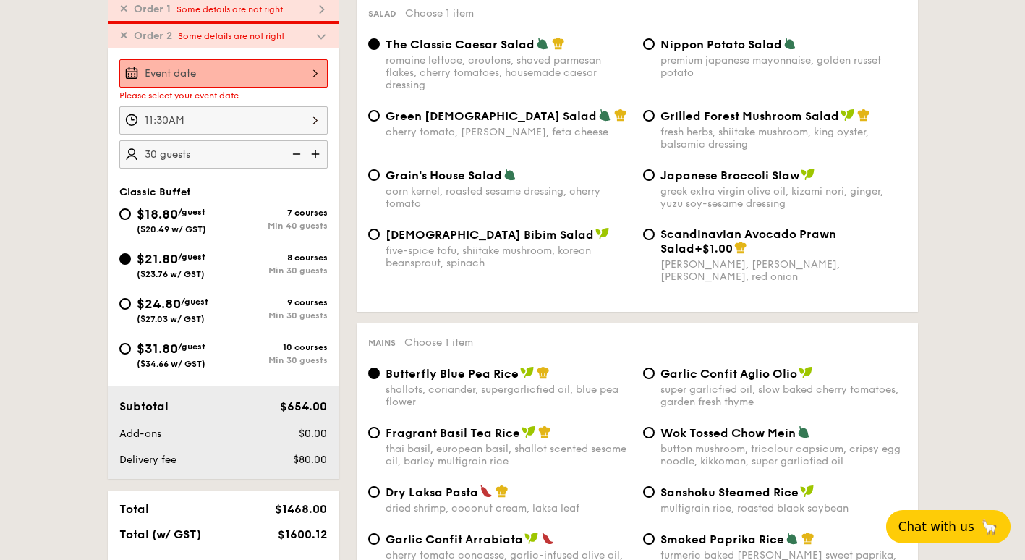
scroll to position [386, 0]
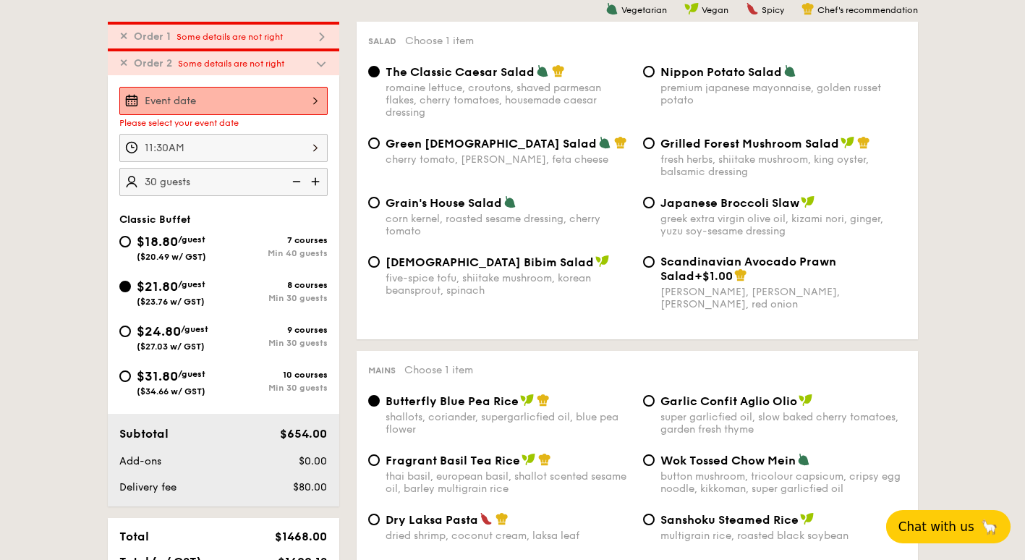
click at [305, 99] on input "Smoked Mesquite Whole Chicken brined in our in-house blend of herbs and spices,…" at bounding box center [223, 101] width 208 height 28
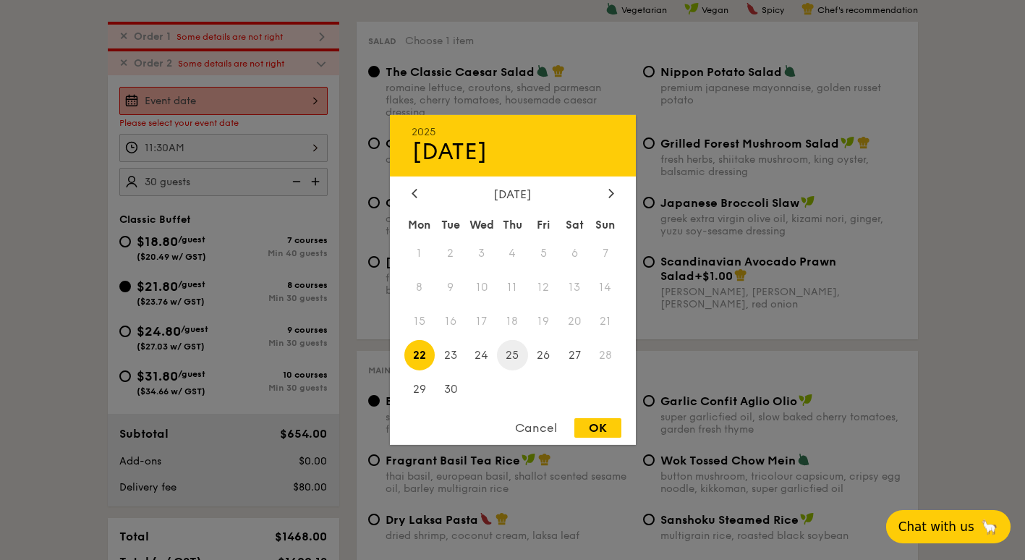
click at [517, 359] on span "25" at bounding box center [512, 354] width 31 height 31
click at [614, 437] on div "OK" at bounding box center [597, 428] width 47 height 20
type input "[DATE]"
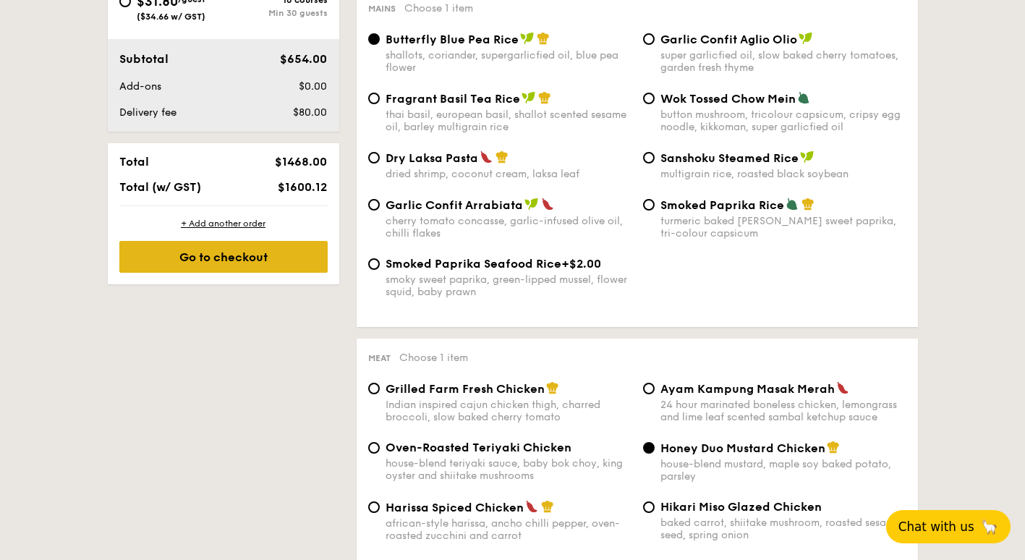
click at [253, 258] on div "Go to checkout" at bounding box center [223, 257] width 208 height 32
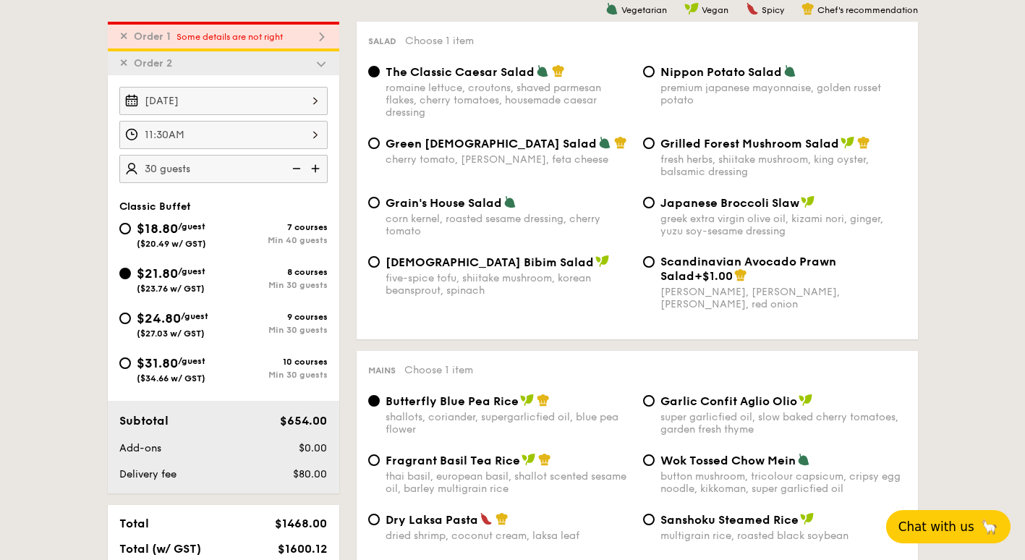
click at [320, 35] on img at bounding box center [321, 36] width 13 height 13
radio input "false"
radio input "true"
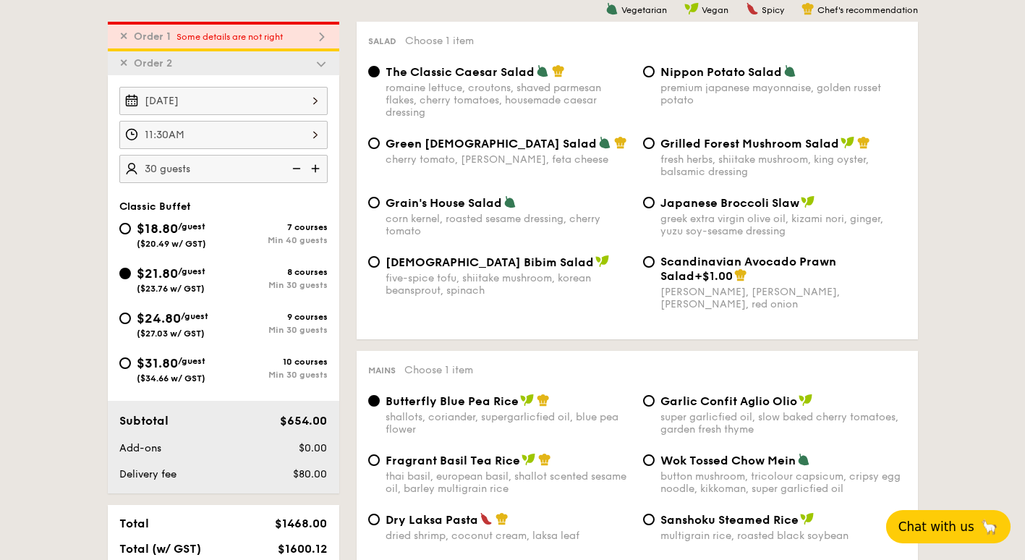
radio input "true"
radio input "false"
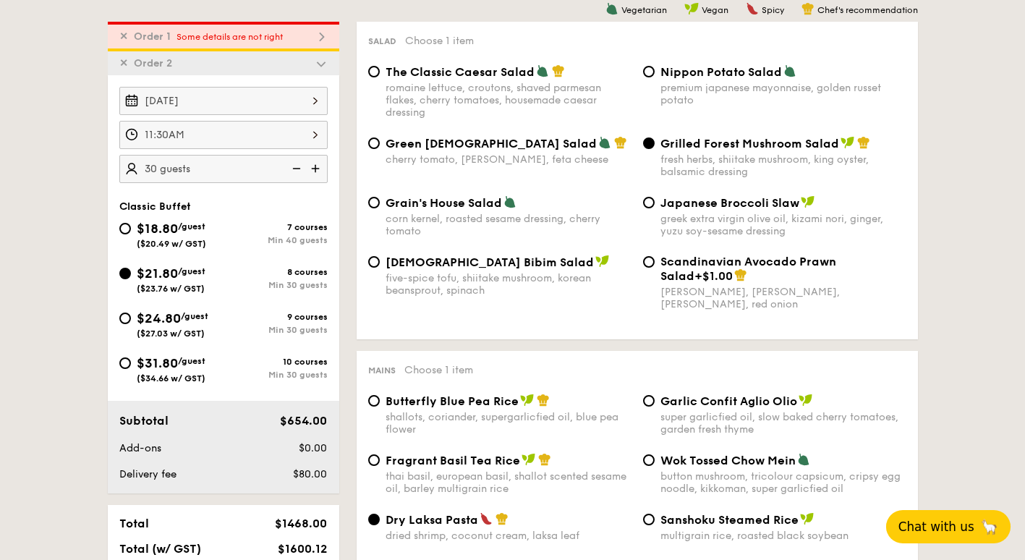
radio input "true"
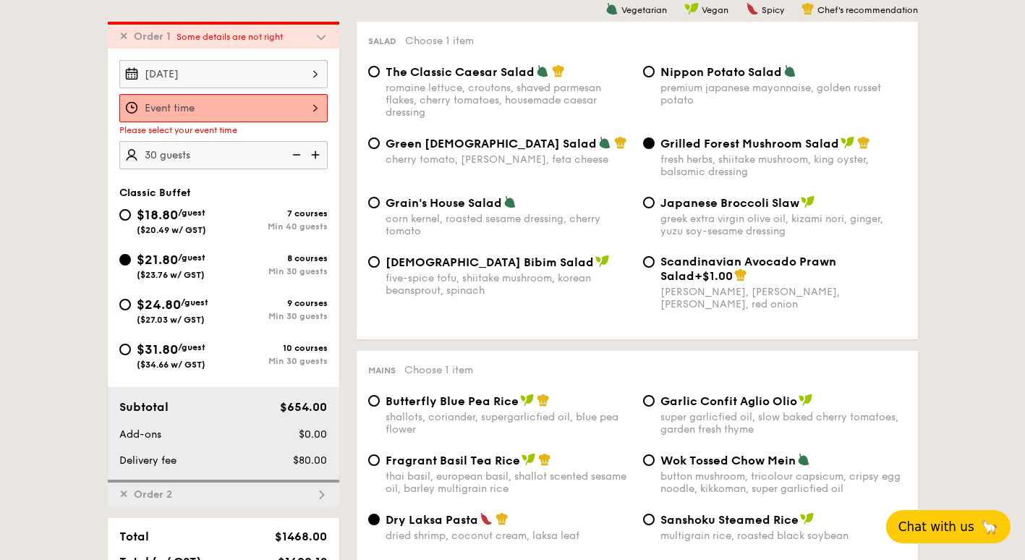
click at [255, 103] on input "Smoked Mesquite Whole Chicken brined in our in-house blend of herbs and spices,…" at bounding box center [223, 108] width 208 height 28
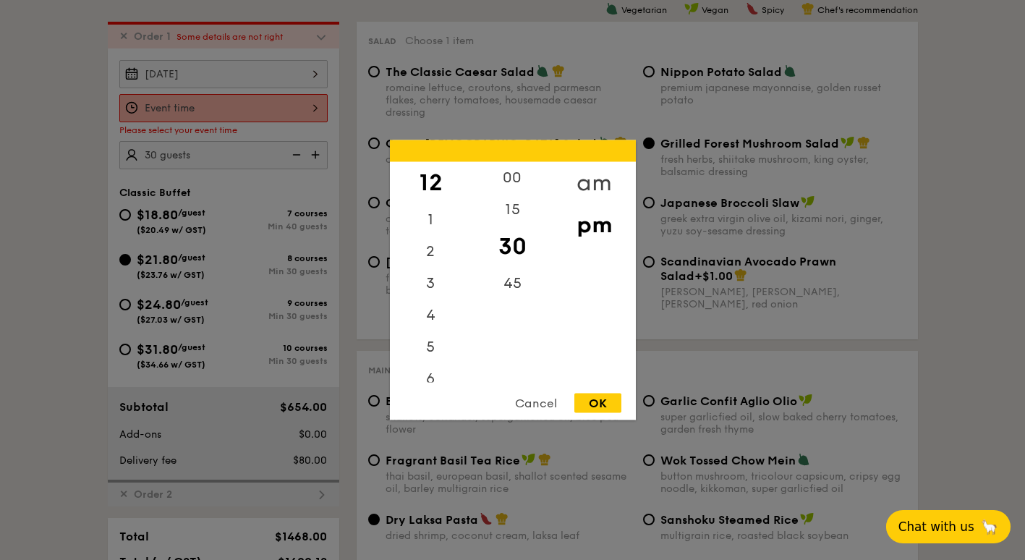
click at [603, 184] on div "am" at bounding box center [594, 183] width 82 height 42
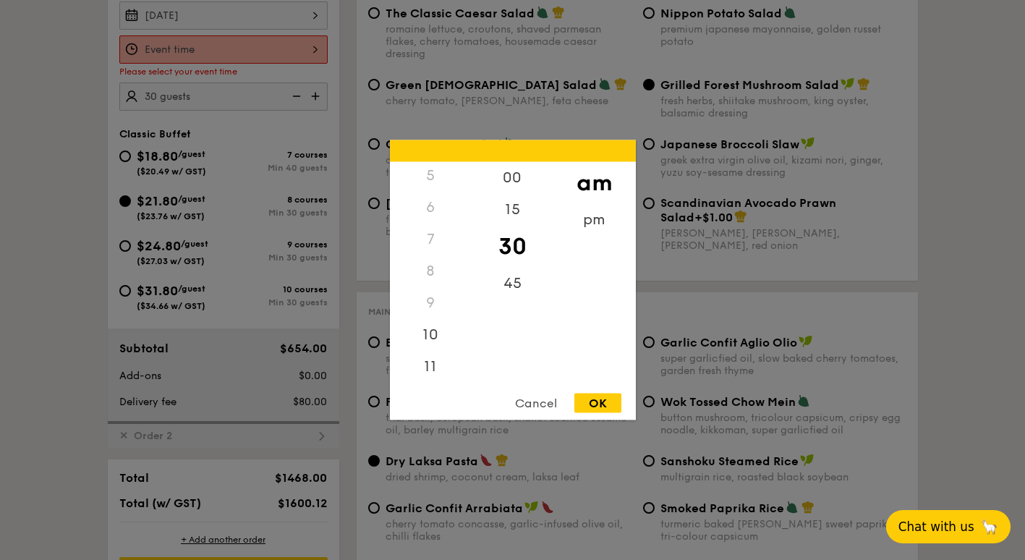
scroll to position [531, 0]
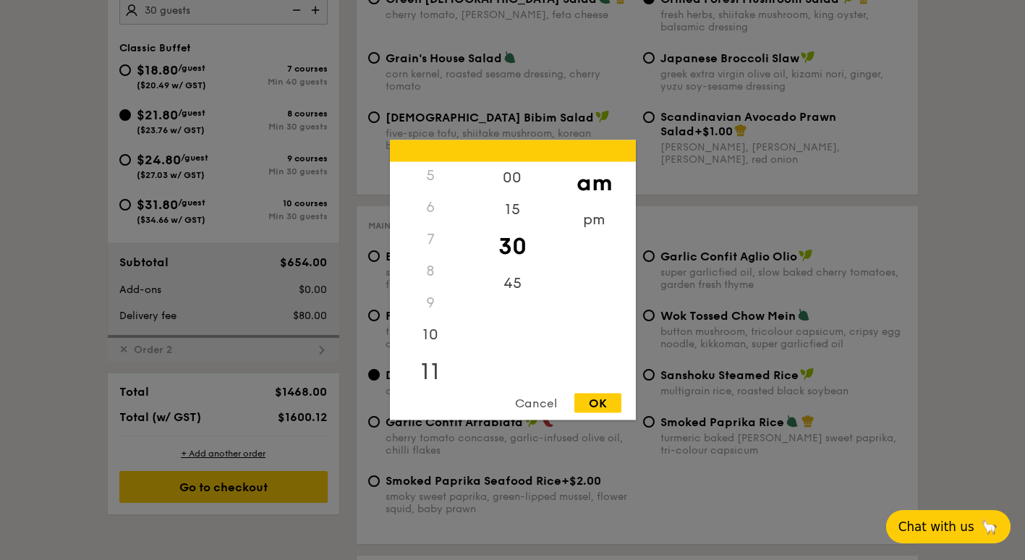
click at [434, 374] on div "11" at bounding box center [431, 372] width 82 height 42
click at [522, 213] on div "15" at bounding box center [513, 215] width 82 height 42
click at [601, 407] on div "OK" at bounding box center [597, 403] width 47 height 20
type input "11:15AM"
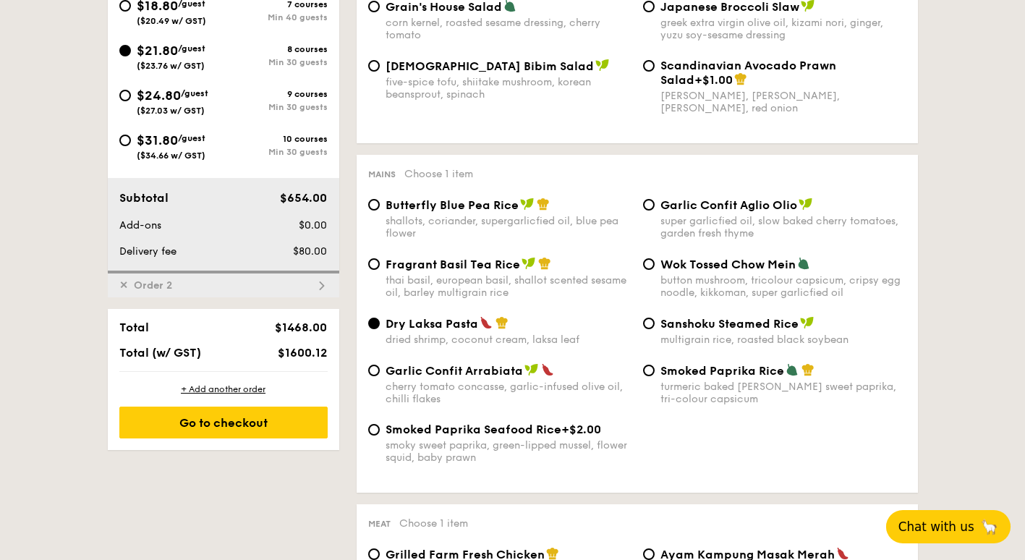
scroll to position [663, 0]
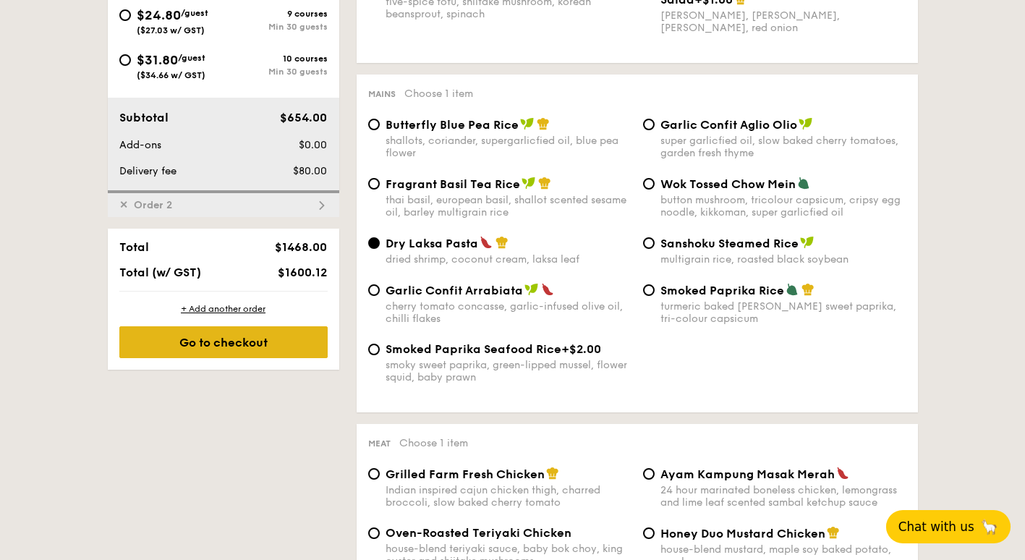
click at [268, 346] on div "Go to checkout" at bounding box center [223, 342] width 208 height 32
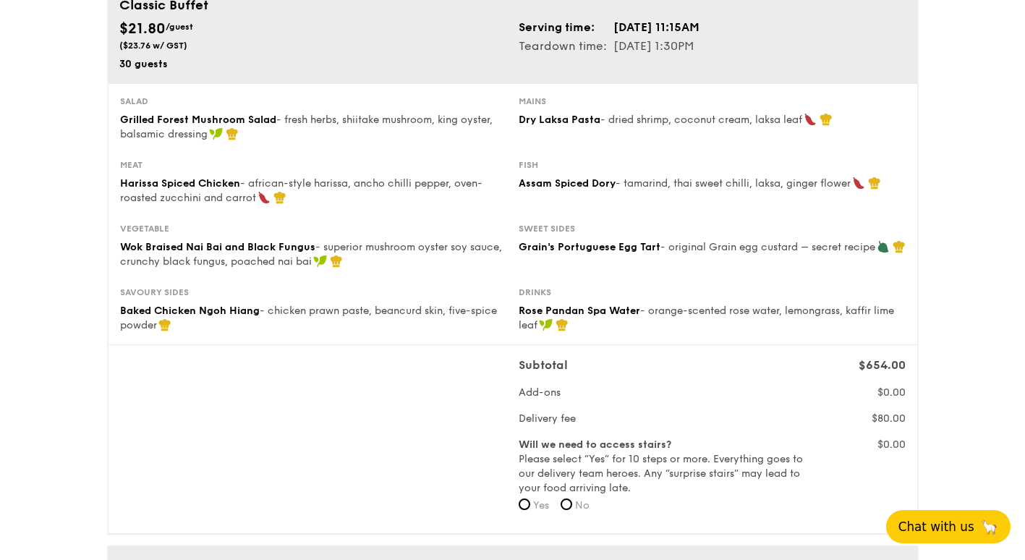
scroll to position [217, 0]
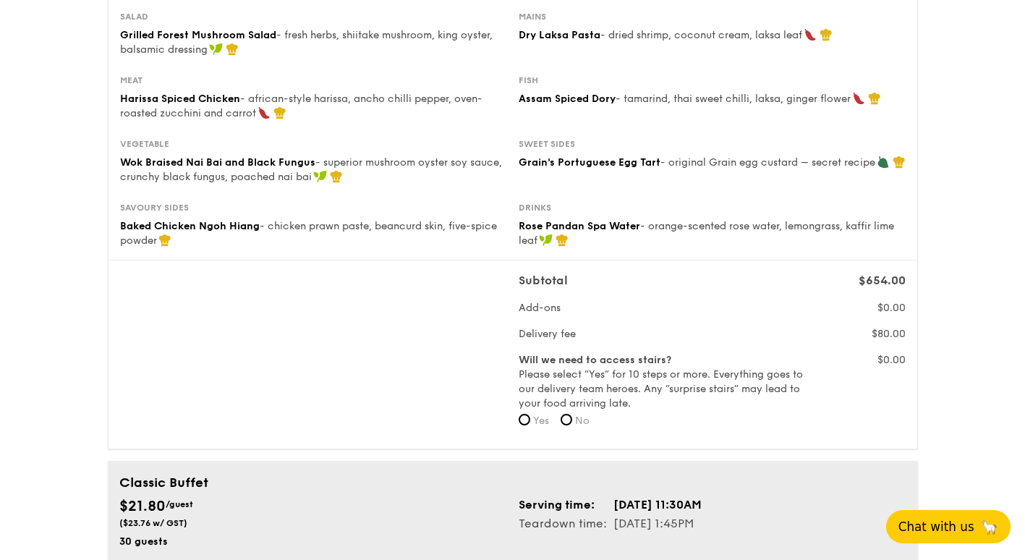
click at [945, 526] on span "Chat with us" at bounding box center [936, 526] width 76 height 14
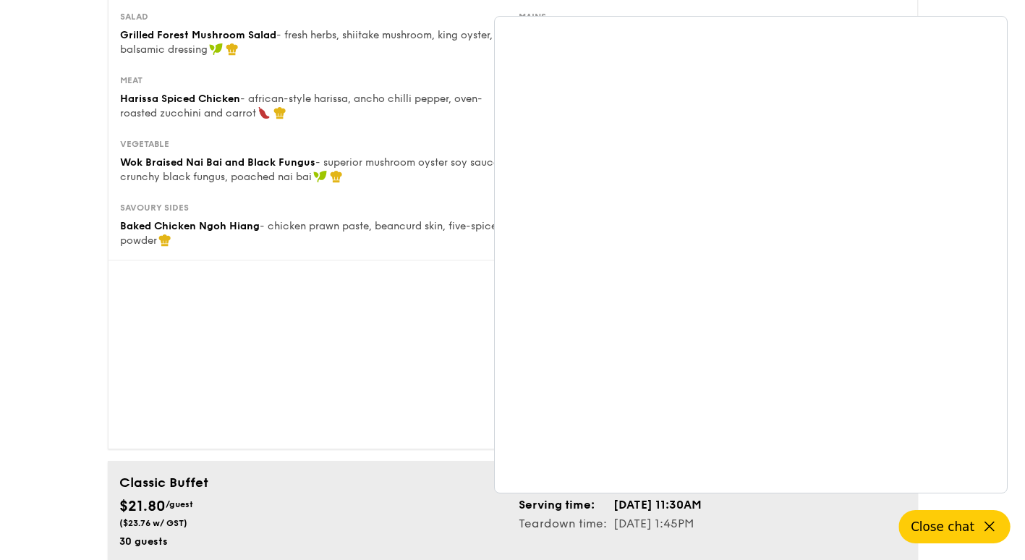
click at [226, 336] on div "Subtotal $654.00 Add-ons $0.00 Delivery fee $80.00 Will we need to access stair…" at bounding box center [512, 354] width 797 height 165
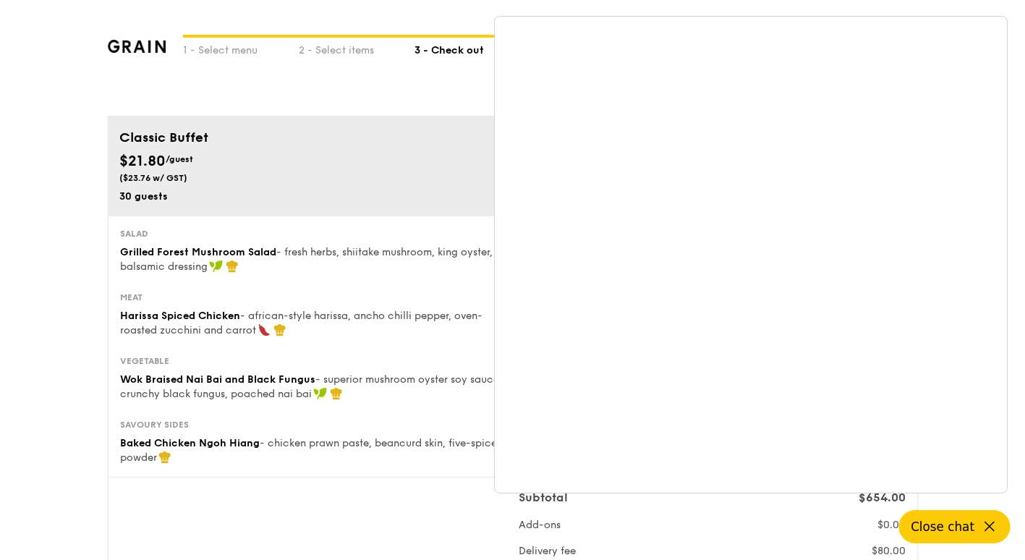
click at [986, 526] on icon at bounding box center [989, 526] width 17 height 17
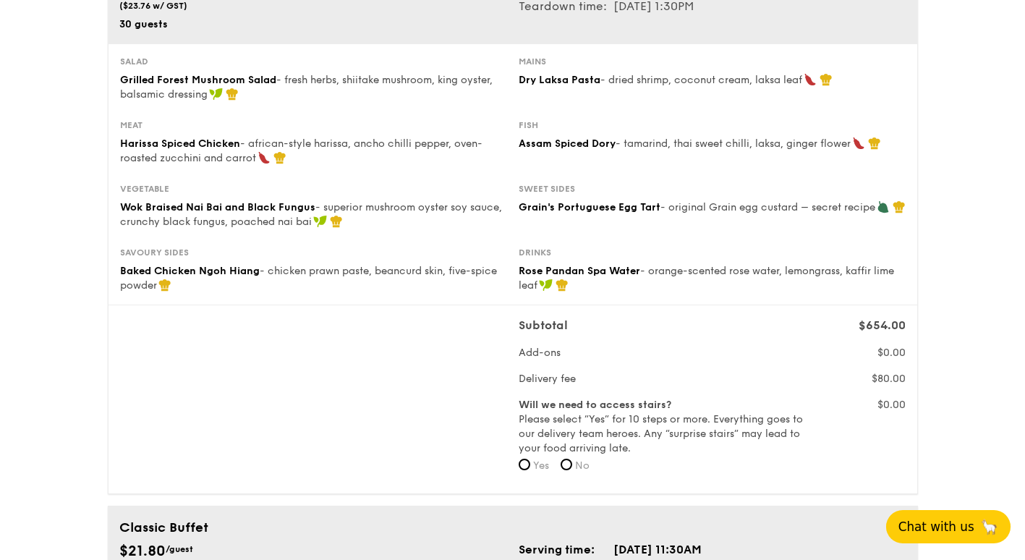
scroll to position [145, 0]
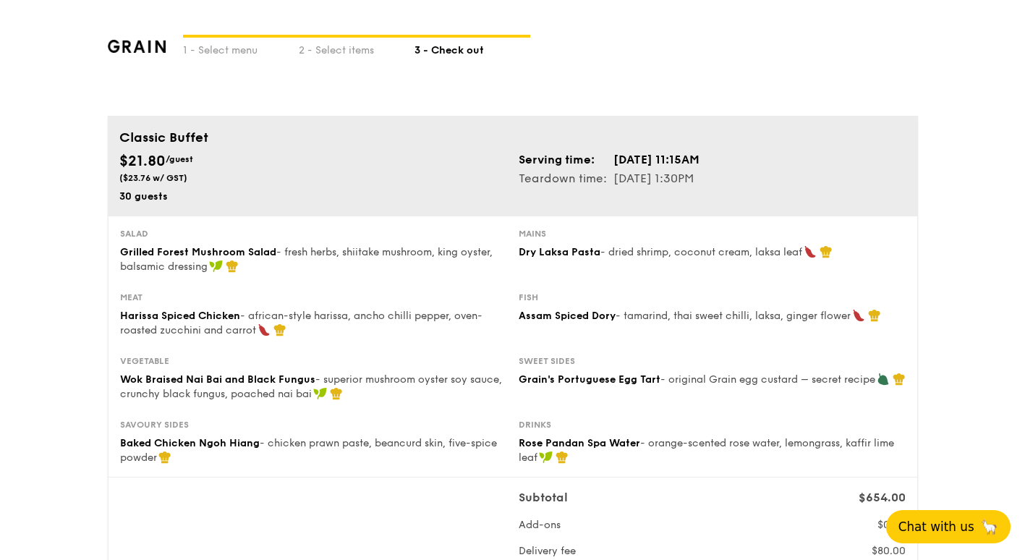
click at [624, 33] on div "1 - Select menu 2 - Select items 3 - Check out" at bounding box center [513, 58] width 810 height 116
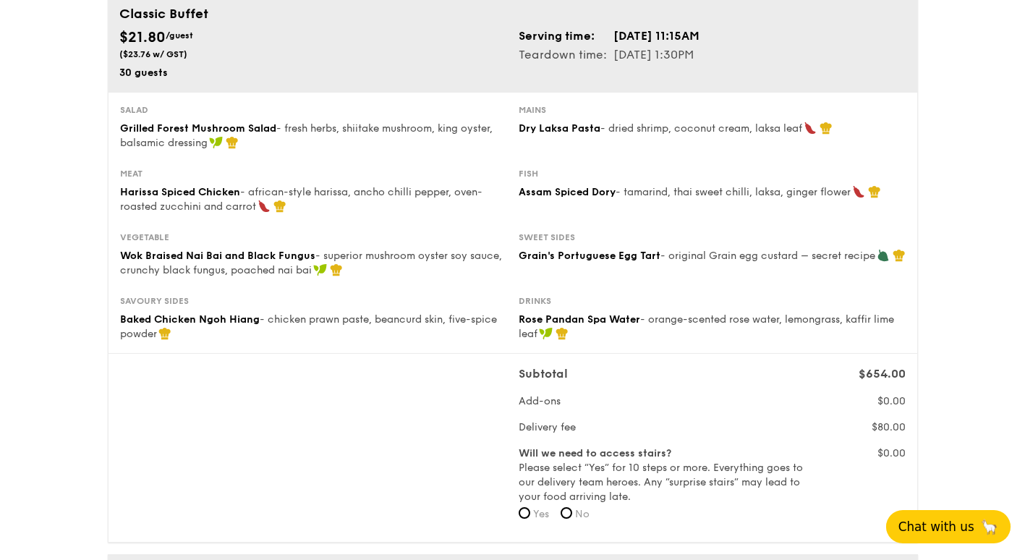
scroll to position [145, 0]
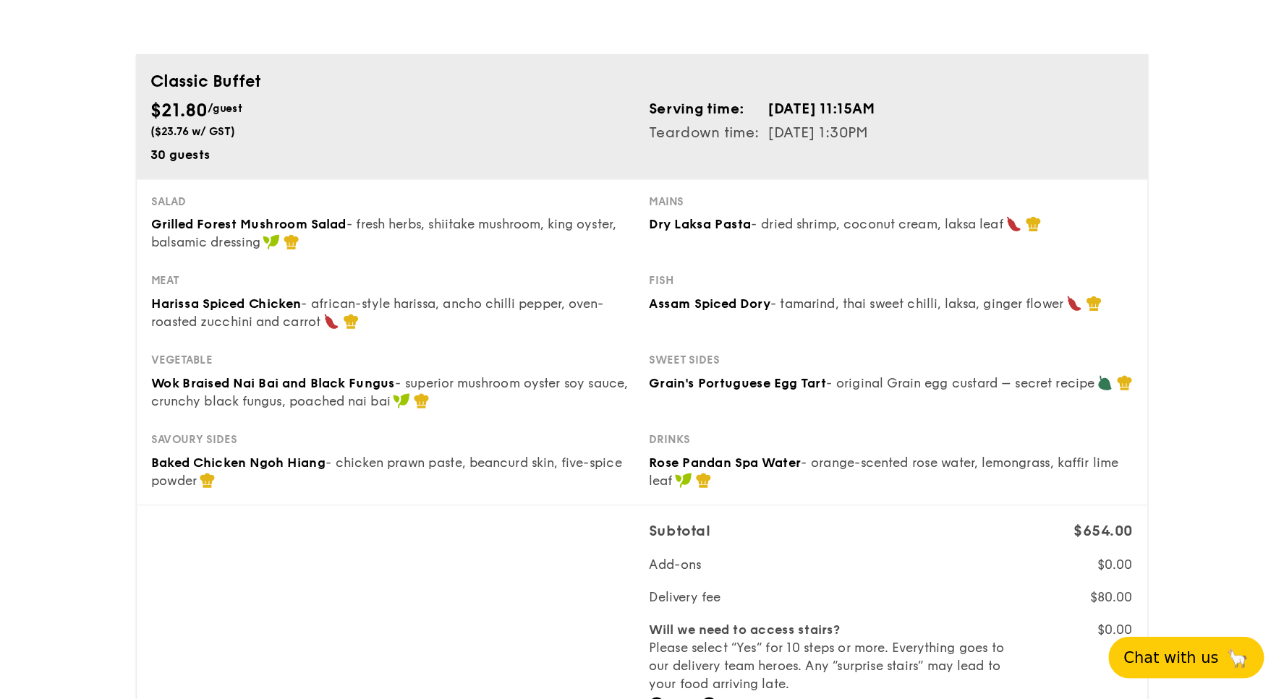
scroll to position [72, 0]
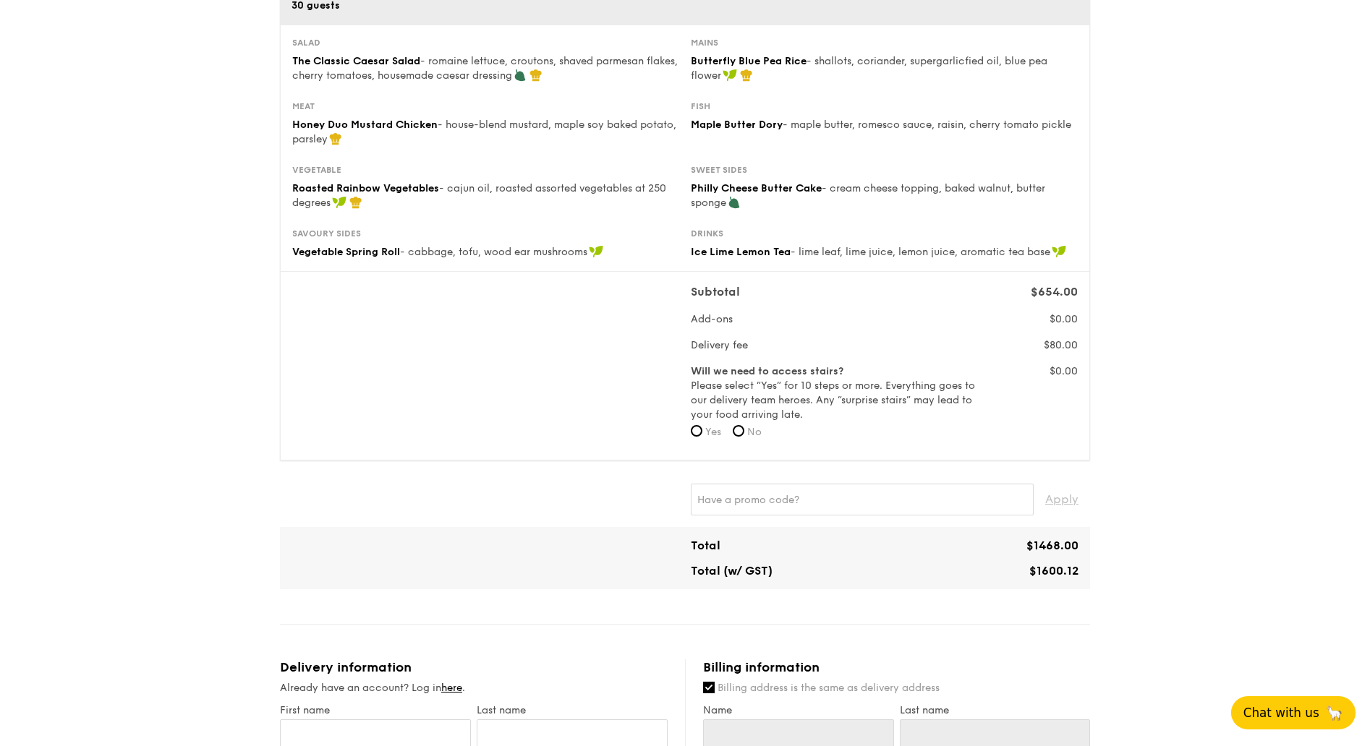
scroll to position [800, 0]
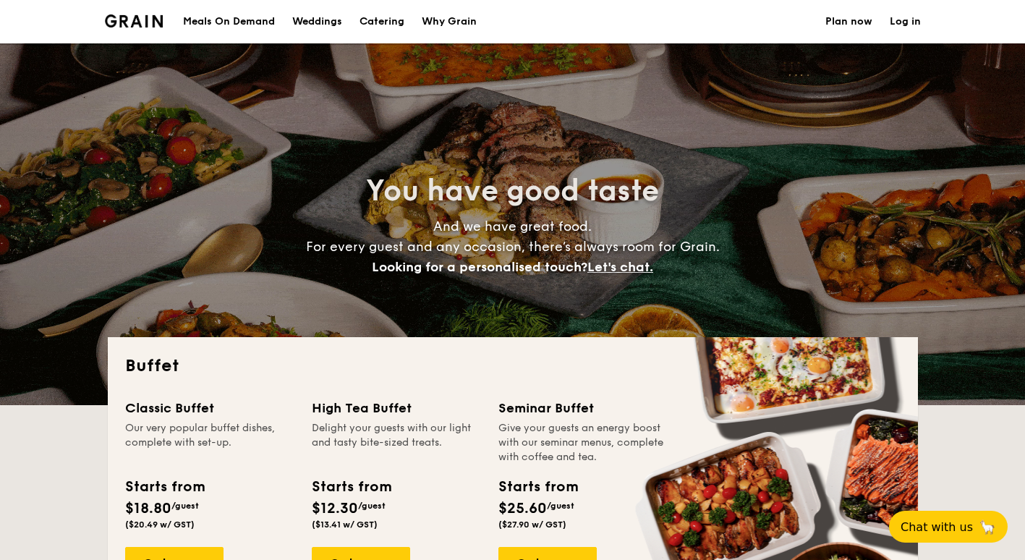
select select
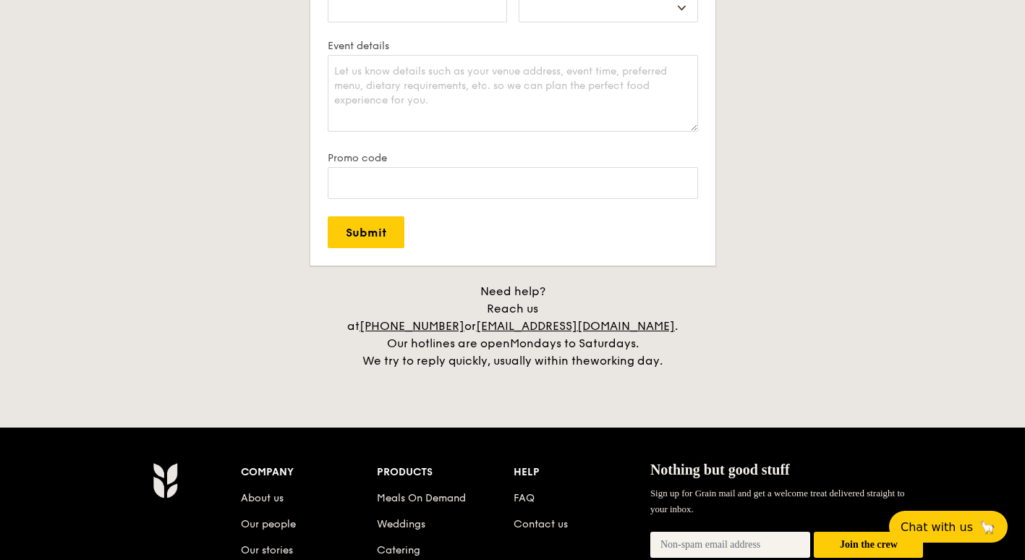
scroll to position [2821, 0]
